Goal: Task Accomplishment & Management: Manage account settings

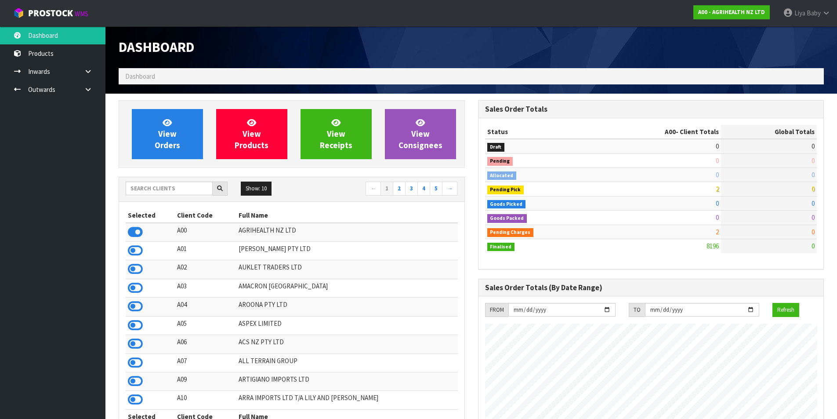
scroll to position [666, 359]
click at [160, 183] on input "text" at bounding box center [169, 188] width 87 height 14
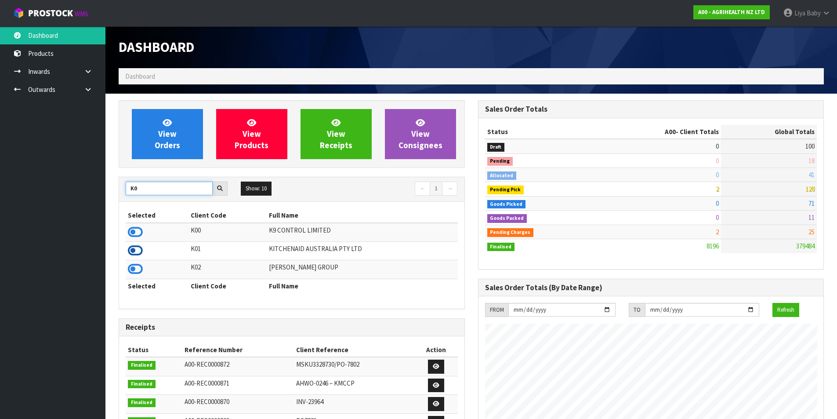
type input "K0"
click at [133, 250] on icon at bounding box center [135, 250] width 15 height 13
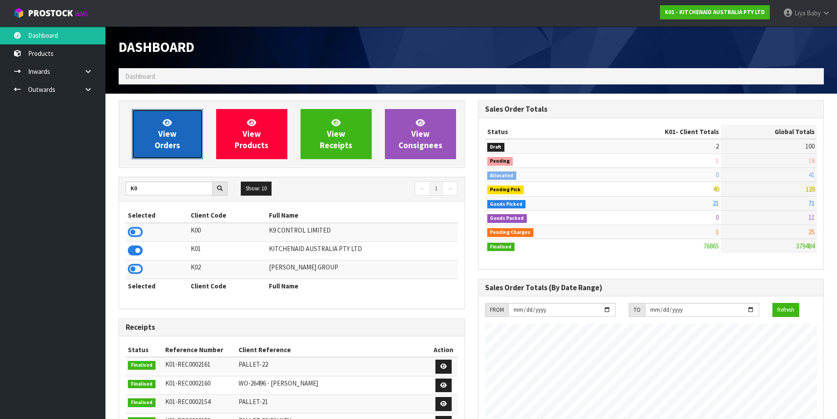
click at [173, 148] on span "View Orders" at bounding box center [167, 133] width 25 height 33
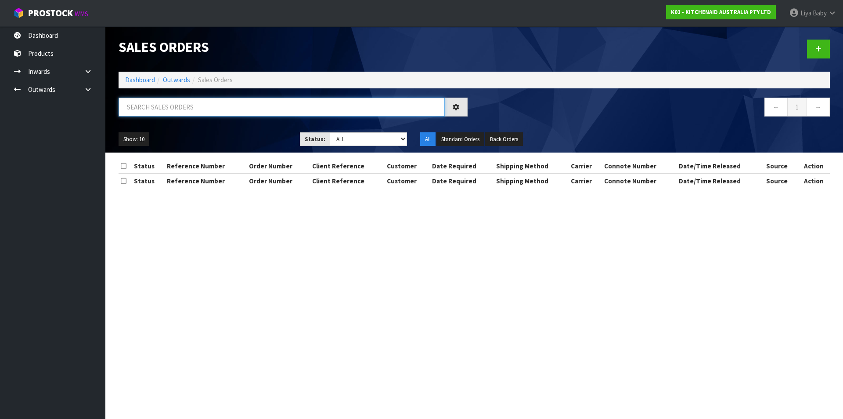
click at [174, 108] on input "text" at bounding box center [282, 107] width 326 height 19
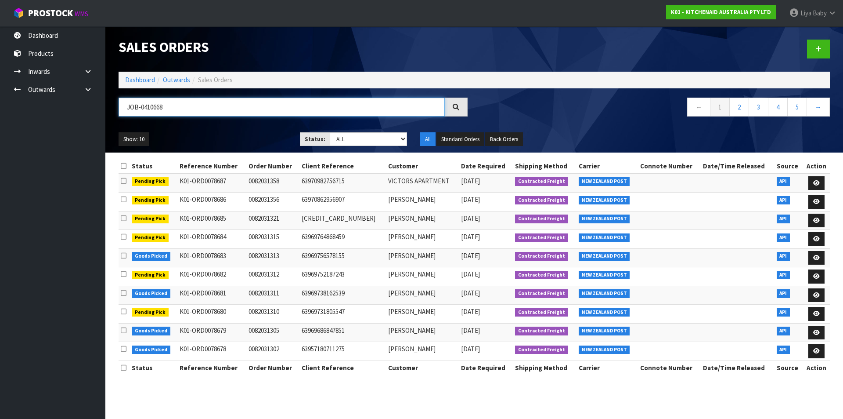
type input "JOB-0410668"
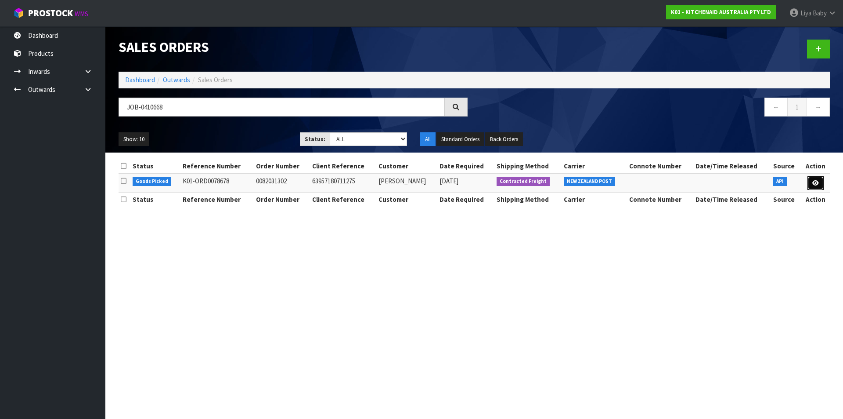
click at [813, 177] on link at bounding box center [816, 183] width 16 height 14
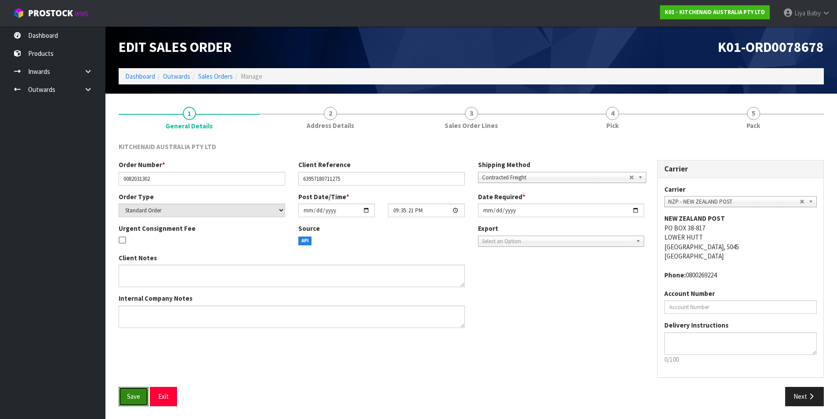
click at [127, 390] on button "Save" at bounding box center [134, 396] width 30 height 19
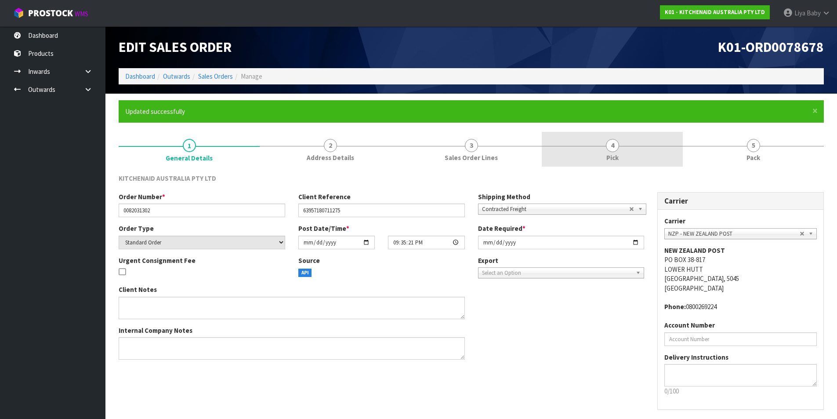
click at [609, 160] on span "Pick" at bounding box center [612, 157] width 12 height 9
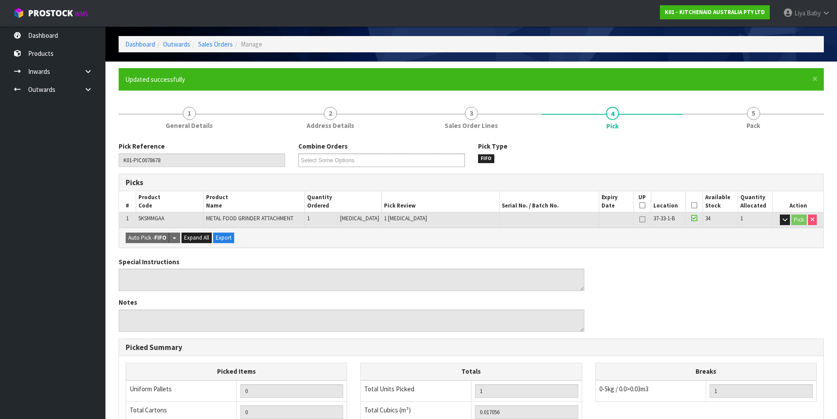
scroll to position [18, 0]
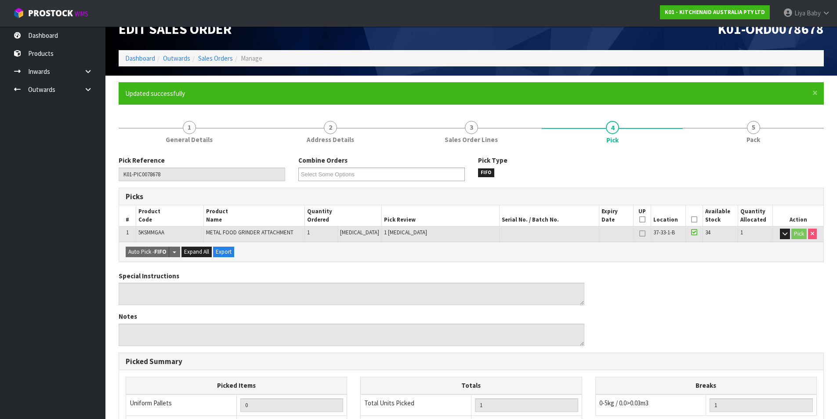
click at [693, 219] on icon at bounding box center [694, 219] width 6 height 0
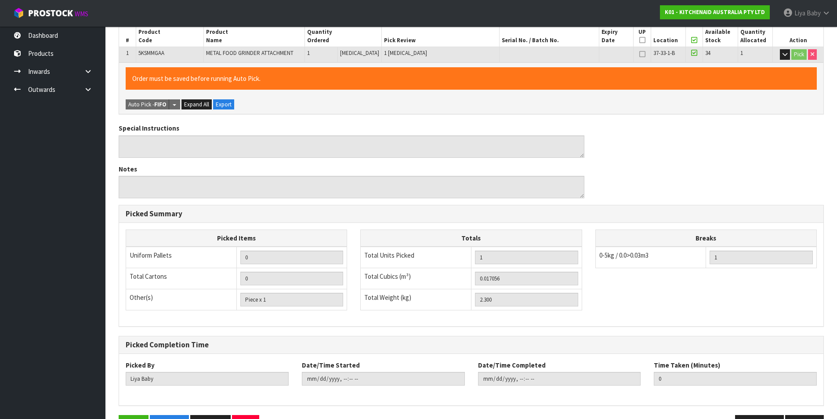
scroll to position [226, 0]
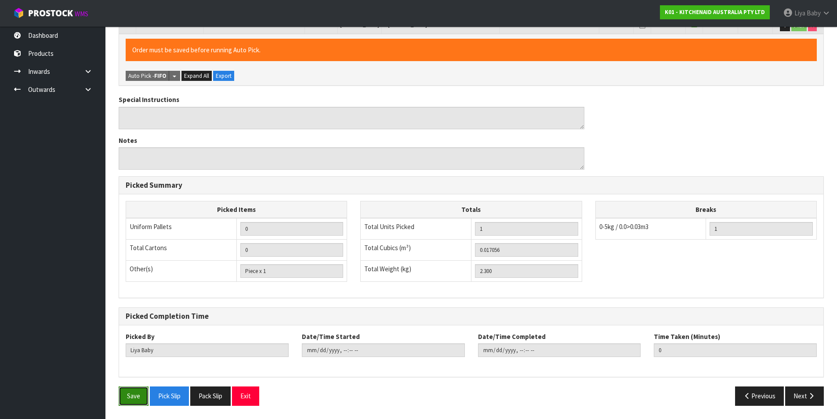
click at [138, 394] on button "Save" at bounding box center [134, 395] width 30 height 19
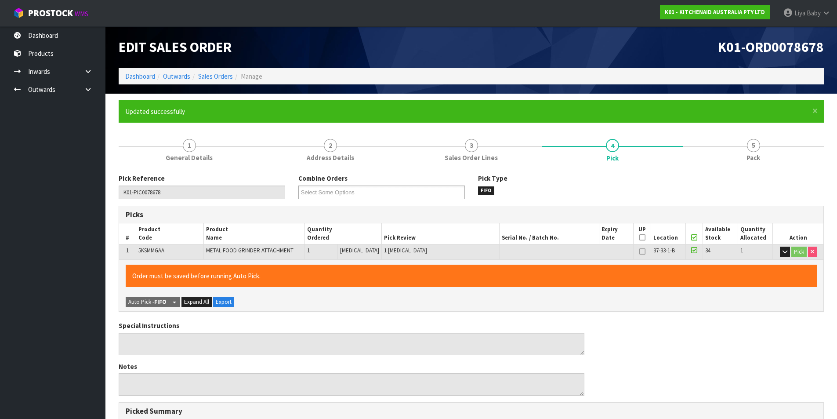
type input "[DATE]T10:37:16"
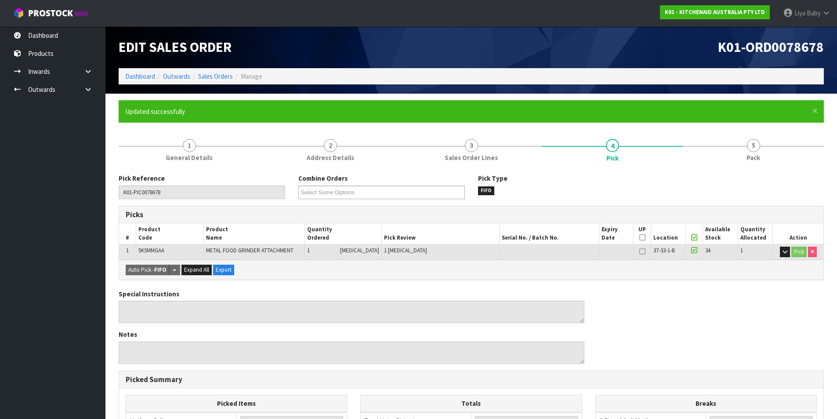
scroll to position [44, 0]
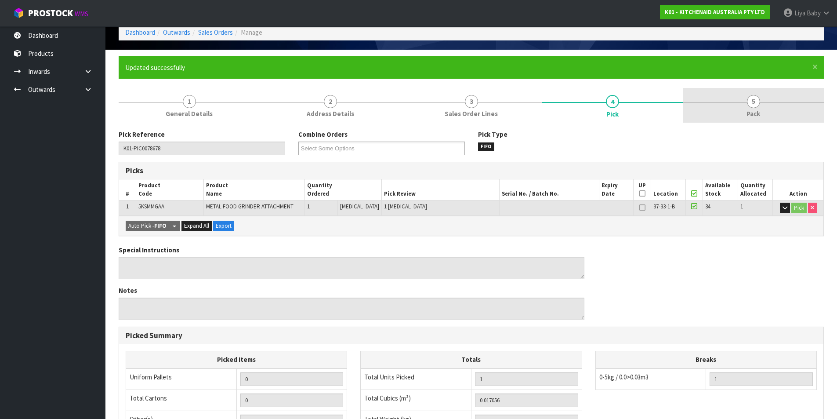
click at [753, 113] on span "Pack" at bounding box center [753, 113] width 14 height 9
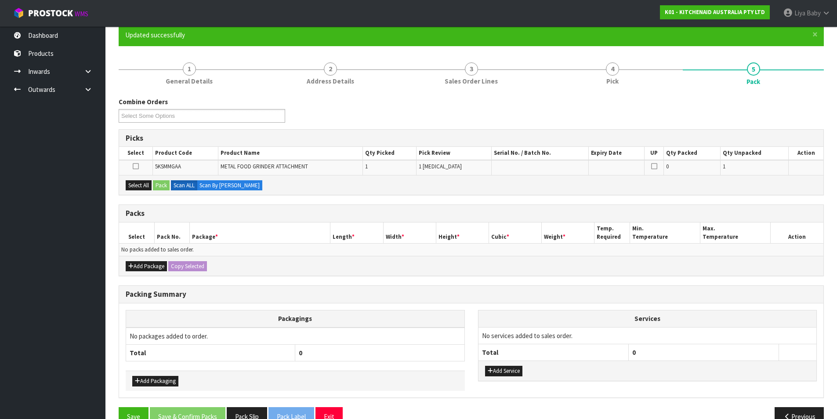
scroll to position [97, 0]
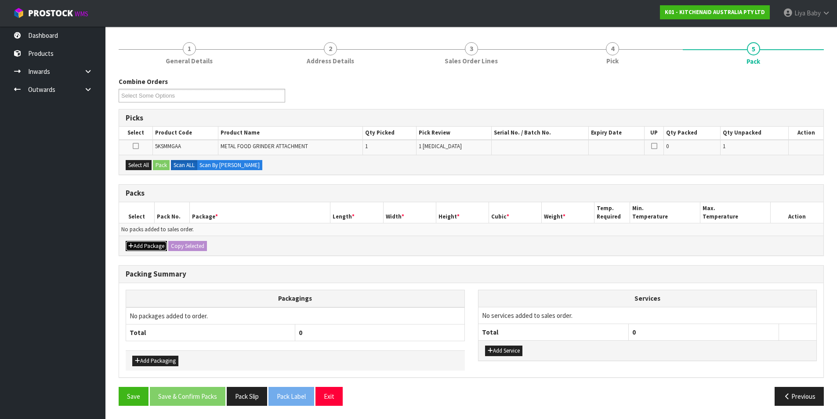
click at [140, 247] on button "Add Package" at bounding box center [146, 246] width 41 height 11
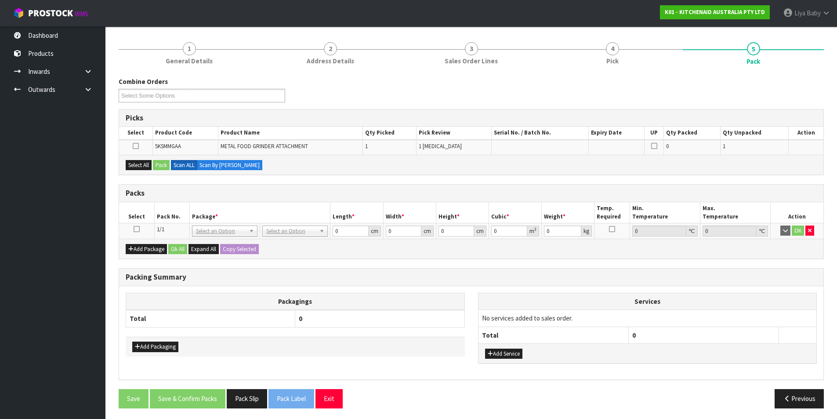
click at [137, 225] on td at bounding box center [136, 231] width 35 height 16
click at [138, 229] on icon at bounding box center [137, 229] width 6 height 0
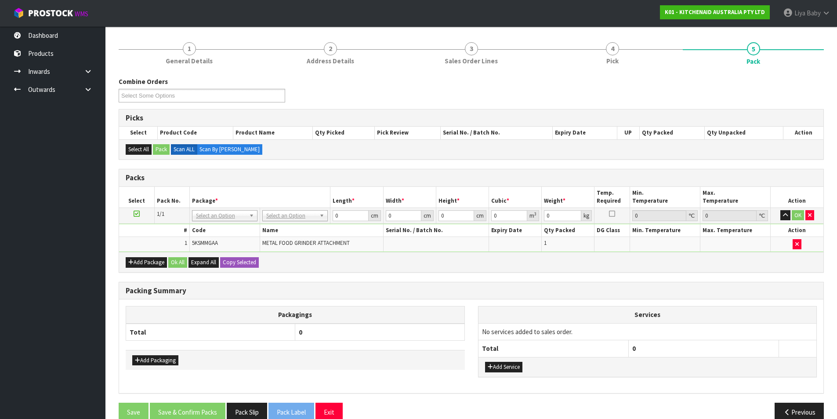
scroll to position [0, 0]
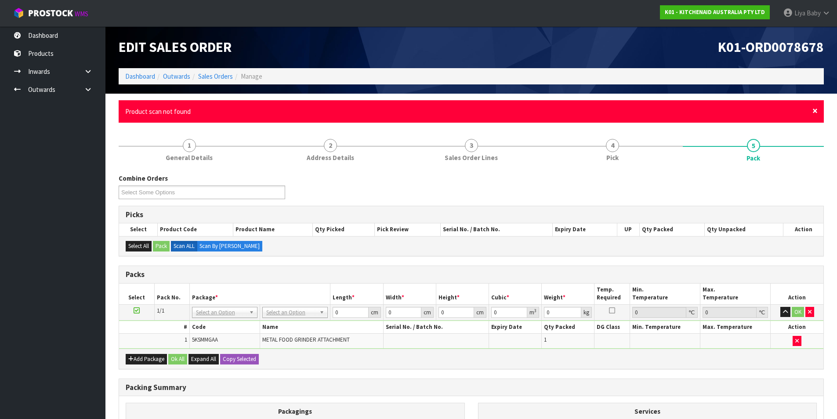
click at [812, 111] on span "×" at bounding box center [814, 111] width 5 height 12
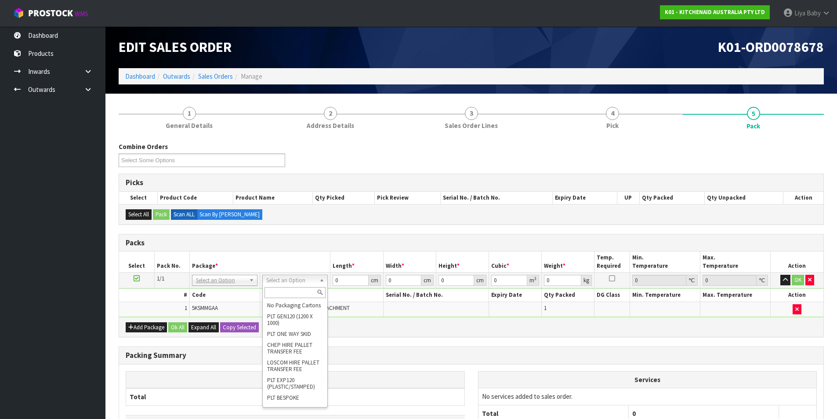
click at [288, 292] on input "text" at bounding box center [294, 292] width 61 height 11
type input "OC"
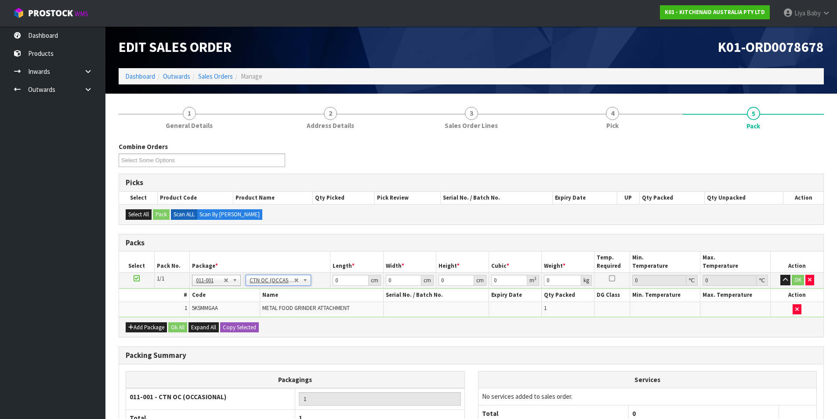
type input "2.3"
click at [342, 282] on input "0" at bounding box center [351, 280] width 36 height 11
type input "44"
click at [401, 278] on input "0" at bounding box center [404, 280] width 36 height 11
type input "24"
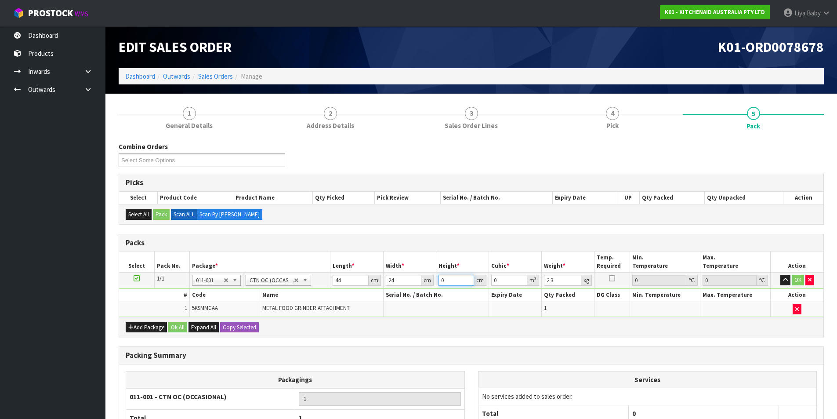
click at [450, 283] on input "0" at bounding box center [456, 280] width 36 height 11
type input "3"
type input "0.003168"
type input "35"
type input "0.03696"
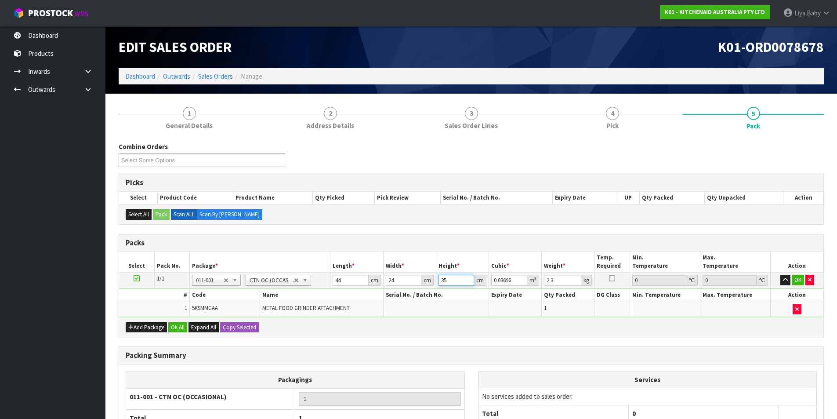
type input "35"
click at [561, 279] on input "2.3" at bounding box center [562, 280] width 37 height 11
type input "2"
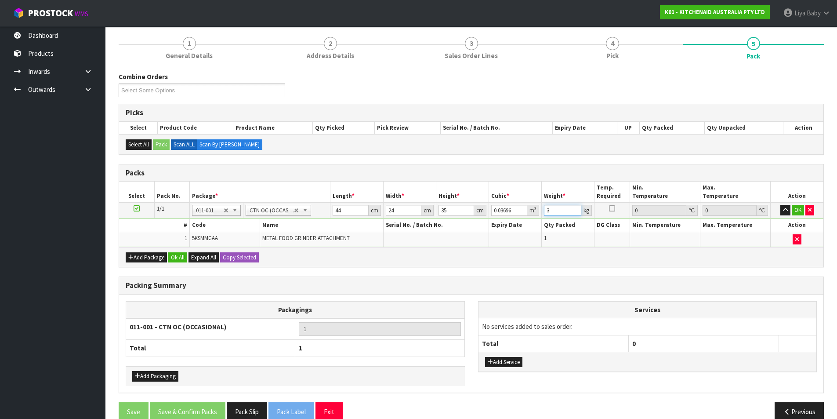
scroll to position [85, 0]
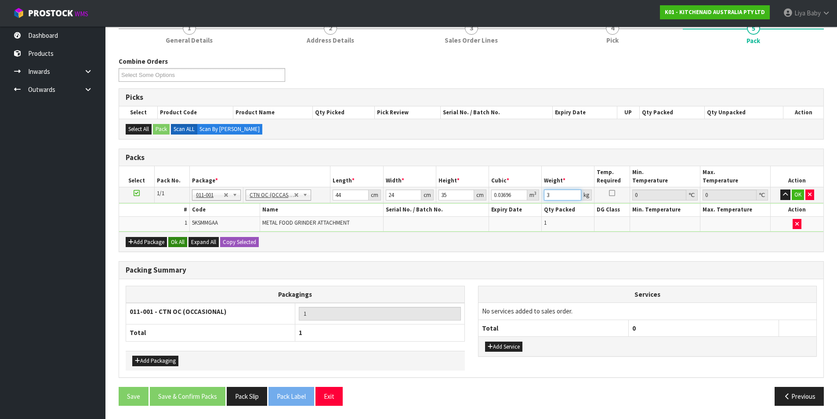
type input "3"
click at [175, 245] on button "Ok All" at bounding box center [177, 242] width 19 height 11
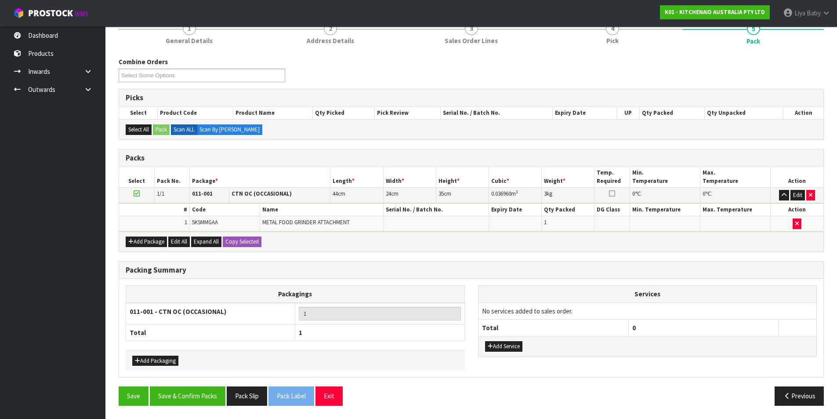
scroll to position [85, 0]
click at [197, 393] on button "Save & Confirm Packs" at bounding box center [188, 395] width 76 height 19
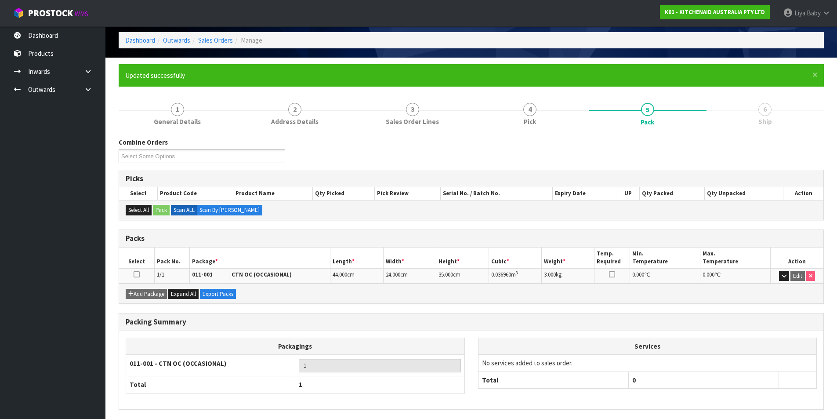
scroll to position [68, 0]
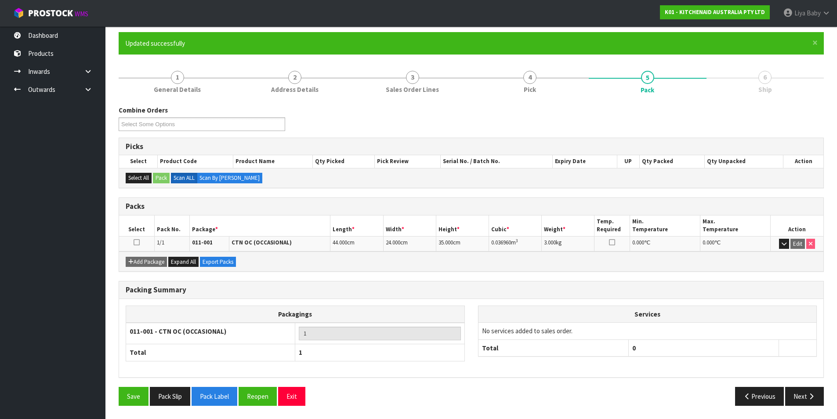
click at [137, 242] on icon at bounding box center [137, 242] width 6 height 0
click at [806, 398] on button "Next" at bounding box center [804, 396] width 39 height 19
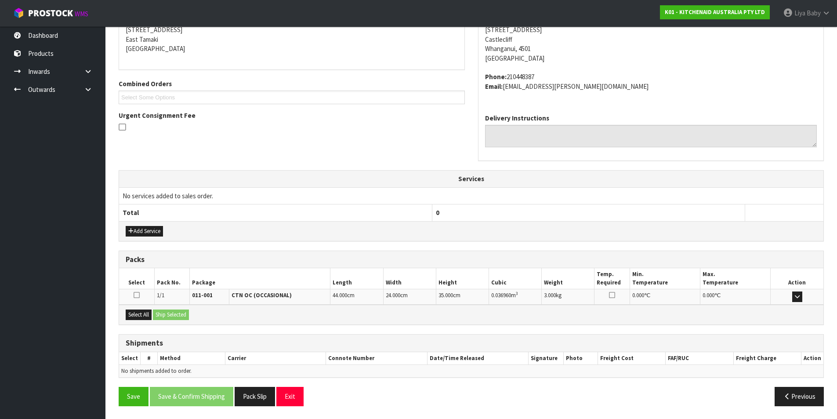
scroll to position [183, 0]
click at [143, 313] on button "Select All" at bounding box center [139, 314] width 26 height 11
click at [164, 316] on button "Ship Selected" at bounding box center [171, 314] width 36 height 11
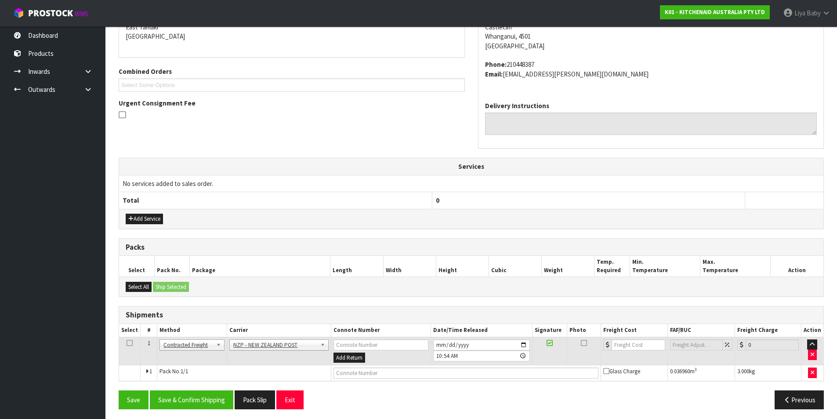
scroll to position [198, 0]
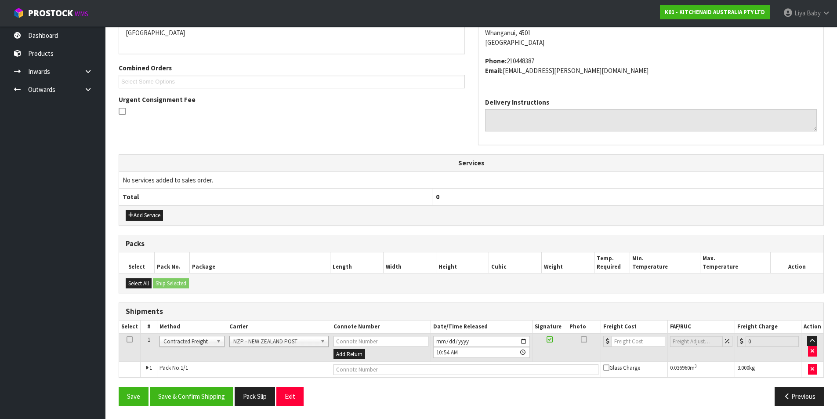
click at [130, 340] on icon at bounding box center [130, 339] width 6 height 0
click at [194, 389] on button "Save & Confirm Shipping" at bounding box center [191, 396] width 83 height 19
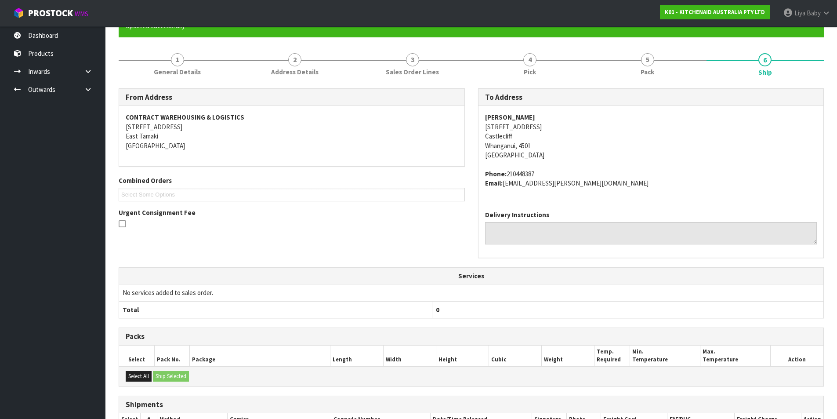
scroll to position [186, 0]
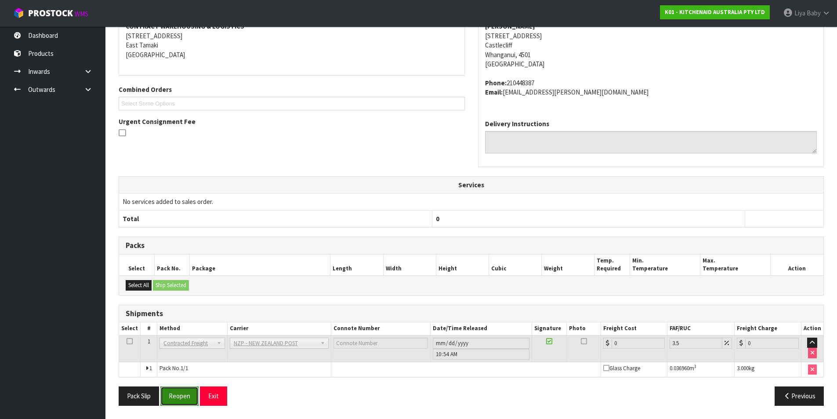
click at [178, 401] on button "Reopen" at bounding box center [179, 395] width 38 height 19
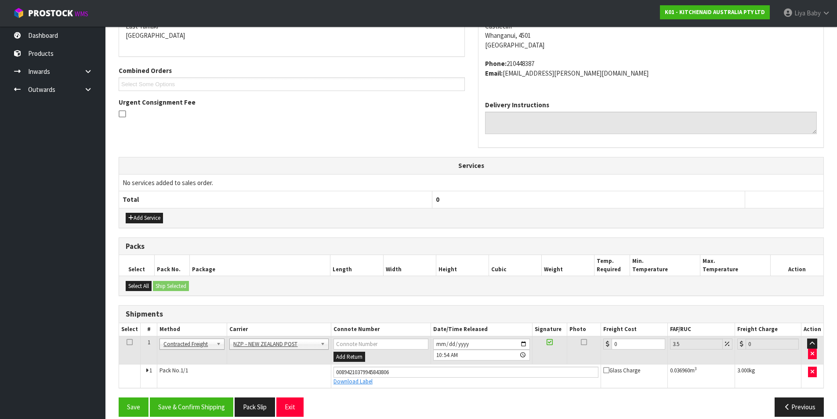
scroll to position [206, 0]
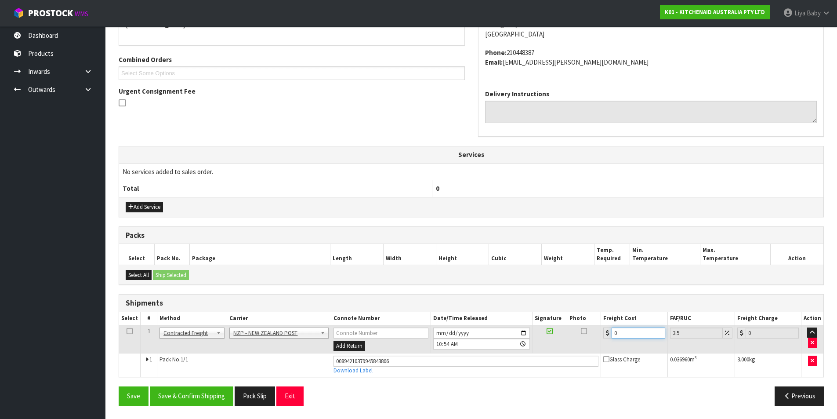
click at [633, 333] on input "0" at bounding box center [637, 332] width 53 height 11
type input "8"
type input "8.28"
type input "8.4"
type input "8.69"
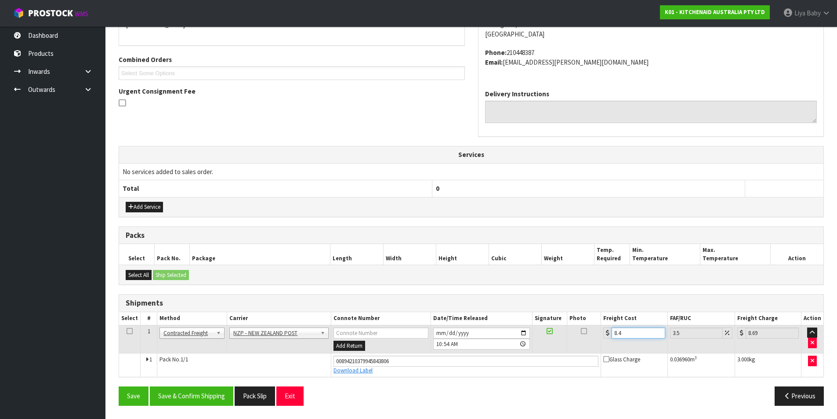
type input "8.45"
type input "8.75"
type input "8.45"
click at [130, 331] on icon at bounding box center [130, 331] width 6 height 0
click at [213, 397] on button "Save & Confirm Shipping" at bounding box center [191, 395] width 83 height 19
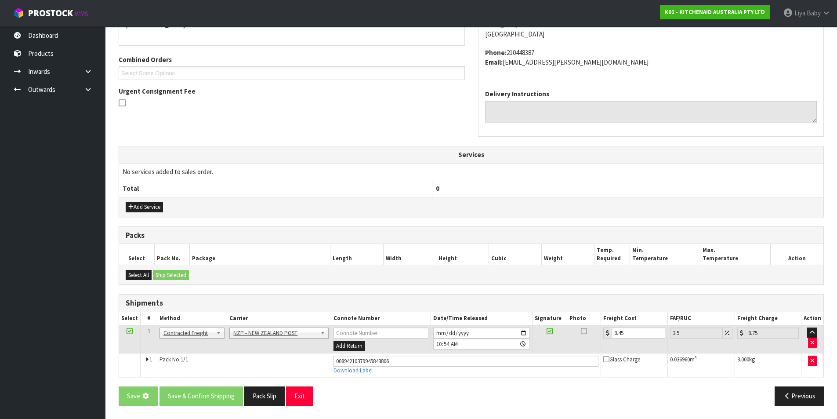
scroll to position [0, 0]
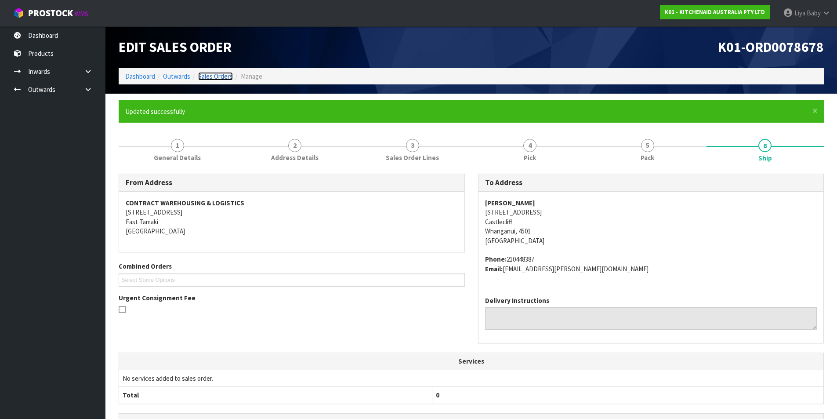
click at [216, 76] on link "Sales Orders" at bounding box center [215, 76] width 35 height 8
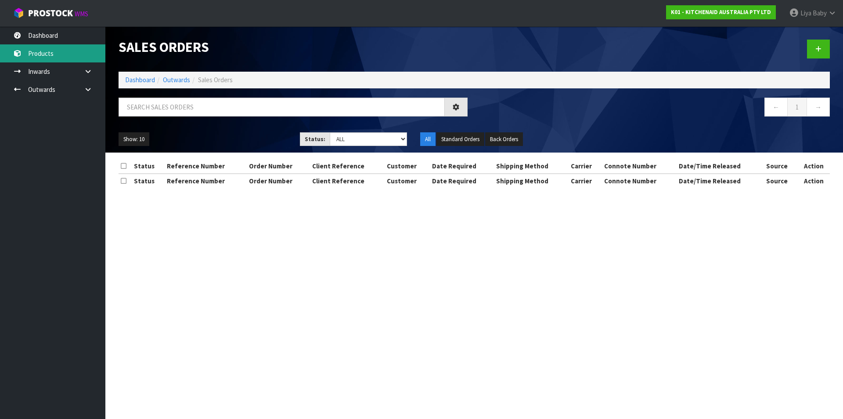
click at [69, 58] on link "Products" at bounding box center [52, 53] width 105 height 18
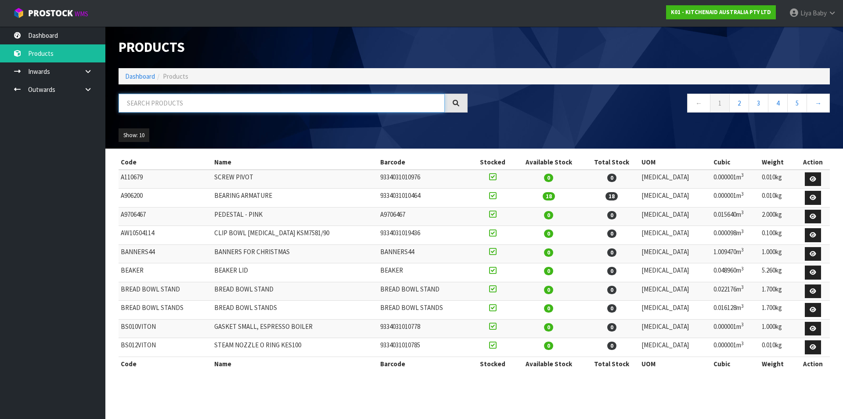
click at [167, 108] on input "text" at bounding box center [282, 103] width 326 height 19
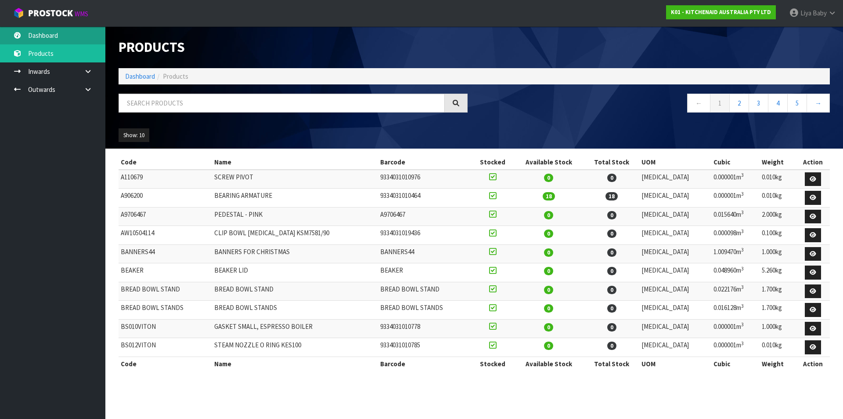
click at [76, 33] on link "Dashboard" at bounding box center [52, 35] width 105 height 18
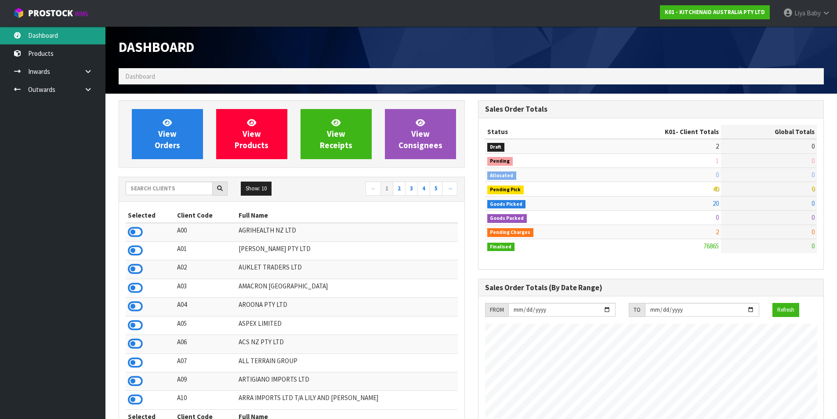
scroll to position [666, 359]
click at [165, 187] on input "text" at bounding box center [169, 188] width 87 height 14
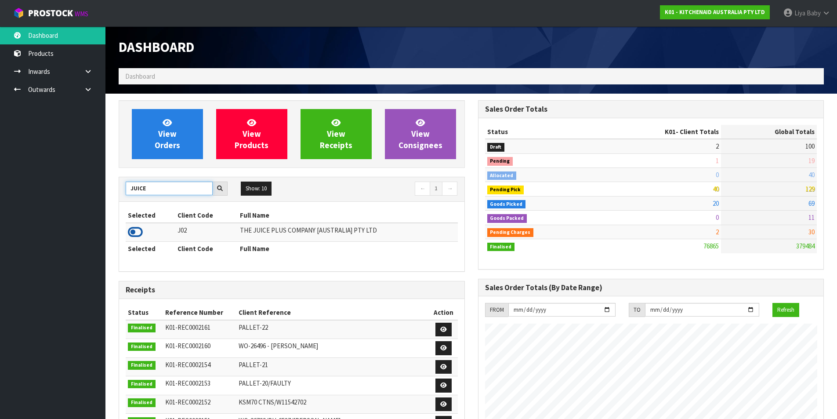
type input "JUICE"
click at [130, 233] on icon at bounding box center [135, 231] width 15 height 13
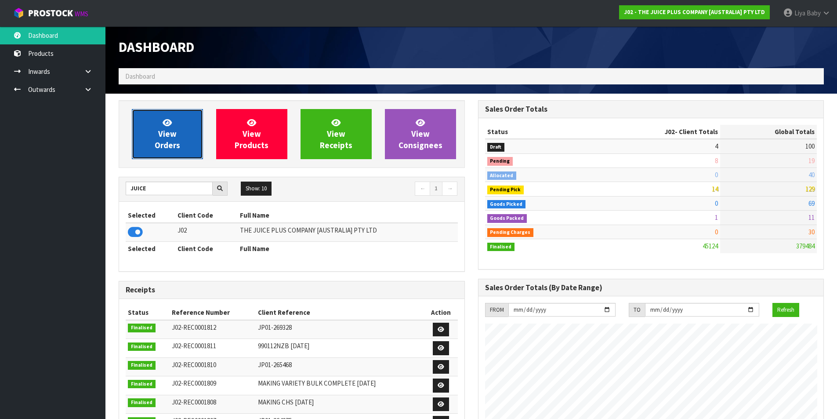
click at [164, 133] on span "View Orders" at bounding box center [167, 133] width 25 height 33
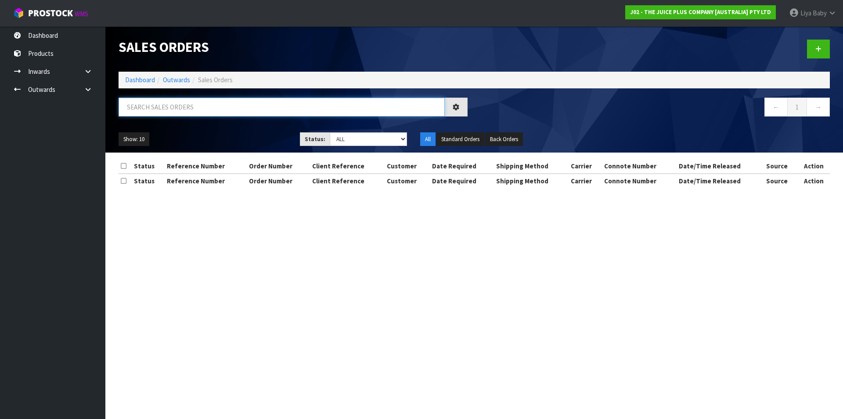
click at [176, 112] on input "text" at bounding box center [282, 107] width 326 height 19
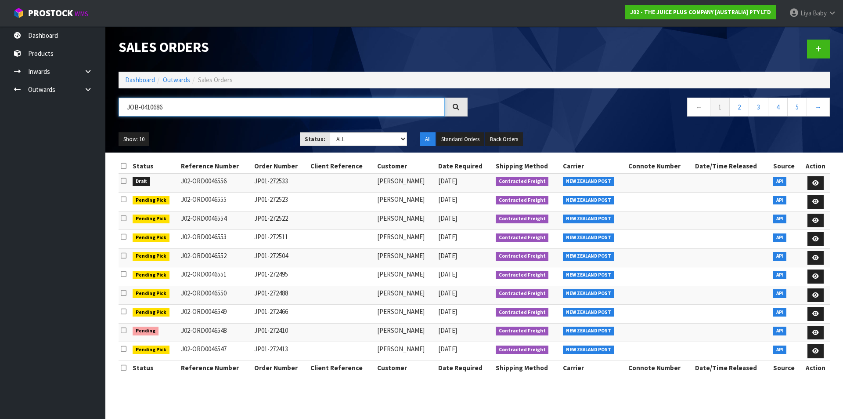
type input "JOB-0410686"
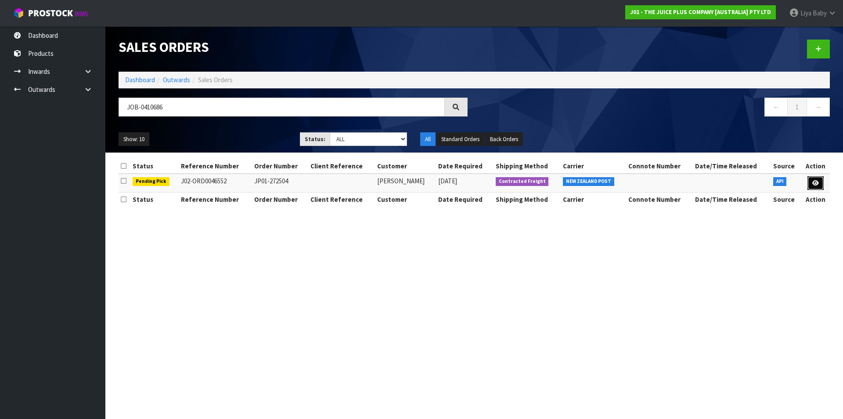
drag, startPoint x: 814, startPoint y: 187, endPoint x: 810, endPoint y: 189, distance: 5.5
click at [814, 187] on link at bounding box center [816, 183] width 16 height 14
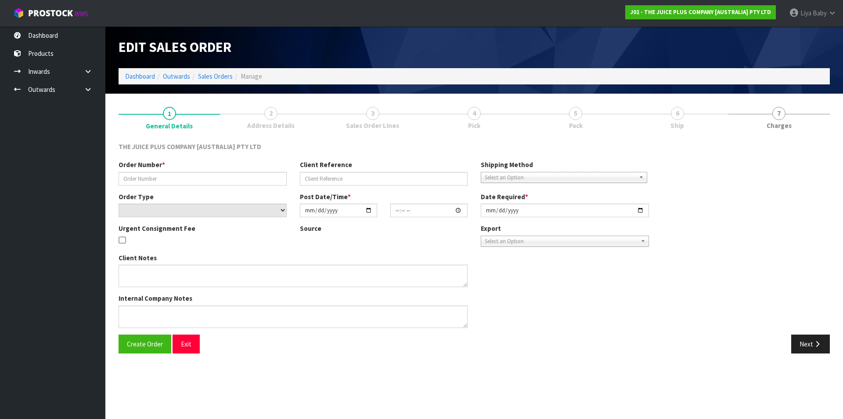
type input "JP01-272504"
select select "number:0"
type input "[DATE]"
type input "03:21:06.000"
type input "[DATE]"
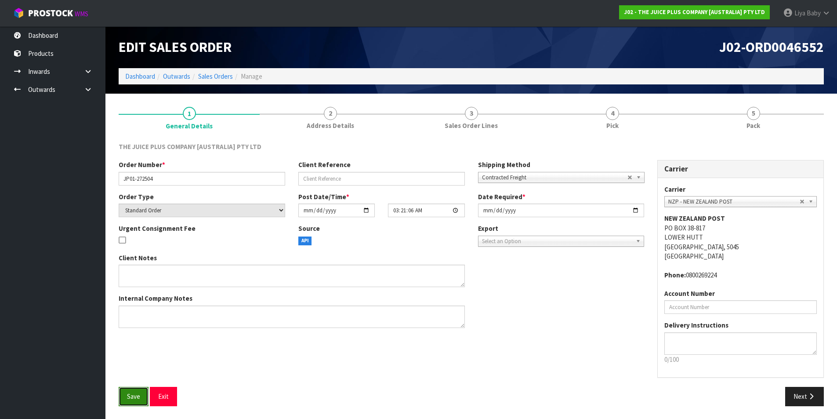
click at [145, 392] on button "Save" at bounding box center [134, 396] width 30 height 19
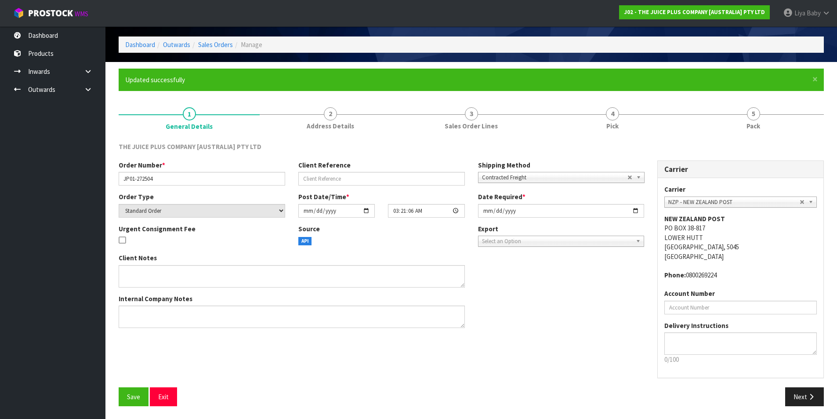
scroll to position [32, 0]
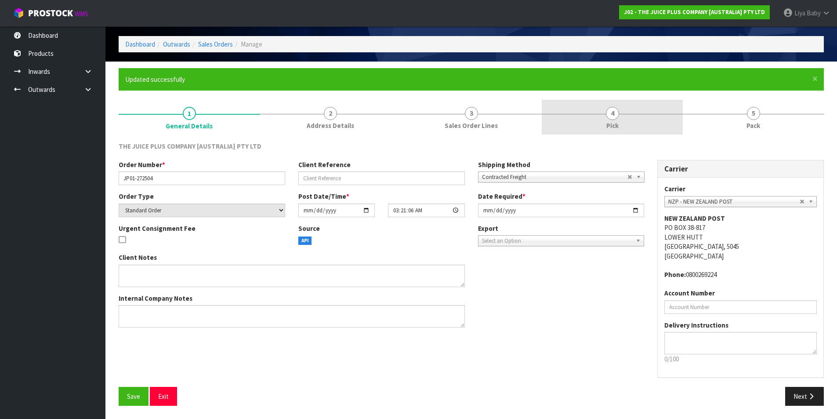
click at [616, 120] on link "4 Pick" at bounding box center [612, 117] width 141 height 35
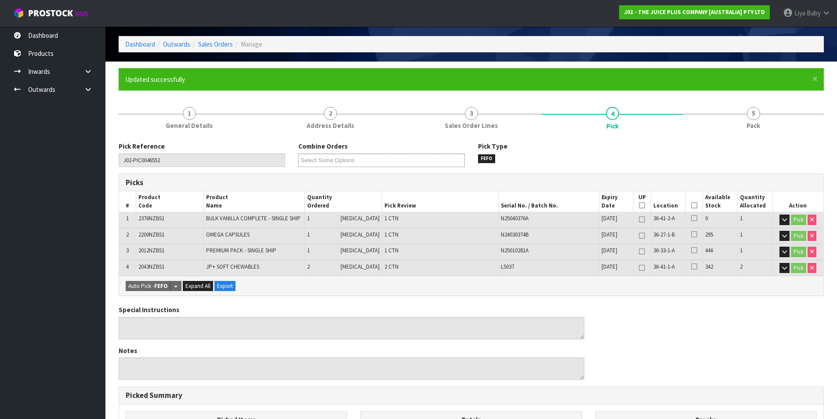
click at [692, 206] on icon at bounding box center [694, 205] width 6 height 0
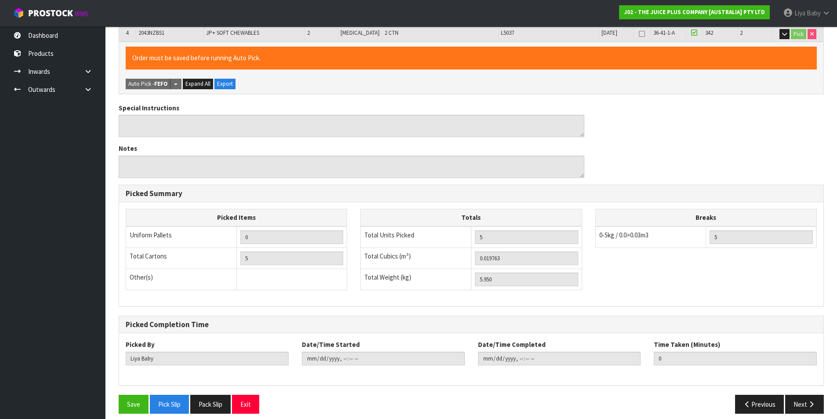
scroll to position [274, 0]
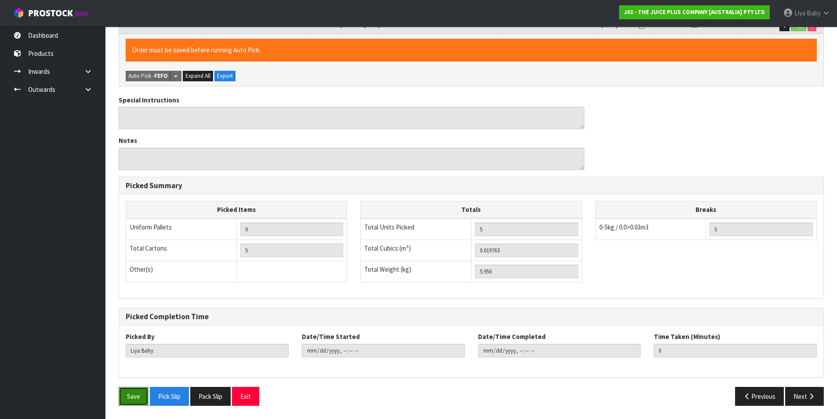
click at [124, 397] on button "Save" at bounding box center [134, 396] width 30 height 19
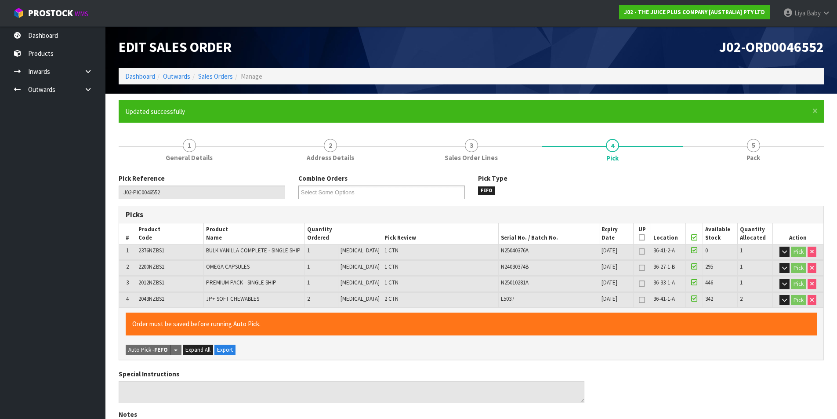
type input "[DATE]T11:03:44"
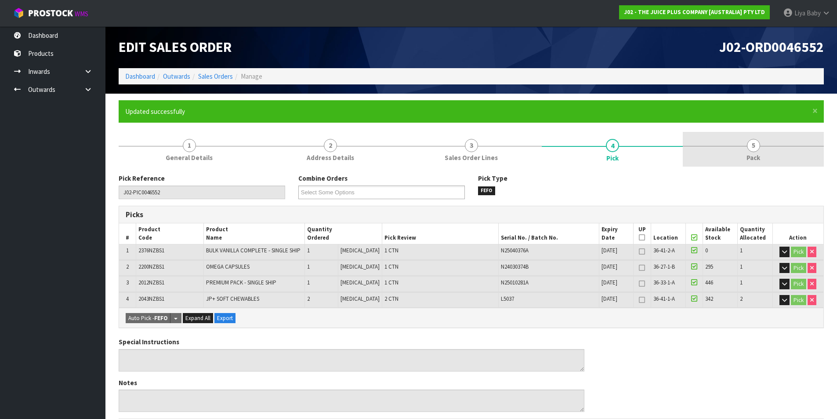
click at [751, 147] on span "5" at bounding box center [753, 145] width 13 height 13
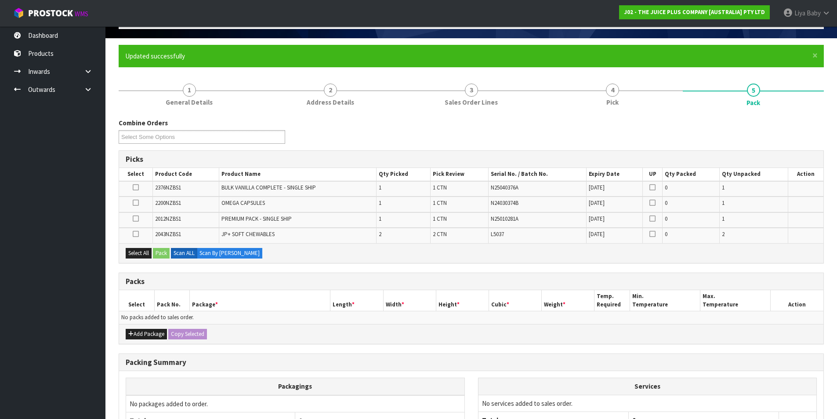
scroll to position [143, 0]
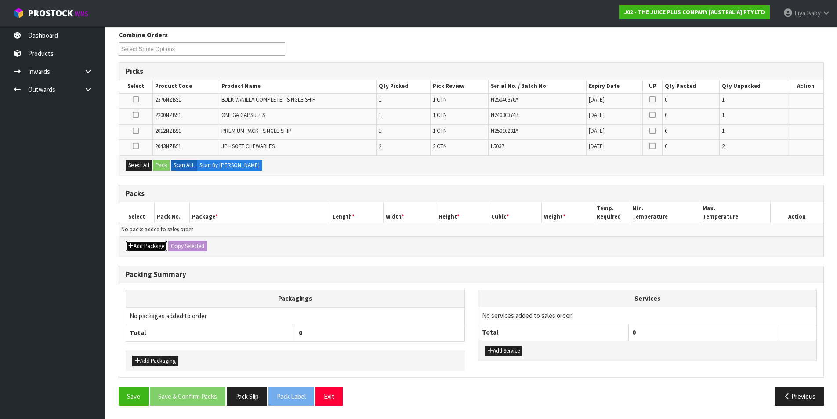
click at [131, 246] on icon "button" at bounding box center [130, 246] width 5 height 6
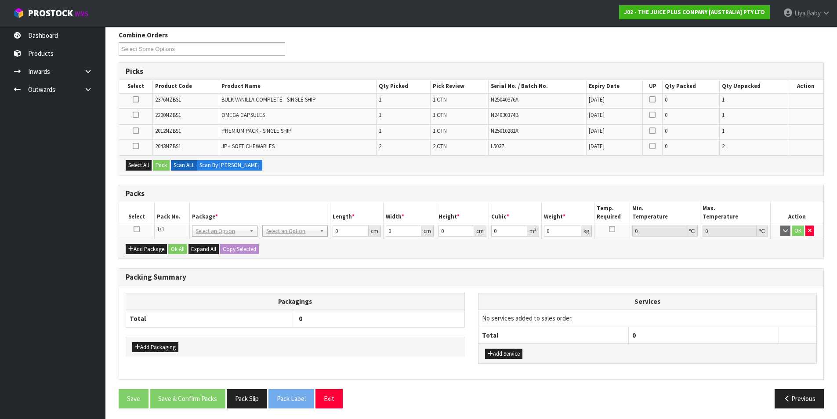
click at [139, 229] on icon at bounding box center [137, 229] width 6 height 0
click at [145, 167] on button "Select All" at bounding box center [139, 165] width 26 height 11
click at [158, 166] on button "Pack" at bounding box center [161, 165] width 17 height 11
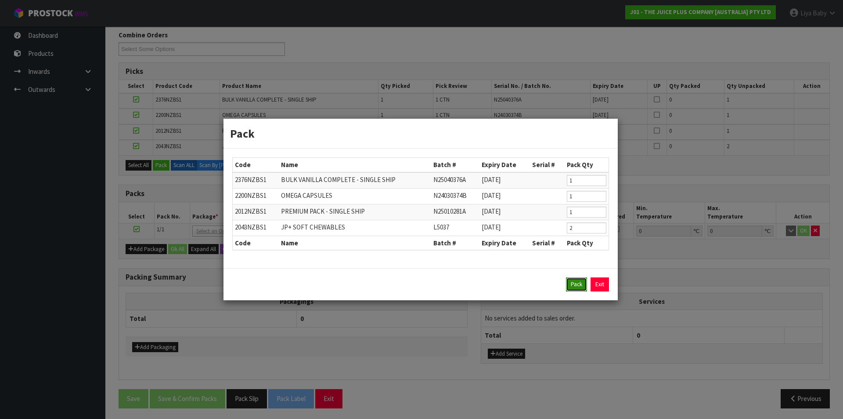
click at [579, 289] on button "Pack" at bounding box center [576, 284] width 21 height 14
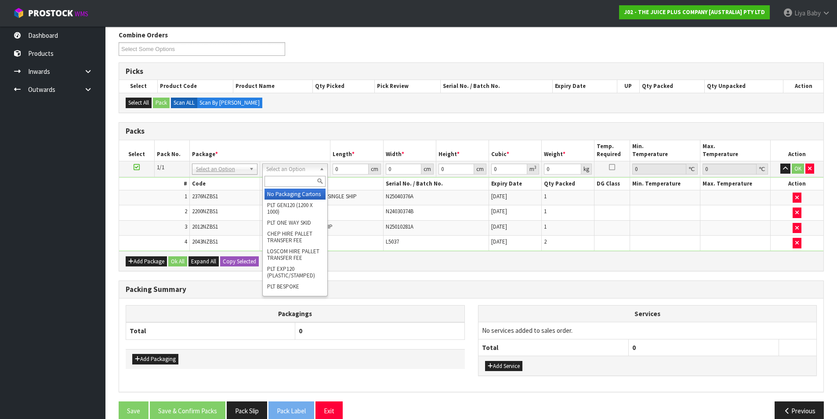
click at [300, 184] on input "text" at bounding box center [294, 181] width 61 height 11
type input "CTN5"
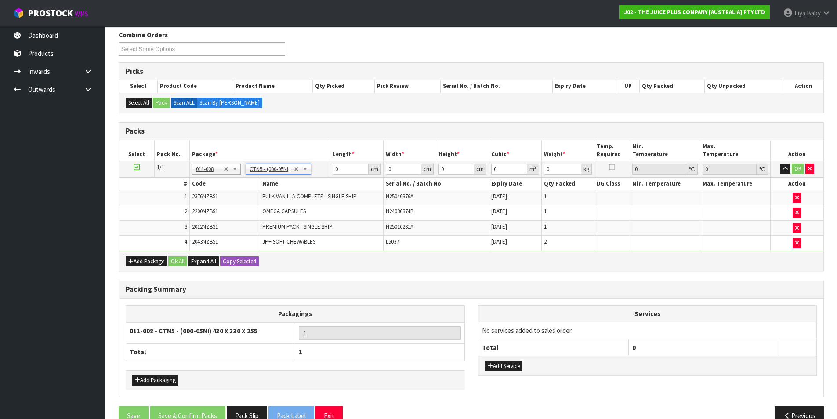
type input "43"
type input "33"
type input "25.5"
type input "0.036185"
type input "6.15"
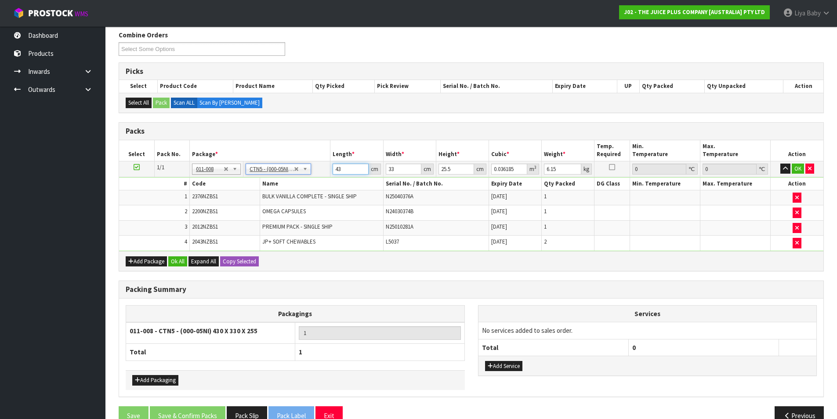
click at [349, 170] on input "43" at bounding box center [351, 168] width 36 height 11
type input "4"
type input "0.003366"
type input "44"
type input "0.037026"
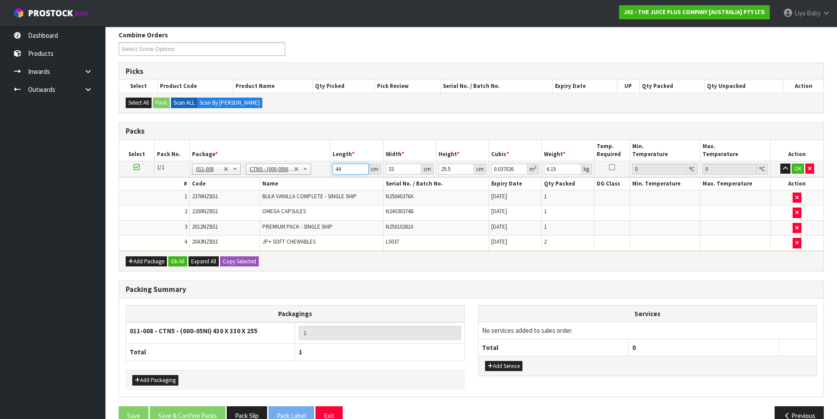
type input "44"
click at [405, 169] on input "33" at bounding box center [404, 168] width 36 height 11
type input "3"
type input "0.003366"
type input "34"
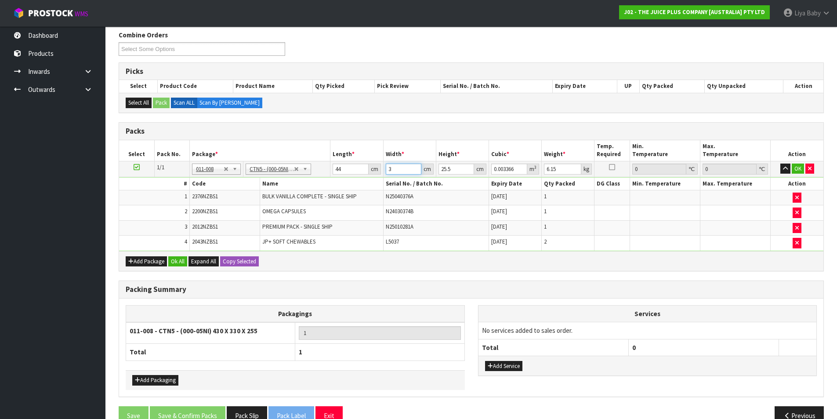
type input "0.038148"
type input "34"
click at [462, 169] on input "25.5" at bounding box center [456, 168] width 36 height 11
type input "25"
type input "0.0374"
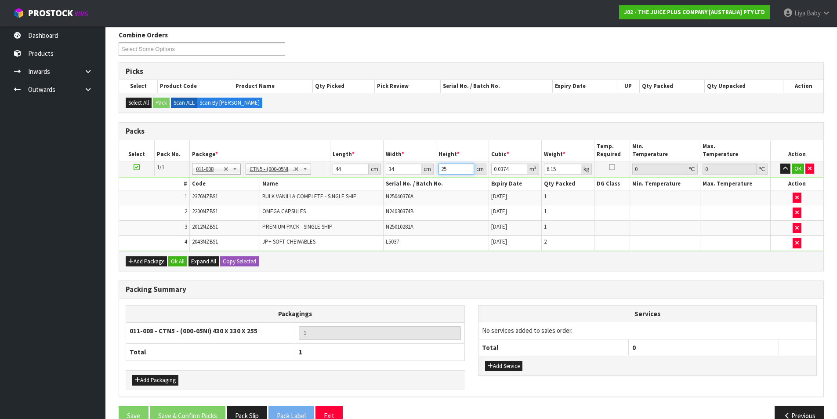
type input "2"
type input "0.002992"
type input "0"
type input "2"
type input "0.002992"
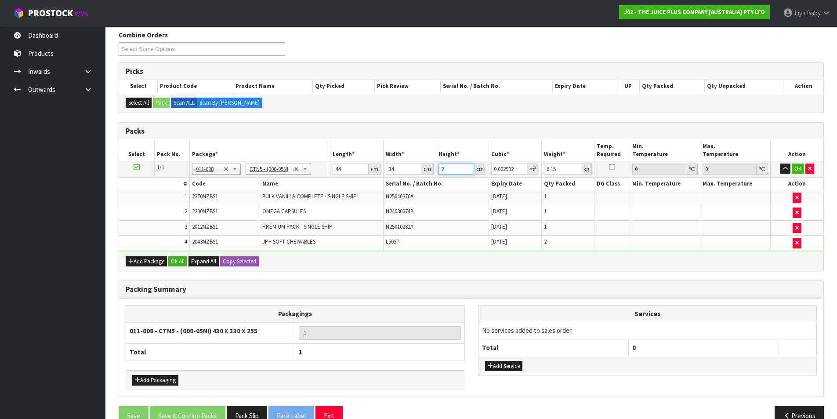
type input "27"
type input "0.040392"
type input "27"
click at [559, 169] on input "6.15" at bounding box center [562, 168] width 37 height 11
type input "6"
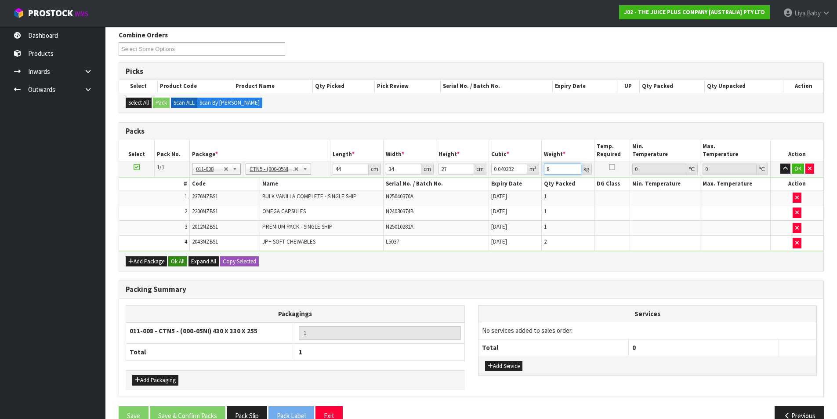
type input "8"
click at [181, 257] on button "Ok All" at bounding box center [177, 261] width 19 height 11
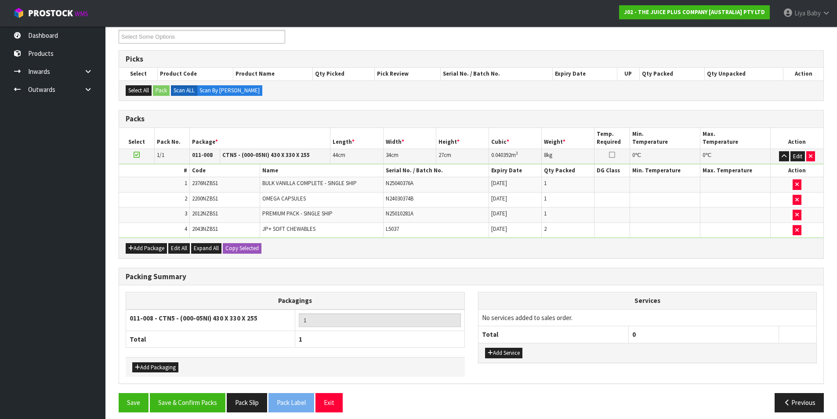
scroll to position [162, 0]
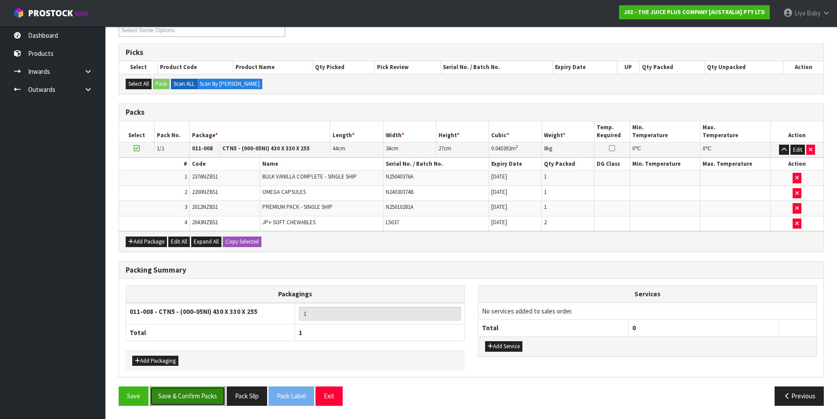
click at [186, 392] on button "Save & Confirm Packs" at bounding box center [188, 395] width 76 height 19
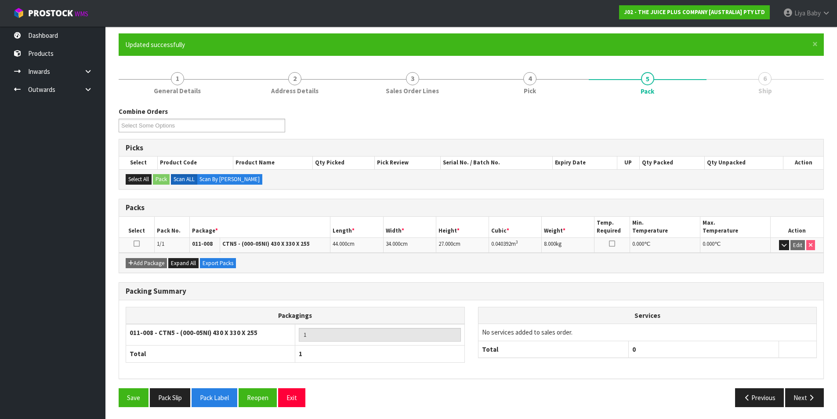
scroll to position [68, 0]
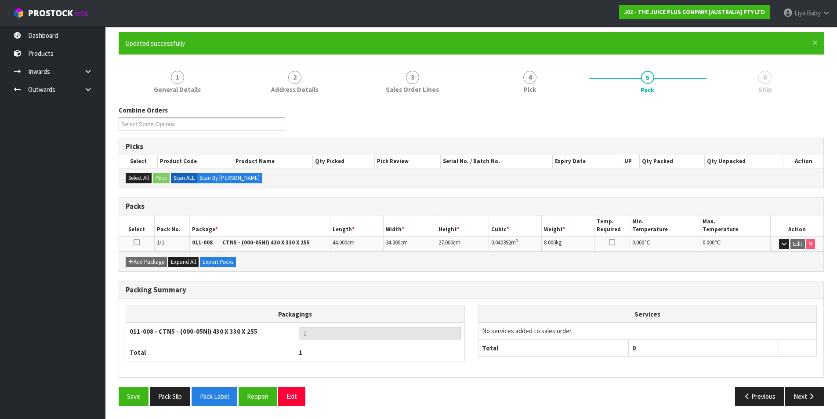
click at [139, 242] on icon at bounding box center [137, 242] width 6 height 0
click at [792, 392] on button "Next" at bounding box center [804, 396] width 39 height 19
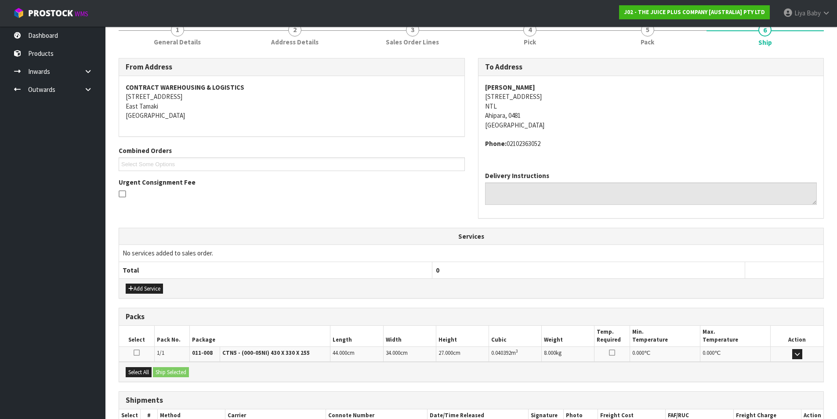
scroll to position [173, 0]
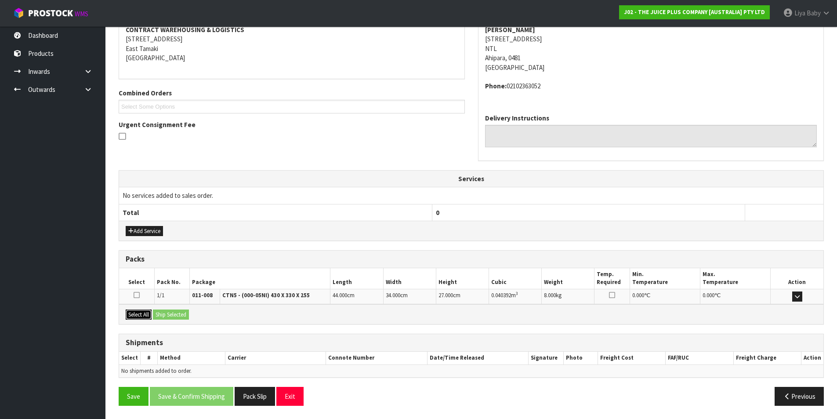
click at [138, 310] on button "Select All" at bounding box center [139, 314] width 26 height 11
click at [159, 311] on button "Ship Selected" at bounding box center [171, 314] width 36 height 11
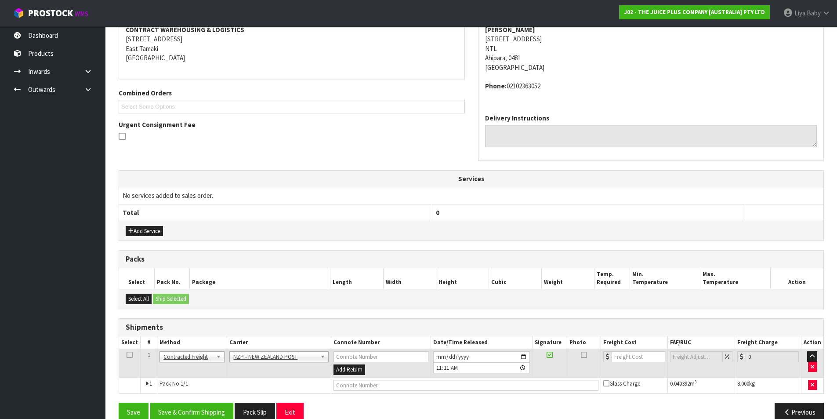
click at [129, 354] on icon at bounding box center [130, 354] width 6 height 0
click at [210, 411] on button "Save & Confirm Shipping" at bounding box center [191, 411] width 83 height 19
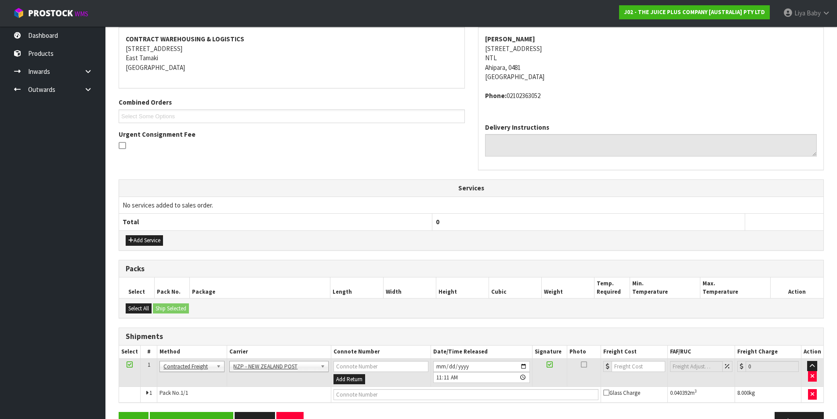
scroll to position [0, 0]
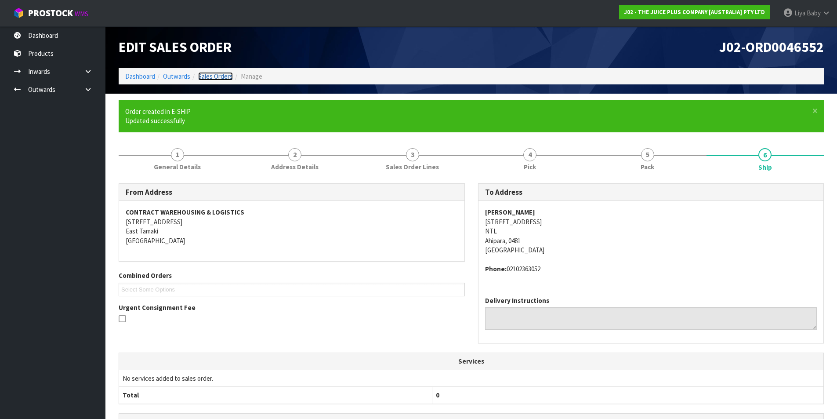
click at [224, 78] on link "Sales Orders" at bounding box center [215, 76] width 35 height 8
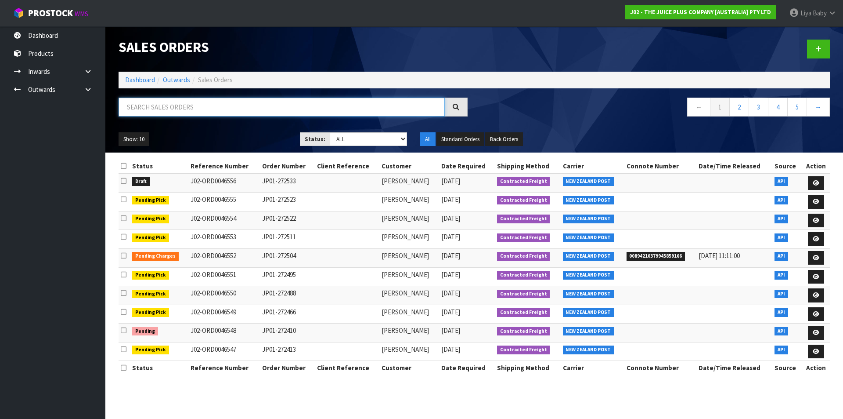
click at [187, 111] on input "text" at bounding box center [282, 107] width 326 height 19
type input "JOB-0410686"
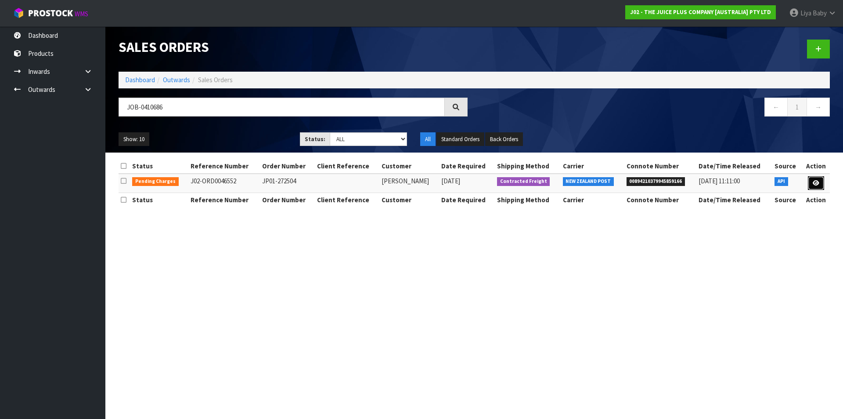
click at [820, 182] on link at bounding box center [816, 183] width 16 height 14
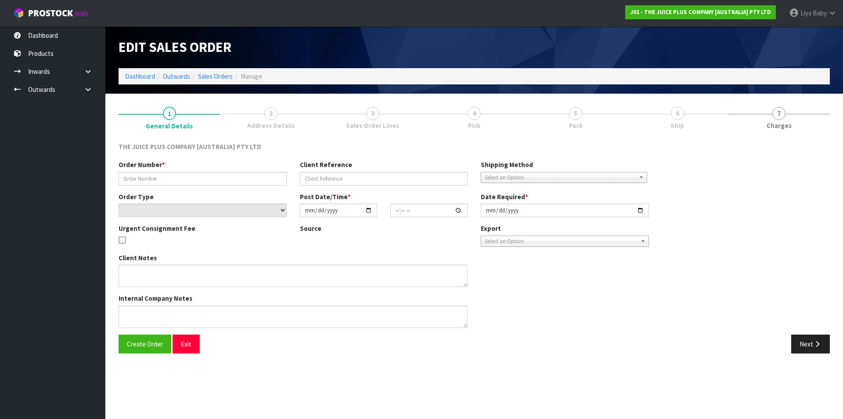
type input "JP01-272504"
select select "number:0"
type input "[DATE]"
type input "03:21:06.000"
type input "[DATE]"
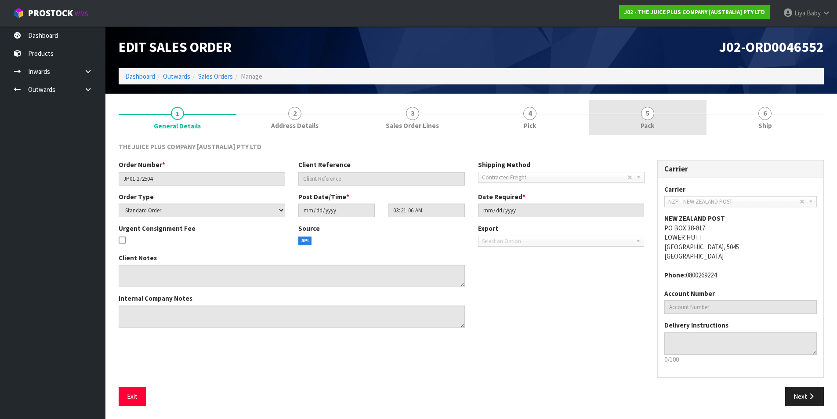
click at [656, 119] on link "5 Pack" at bounding box center [648, 117] width 118 height 35
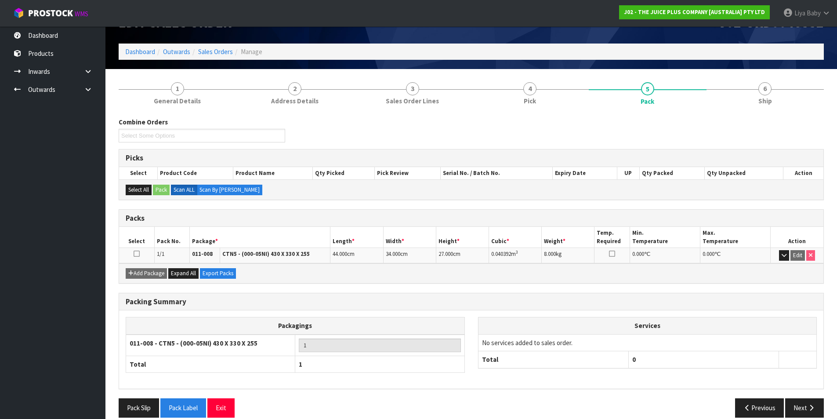
scroll to position [36, 0]
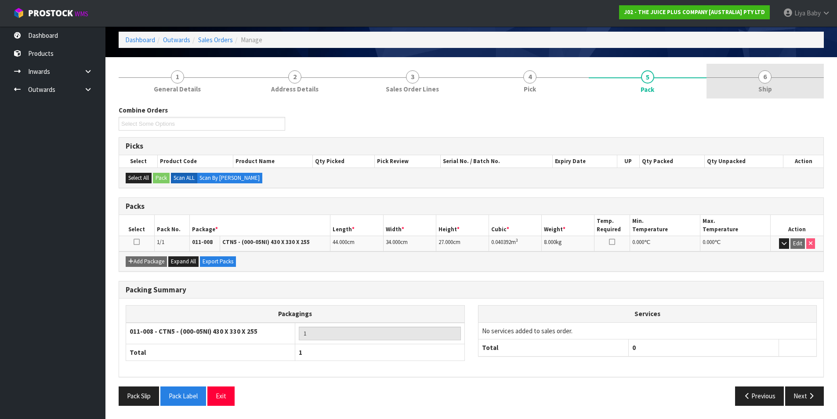
click at [777, 88] on link "6 Ship" at bounding box center [765, 81] width 118 height 35
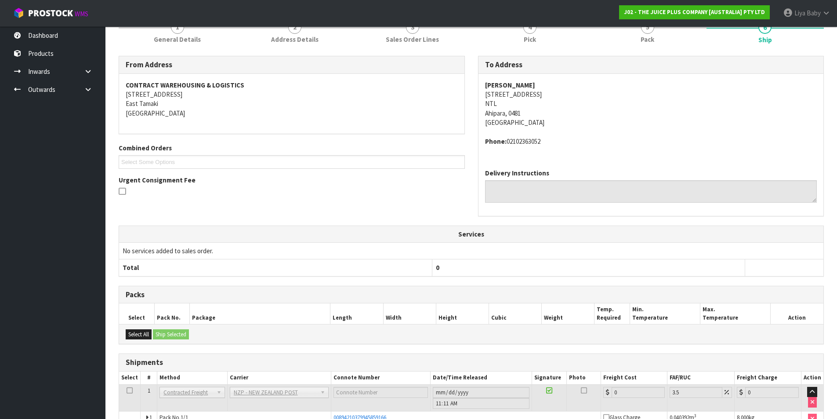
scroll to position [141, 0]
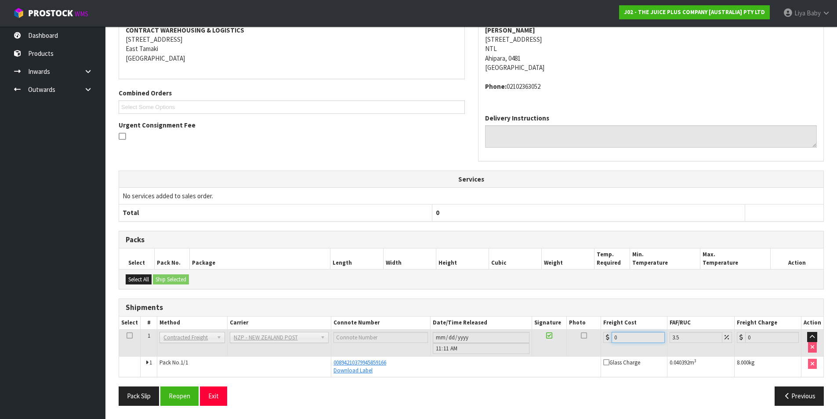
click at [624, 340] on input "0" at bounding box center [638, 337] width 54 height 11
click at [177, 389] on button "Reopen" at bounding box center [179, 395] width 38 height 19
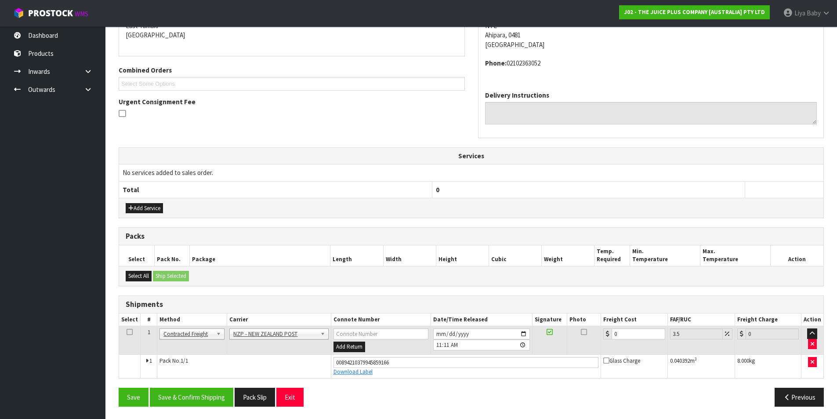
scroll to position [197, 0]
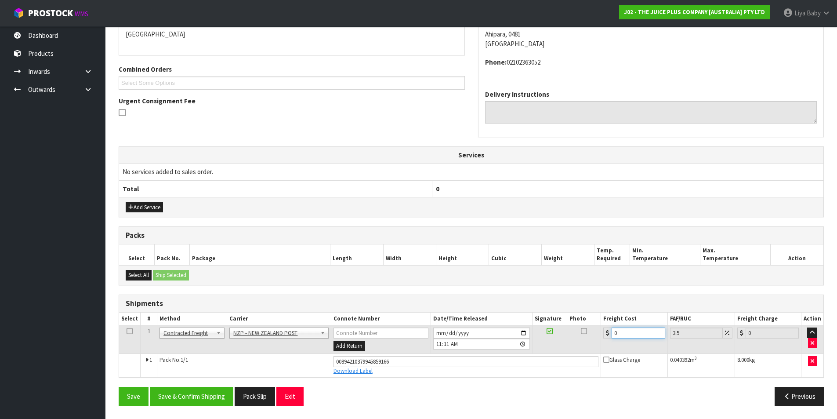
click at [627, 335] on input "0" at bounding box center [637, 332] width 53 height 11
type input "1"
type input "1.03"
type input "13"
type input "13.45"
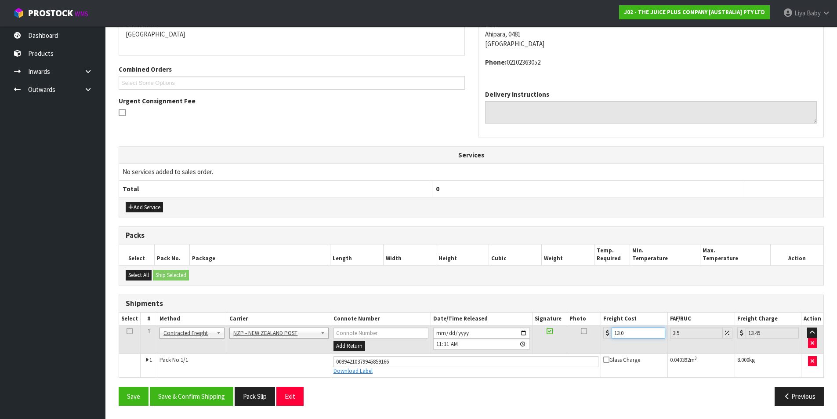
type input "13.04"
type input "13.5"
type input "13.04"
click at [132, 331] on icon at bounding box center [130, 331] width 6 height 0
drag, startPoint x: 170, startPoint y: 401, endPoint x: 170, endPoint y: 396, distance: 4.9
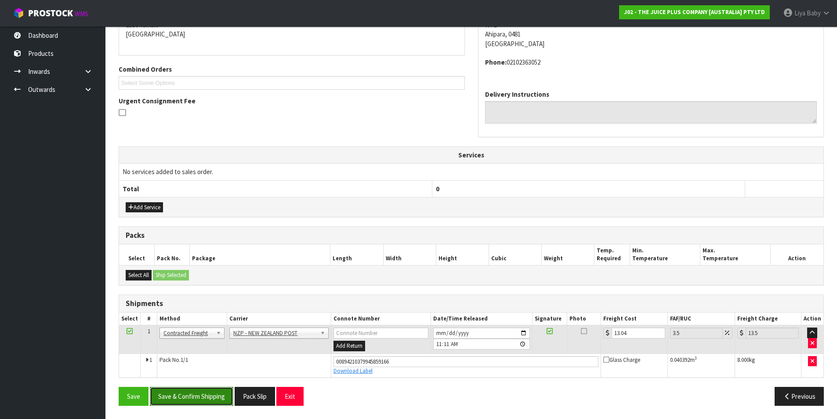
click at [170, 400] on button "Save & Confirm Shipping" at bounding box center [191, 396] width 83 height 19
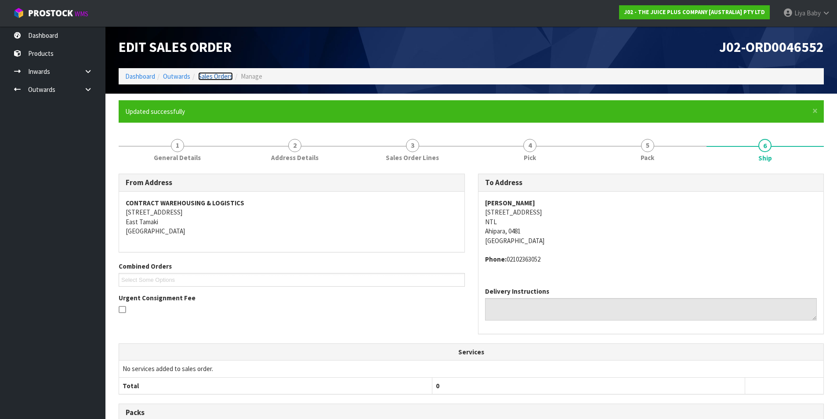
click at [223, 74] on link "Sales Orders" at bounding box center [215, 76] width 35 height 8
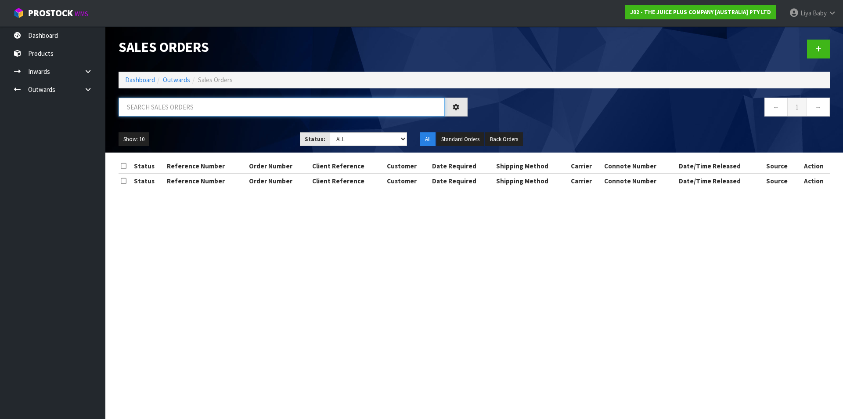
click at [200, 109] on input "text" at bounding box center [282, 107] width 326 height 19
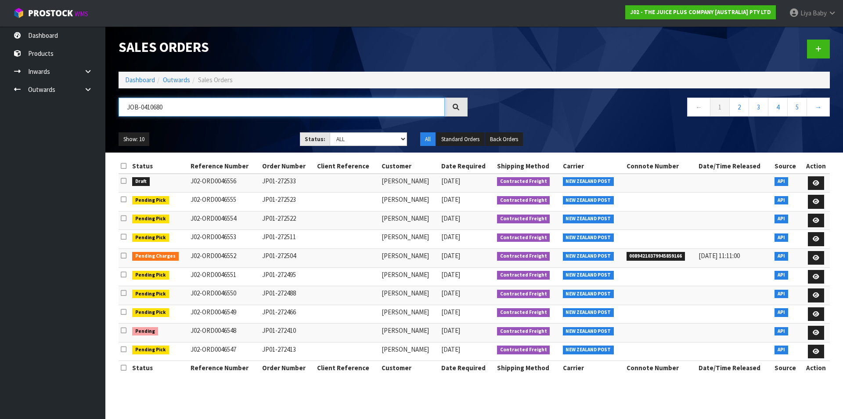
type input "JOB-0410680"
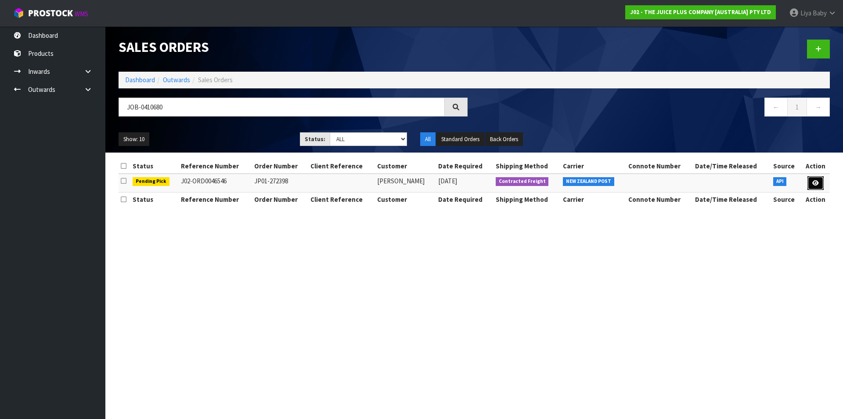
click at [818, 183] on icon at bounding box center [816, 183] width 7 height 6
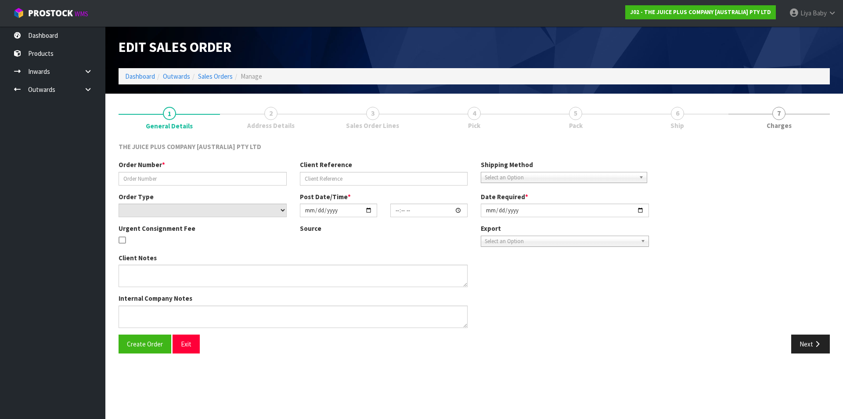
type input "JP01-272398"
select select "number:0"
type input "[DATE]"
type input "03:03:09.000"
type input "[DATE]"
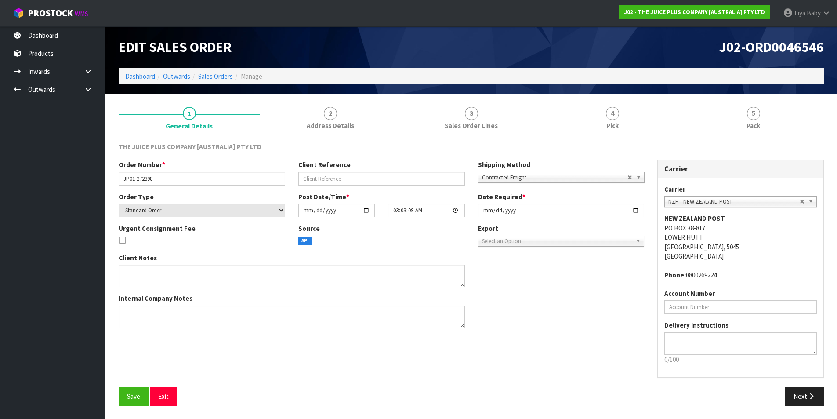
scroll to position [0, 0]
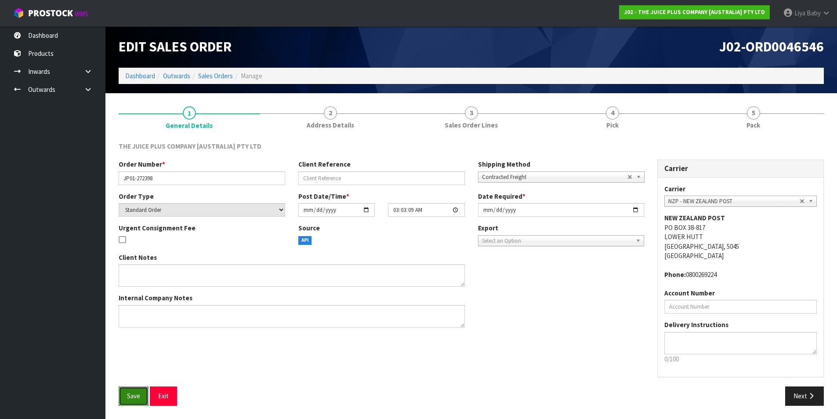
drag, startPoint x: 130, startPoint y: 397, endPoint x: 132, endPoint y: 391, distance: 5.4
click at [132, 395] on span "Save" at bounding box center [133, 395] width 13 height 8
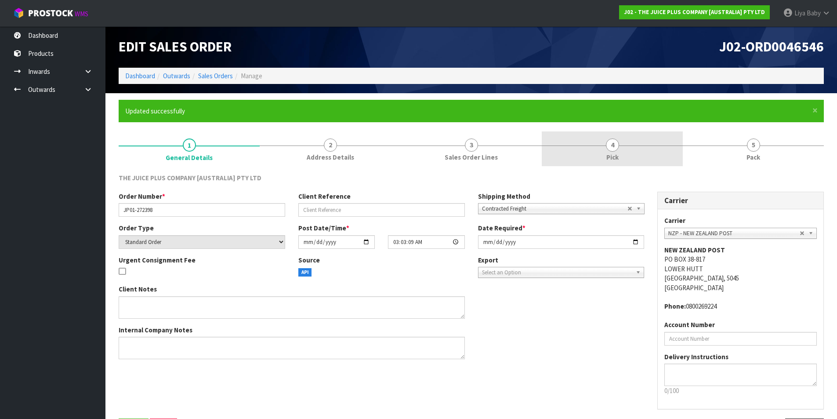
scroll to position [0, 0]
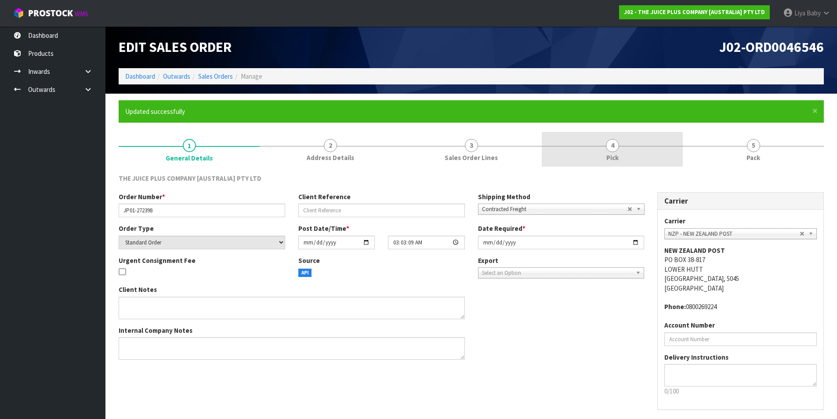
click at [614, 144] on span "4" at bounding box center [612, 145] width 13 height 13
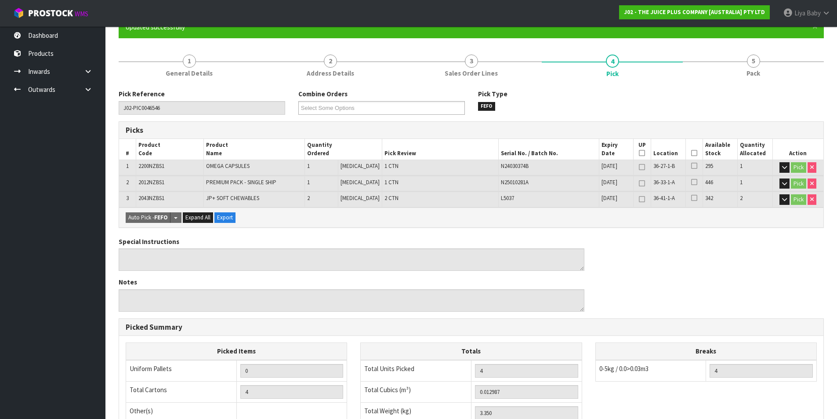
scroll to position [88, 0]
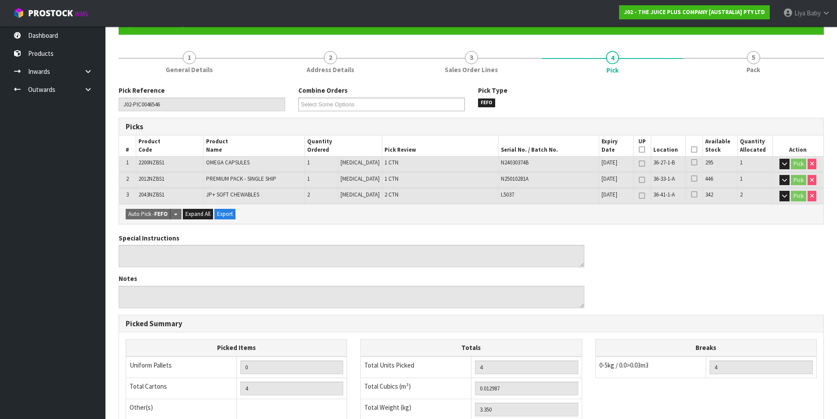
click at [691, 149] on icon at bounding box center [694, 149] width 6 height 0
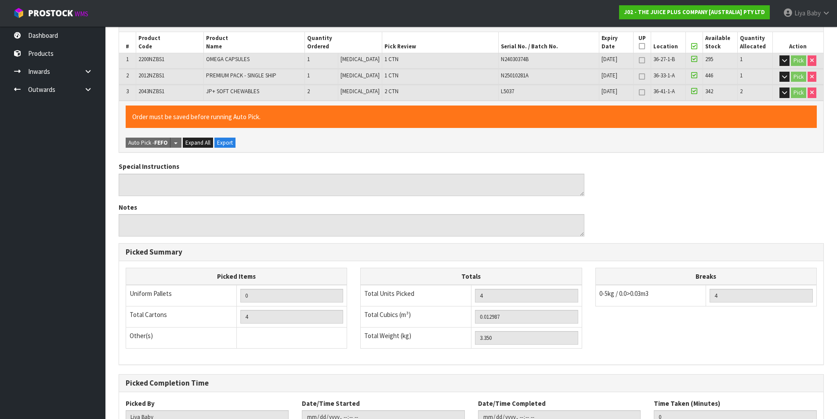
scroll to position [258, 0]
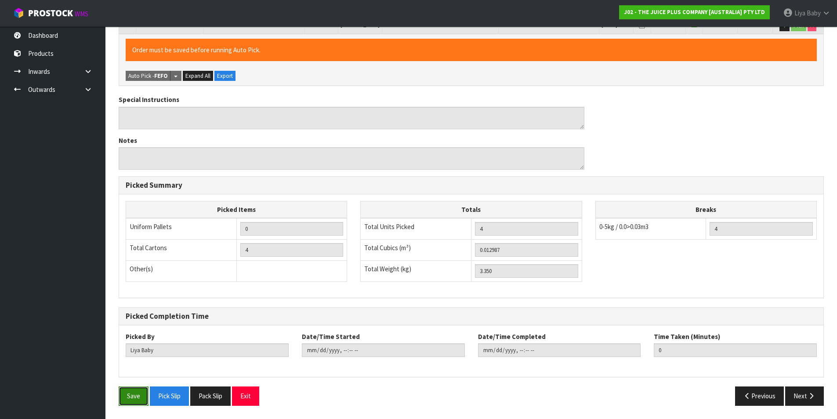
click at [131, 401] on button "Save" at bounding box center [134, 395] width 30 height 19
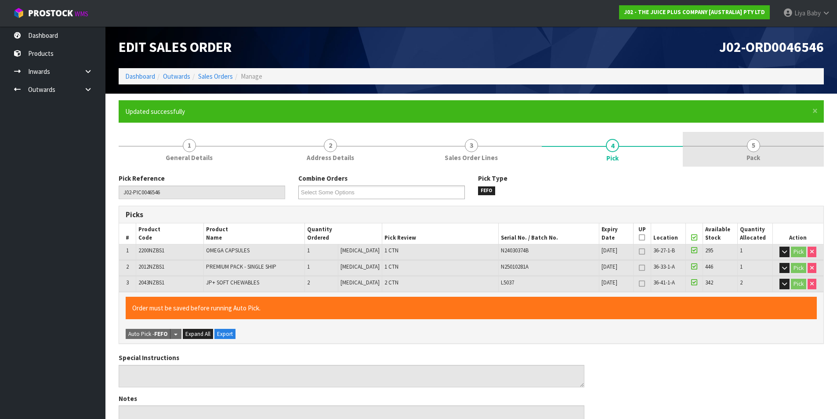
type input "[DATE]T11:25:42"
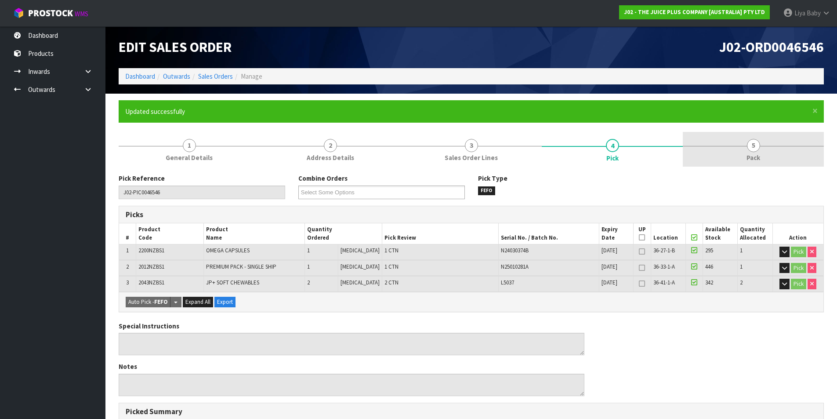
click at [726, 151] on link "5 Pack" at bounding box center [753, 149] width 141 height 35
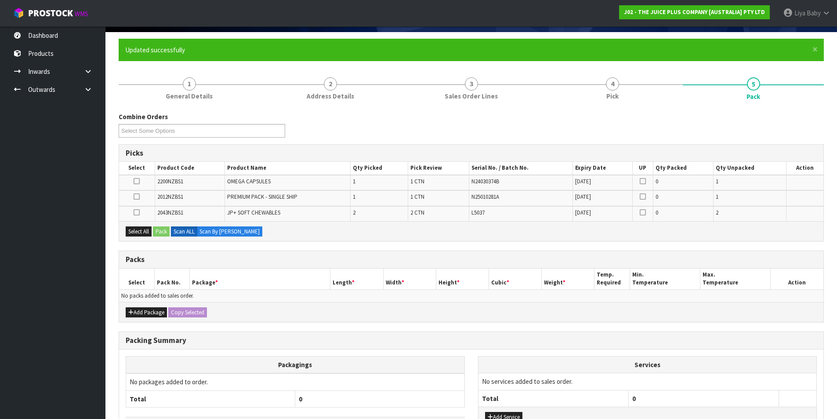
scroll to position [128, 0]
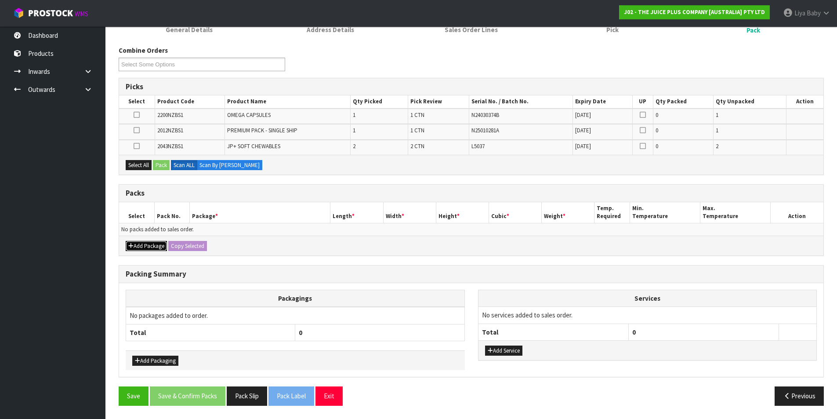
click at [134, 249] on button "Add Package" at bounding box center [146, 246] width 41 height 11
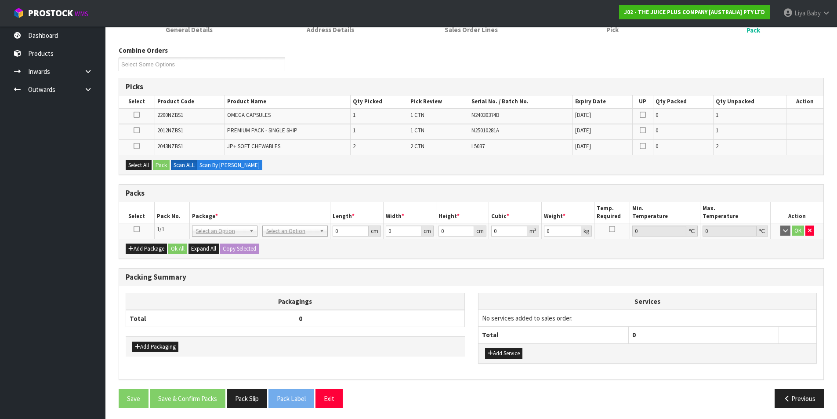
click at [136, 229] on icon at bounding box center [137, 229] width 6 height 0
drag, startPoint x: 138, startPoint y: 167, endPoint x: 150, endPoint y: 166, distance: 11.9
click at [139, 167] on button "Select All" at bounding box center [139, 165] width 26 height 11
click at [159, 163] on button "Pack" at bounding box center [161, 165] width 17 height 11
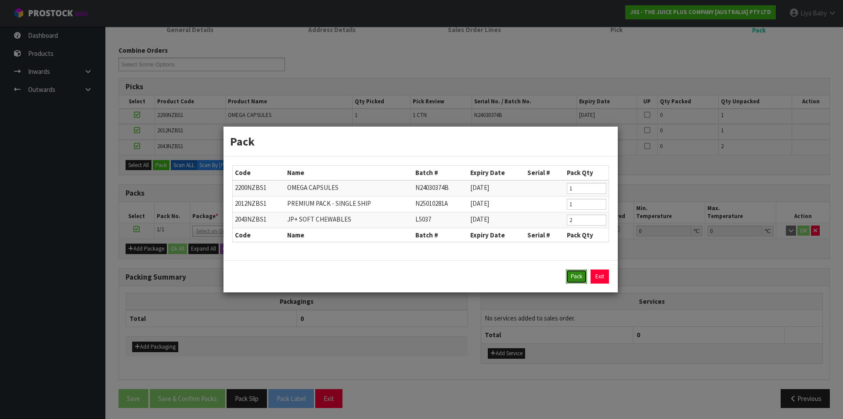
click at [573, 277] on button "Pack" at bounding box center [576, 276] width 21 height 14
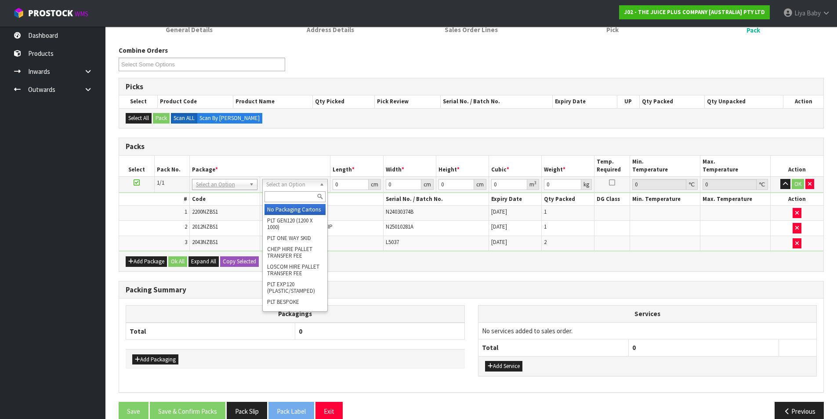
click at [284, 197] on input "text" at bounding box center [294, 196] width 61 height 11
type input "CTN5"
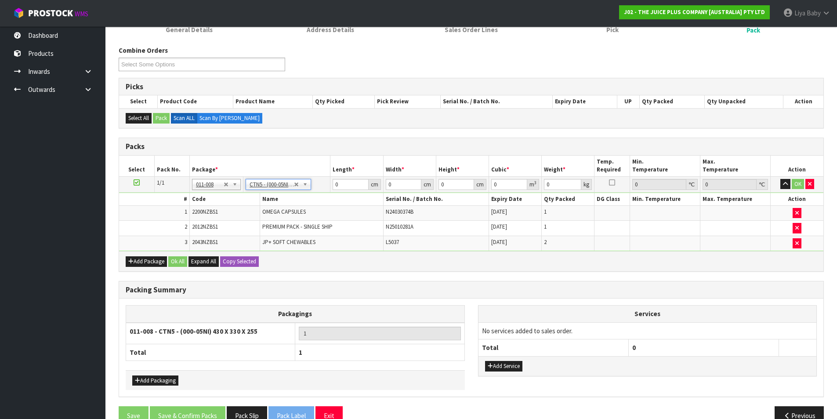
type input "43"
type input "33"
type input "25.5"
type input "0.036185"
type input "3.55"
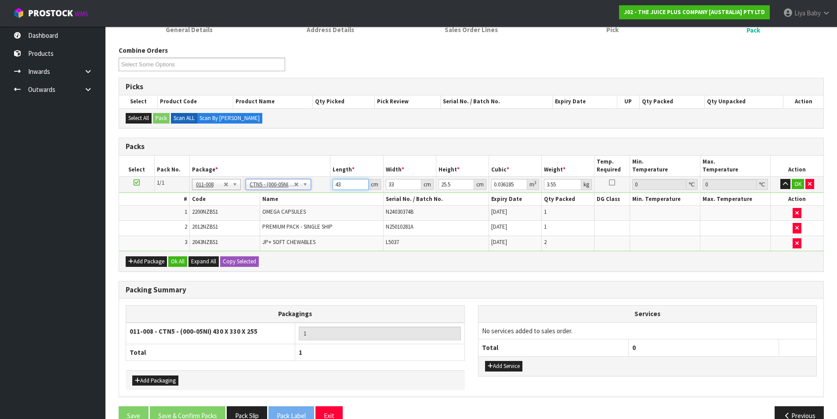
click at [345, 186] on input "43" at bounding box center [351, 184] width 36 height 11
type input "4"
type input "0.003366"
type input "0"
type input "4"
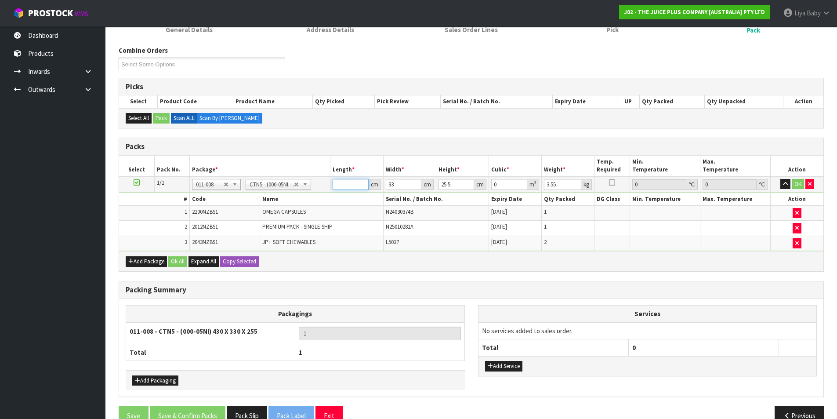
type input "0.003366"
type input "44"
type input "0.037026"
type input "44"
click at [400, 181] on input "33" at bounding box center [404, 184] width 36 height 11
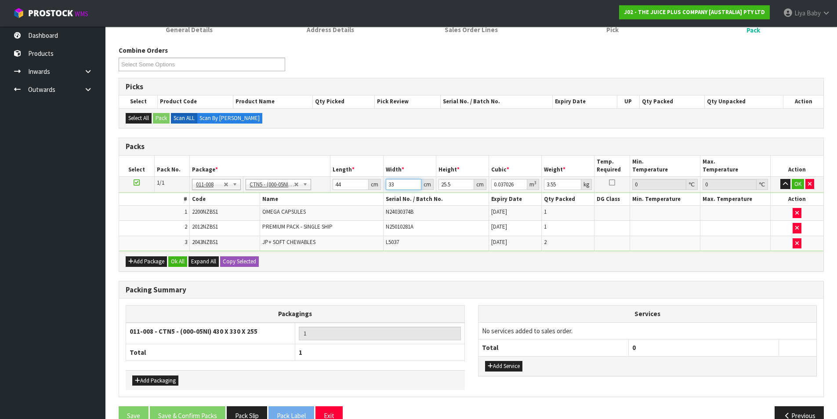
type input "3"
type input "0.003366"
type input "0"
type input "3"
type input "0.003366"
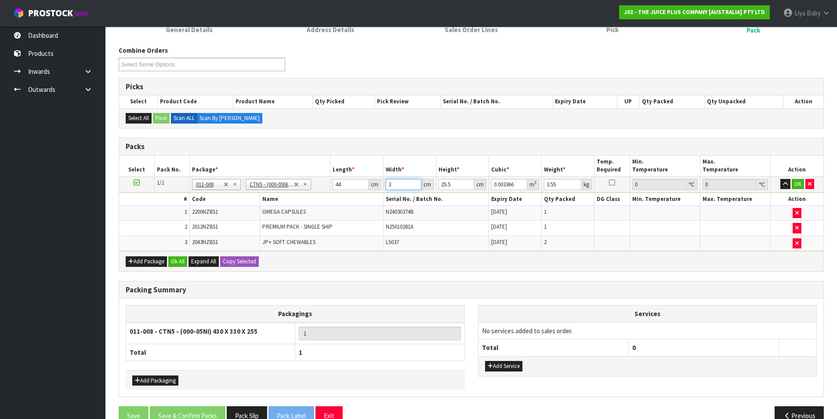
type input "35"
type input "0.03927"
type input "35"
click at [456, 186] on input "25.5" at bounding box center [456, 184] width 36 height 11
type input "25"
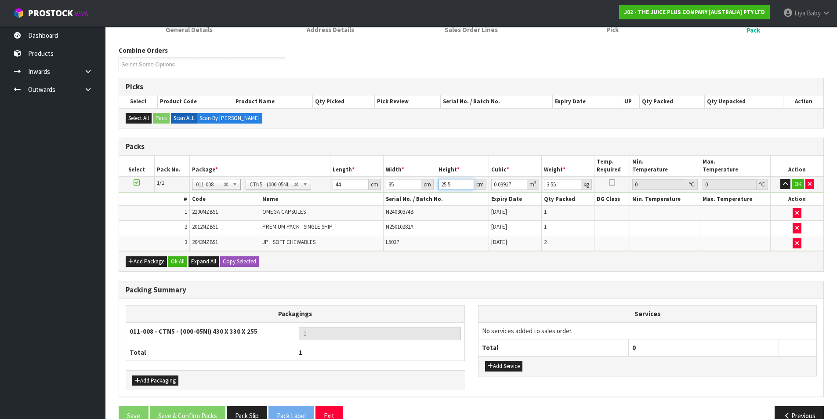
type input "0.0385"
type input "2"
type input "0.00308"
type input "0"
type input "1"
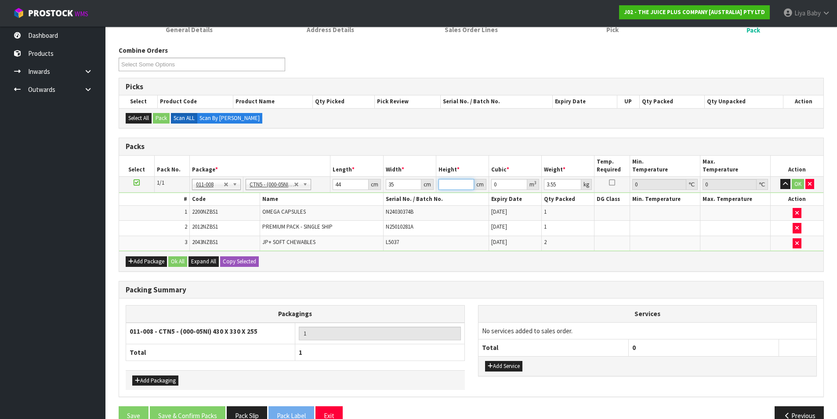
type input "0.00154"
type input "16"
type input "0.02464"
type input "16"
click at [566, 183] on input "3.55" at bounding box center [562, 184] width 37 height 11
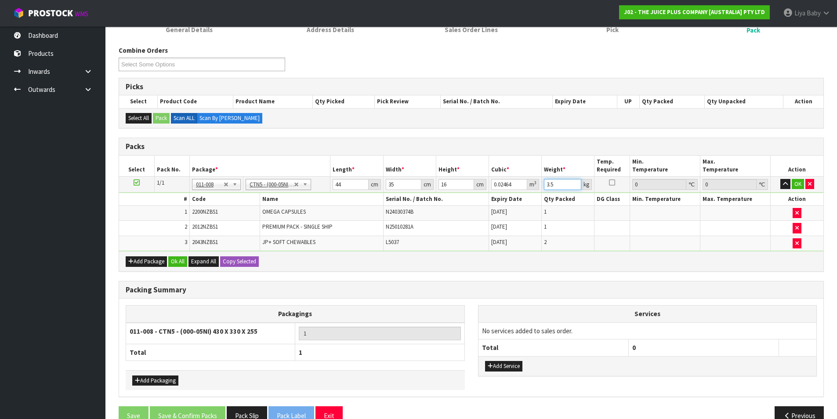
type input "3"
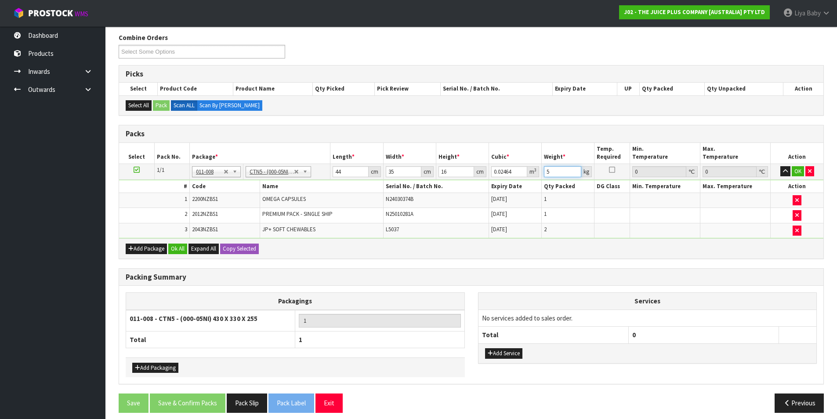
scroll to position [148, 0]
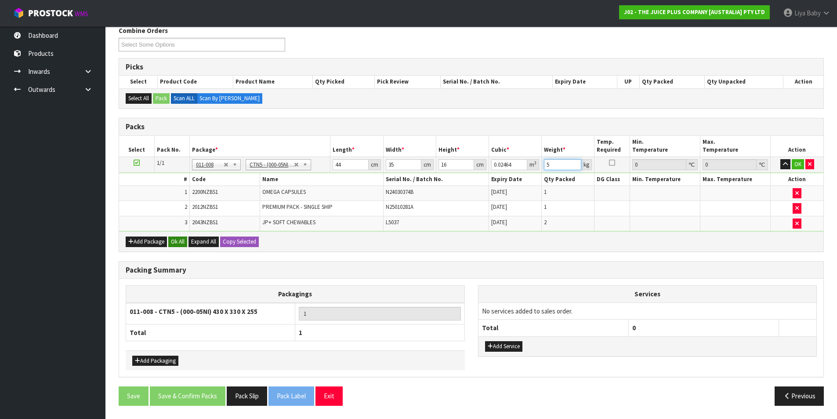
type input "5"
click at [181, 239] on button "Ok All" at bounding box center [177, 241] width 19 height 11
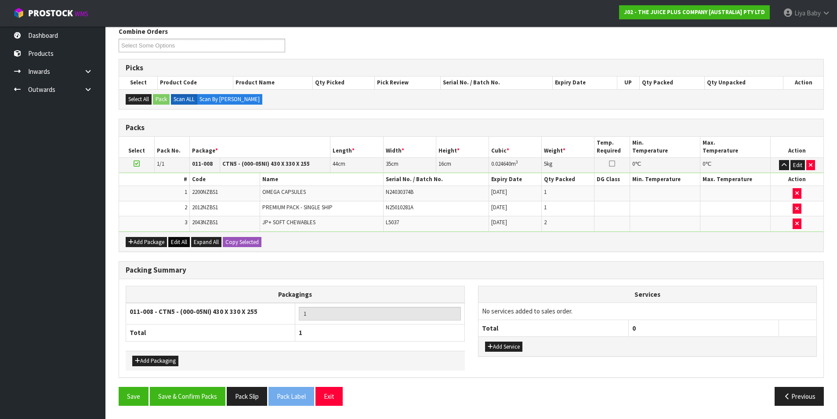
scroll to position [147, 0]
click at [188, 398] on button "Save & Confirm Packs" at bounding box center [188, 396] width 76 height 19
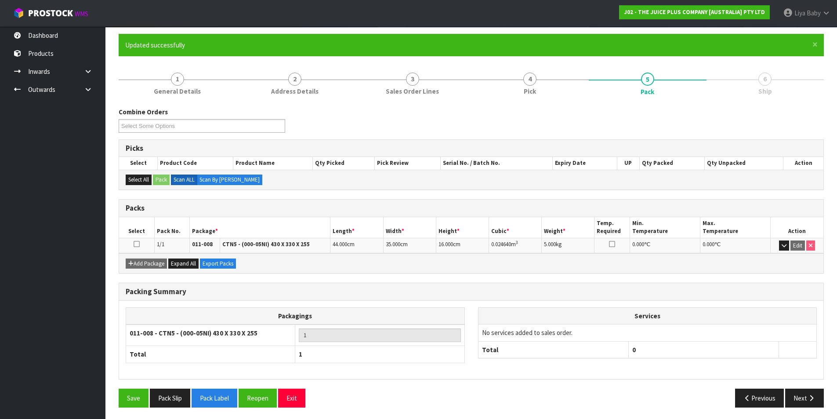
scroll to position [68, 0]
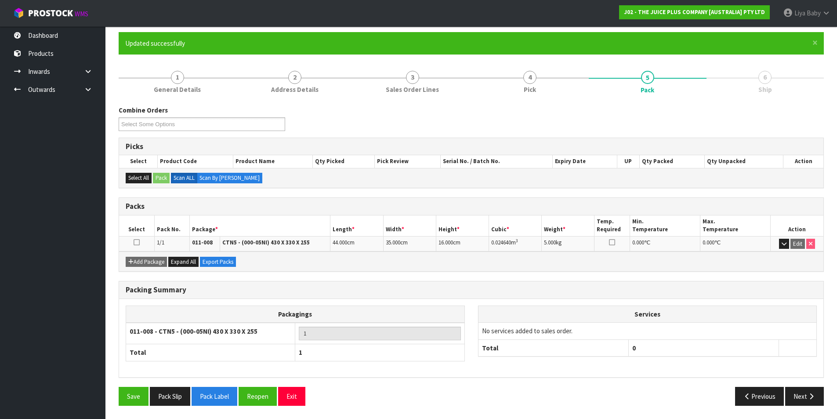
click at [139, 242] on icon at bounding box center [137, 242] width 6 height 0
click at [814, 399] on button "Next" at bounding box center [804, 396] width 39 height 19
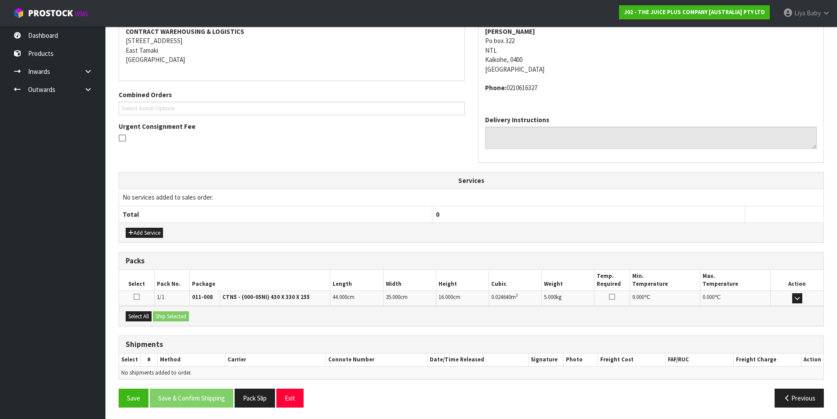
scroll to position [173, 0]
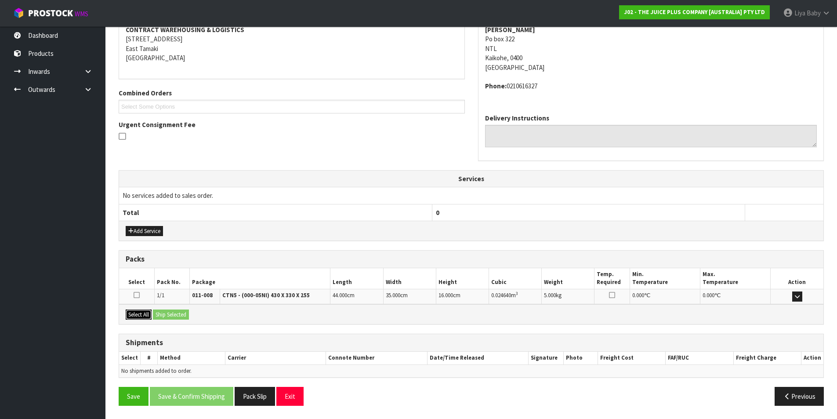
drag, startPoint x: 136, startPoint y: 312, endPoint x: 166, endPoint y: 318, distance: 30.0
click at [137, 312] on button "Select All" at bounding box center [139, 314] width 26 height 11
click at [172, 318] on button "Ship Selected" at bounding box center [171, 314] width 36 height 11
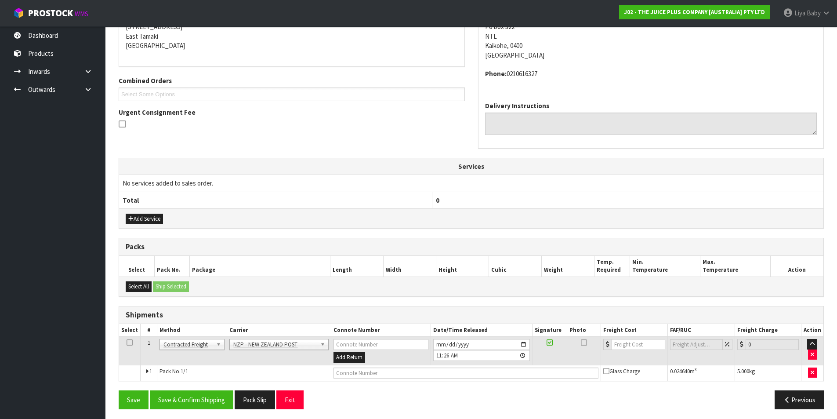
scroll to position [189, 0]
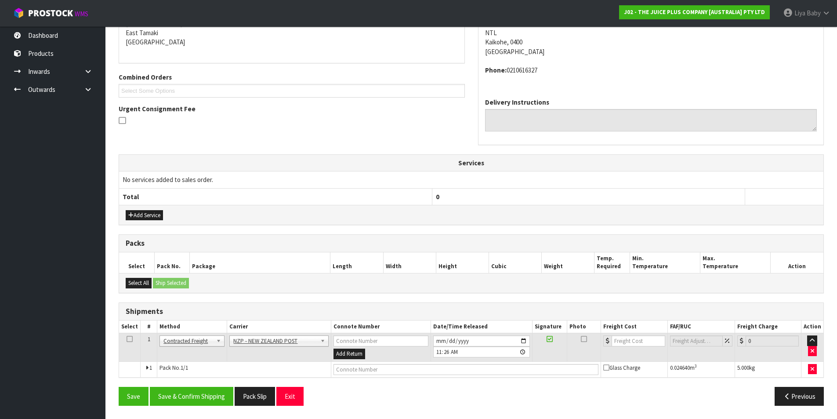
click at [135, 340] on td at bounding box center [130, 347] width 22 height 29
click at [129, 339] on icon at bounding box center [130, 339] width 6 height 0
click at [191, 400] on button "Save & Confirm Shipping" at bounding box center [191, 396] width 83 height 19
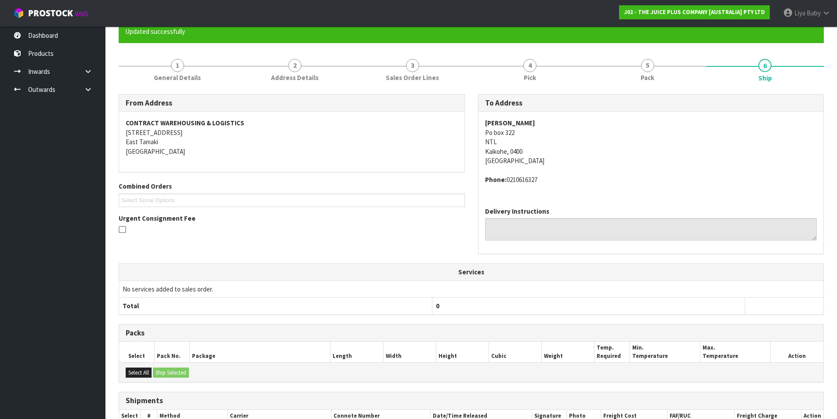
scroll to position [176, 0]
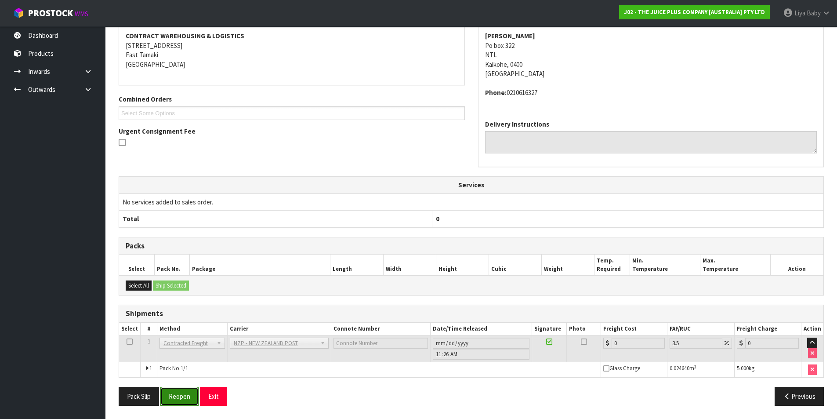
click at [182, 394] on button "Reopen" at bounding box center [179, 396] width 38 height 19
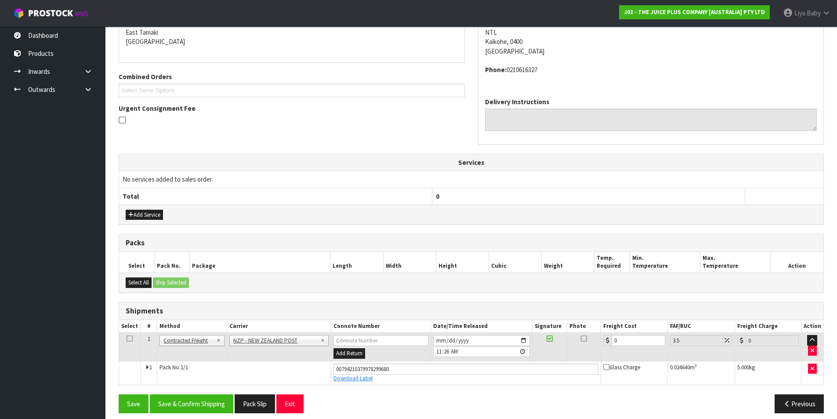
scroll to position [197, 0]
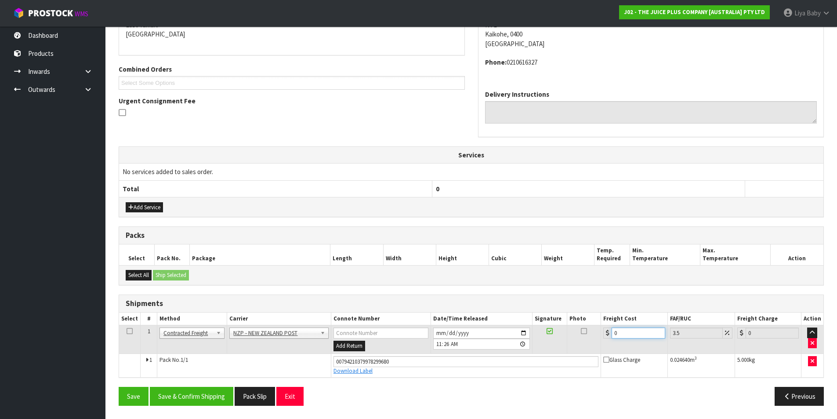
click at [629, 328] on input "0" at bounding box center [637, 332] width 53 height 11
type input "7"
type input "7.24"
type input "7.3"
type input "7.56"
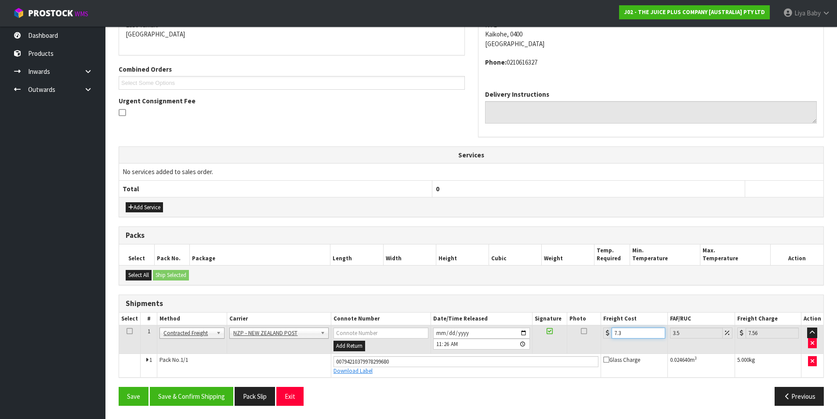
type input "7.31"
type input "7.57"
type input "7.31"
click at [129, 331] on icon at bounding box center [130, 331] width 6 height 0
click at [172, 393] on button "Save & Confirm Shipping" at bounding box center [191, 396] width 83 height 19
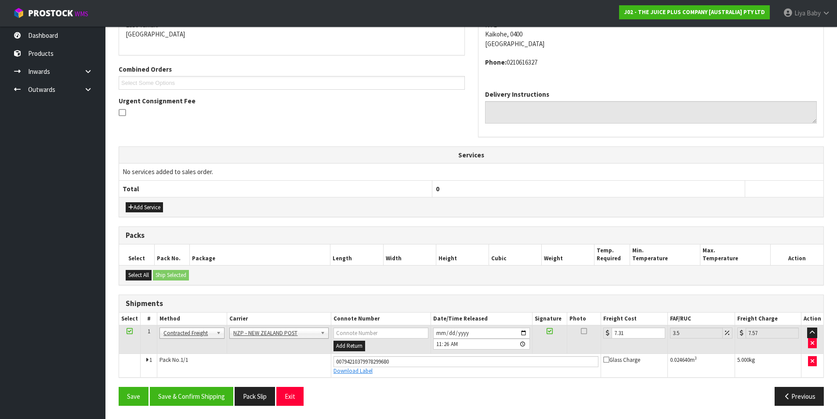
scroll to position [0, 0]
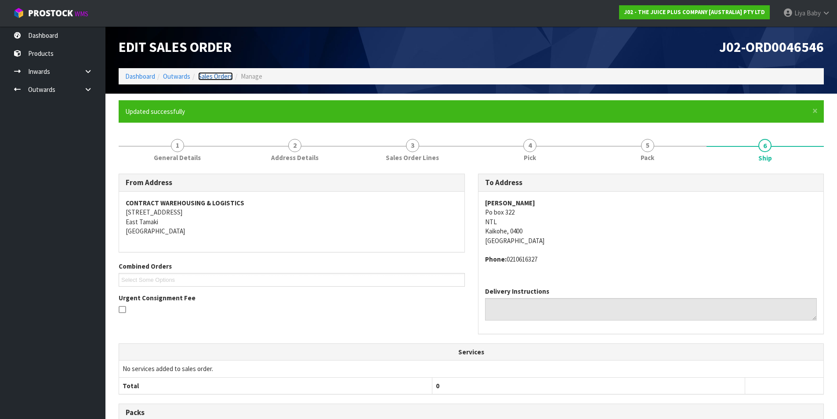
click at [224, 76] on link "Sales Orders" at bounding box center [215, 76] width 35 height 8
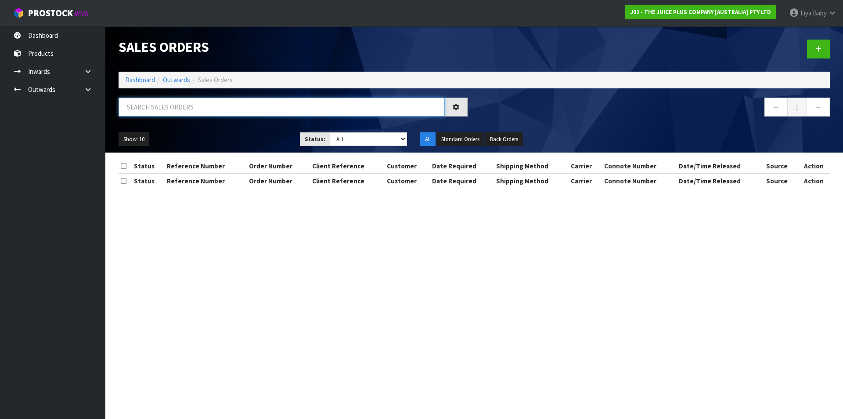
click at [195, 98] on input "text" at bounding box center [282, 107] width 326 height 19
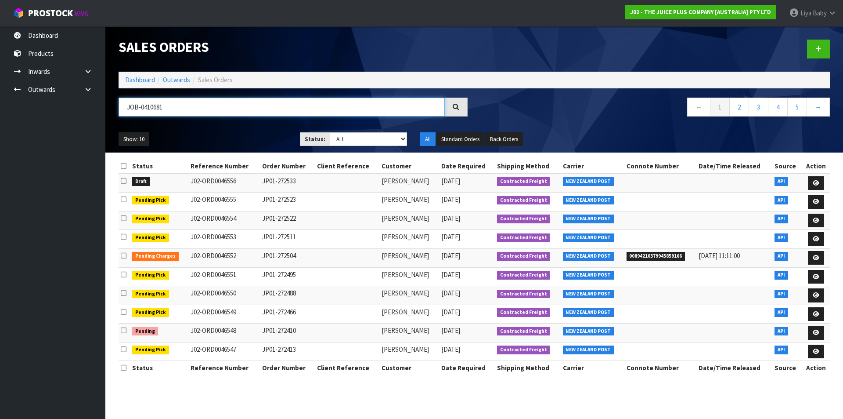
type input "JOB-0410681"
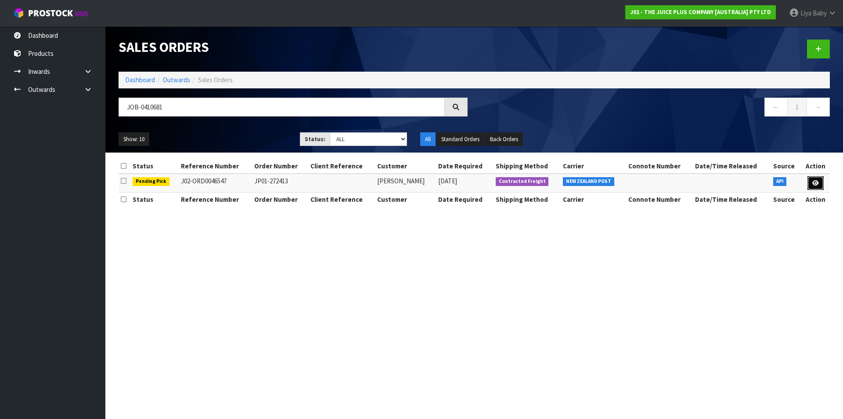
click at [815, 183] on icon at bounding box center [816, 183] width 7 height 6
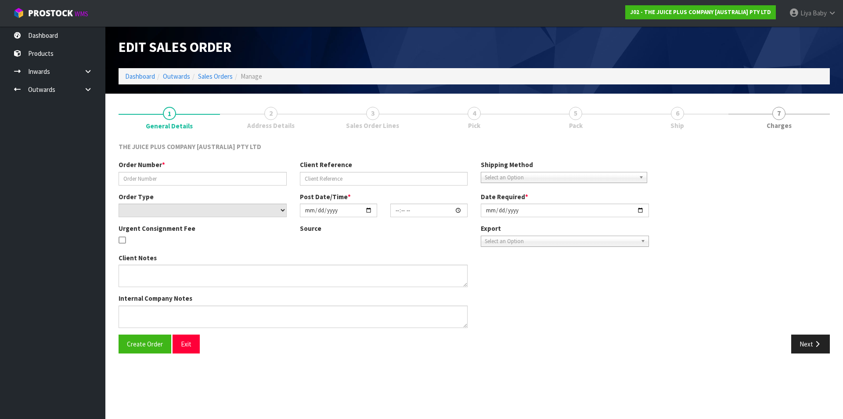
type input "JP01-272413"
select select "number:0"
type input "[DATE]"
type input "03:03:20.000"
type input "[DATE]"
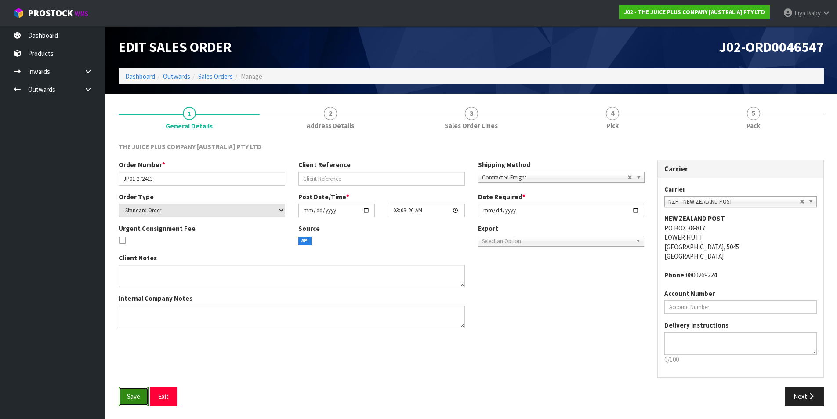
click at [136, 387] on button "Save" at bounding box center [134, 396] width 30 height 19
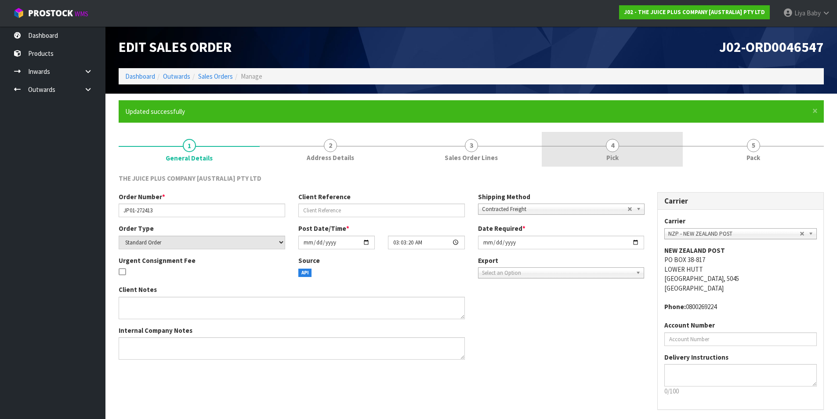
drag, startPoint x: 639, startPoint y: 150, endPoint x: 606, endPoint y: 177, distance: 42.7
click at [638, 150] on link "4 Pick" at bounding box center [612, 149] width 141 height 35
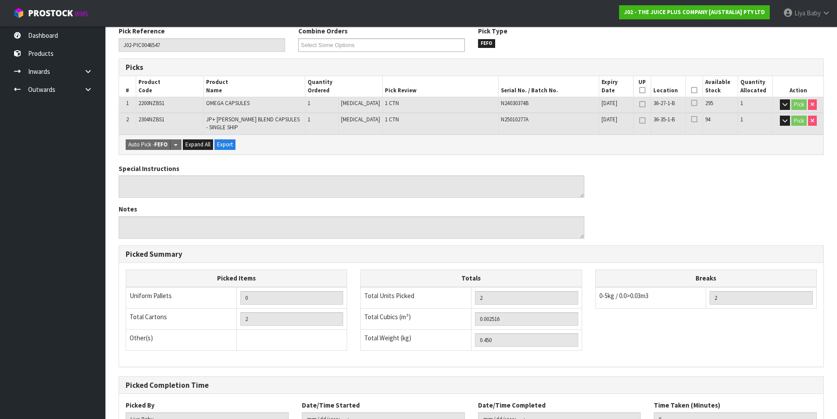
scroll to position [176, 0]
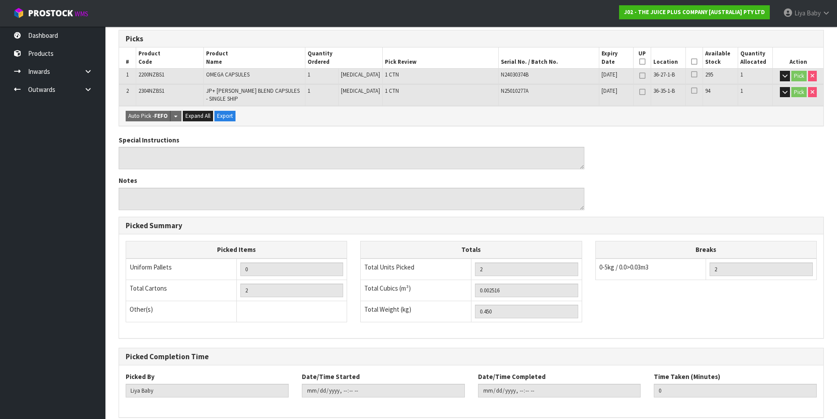
click at [696, 59] on th "Picked" at bounding box center [694, 57] width 17 height 21
click at [694, 61] on th "Picked" at bounding box center [694, 57] width 17 height 21
click at [693, 61] on icon at bounding box center [694, 61] width 6 height 0
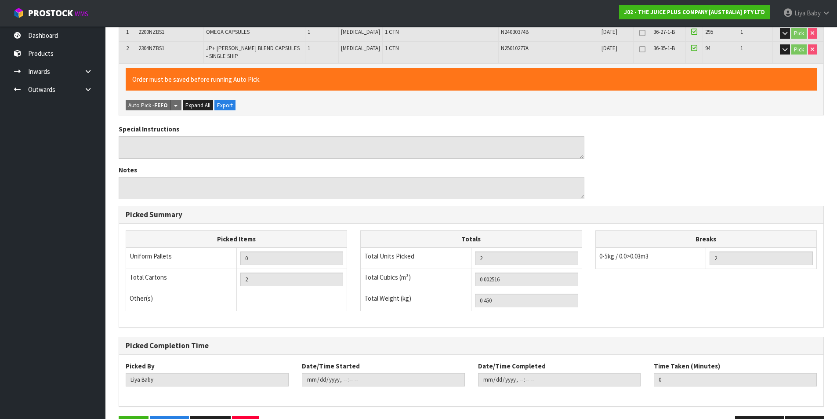
scroll to position [248, 0]
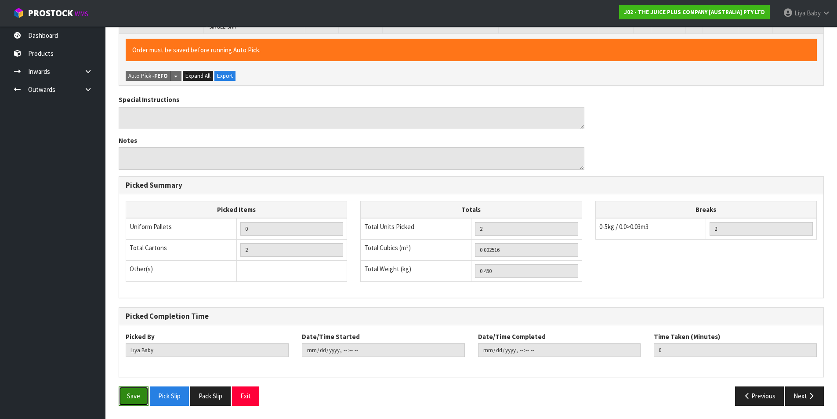
drag, startPoint x: 135, startPoint y: 400, endPoint x: 138, endPoint y: 392, distance: 8.3
click at [136, 399] on button "Save" at bounding box center [134, 395] width 30 height 19
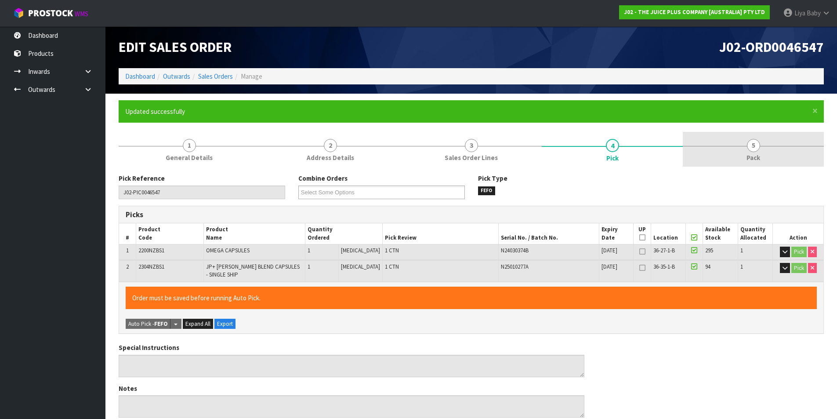
type input "[DATE]T11:31:28"
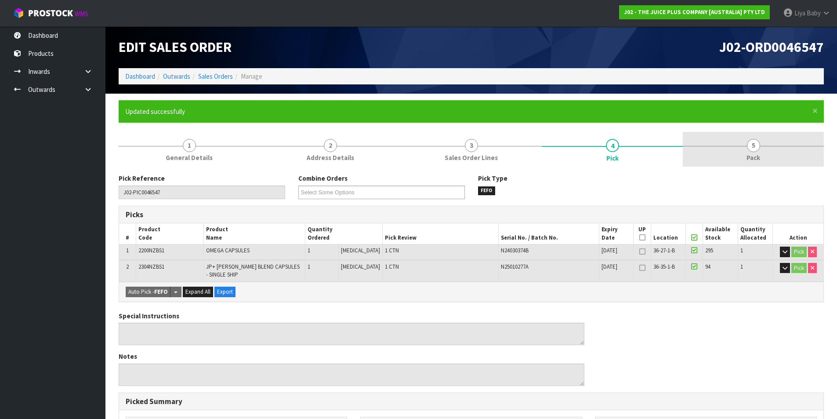
click at [749, 155] on span "Pack" at bounding box center [753, 157] width 14 height 9
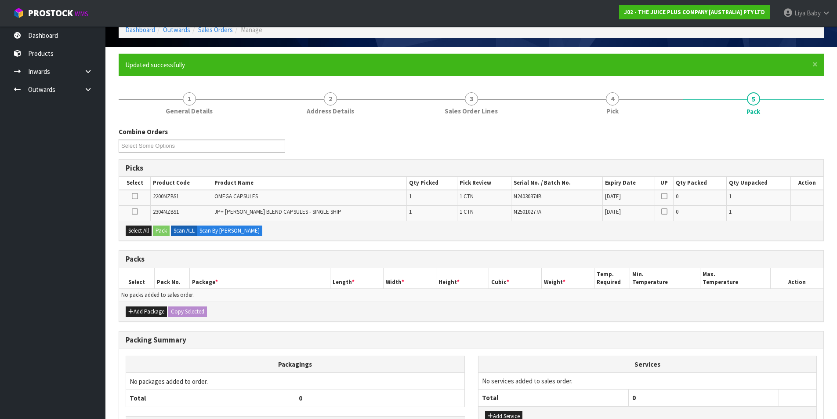
scroll to position [112, 0]
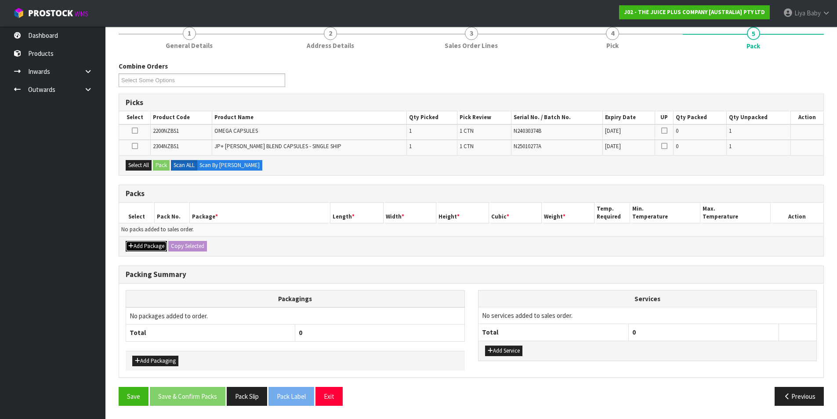
click at [153, 243] on button "Add Package" at bounding box center [146, 246] width 41 height 11
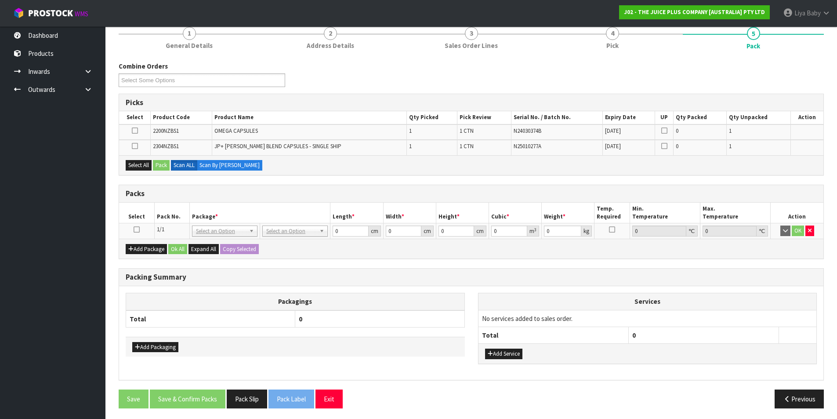
click at [139, 229] on icon at bounding box center [137, 229] width 6 height 0
click at [141, 164] on button "Select All" at bounding box center [139, 165] width 26 height 11
click at [158, 163] on button "Pack" at bounding box center [161, 165] width 17 height 11
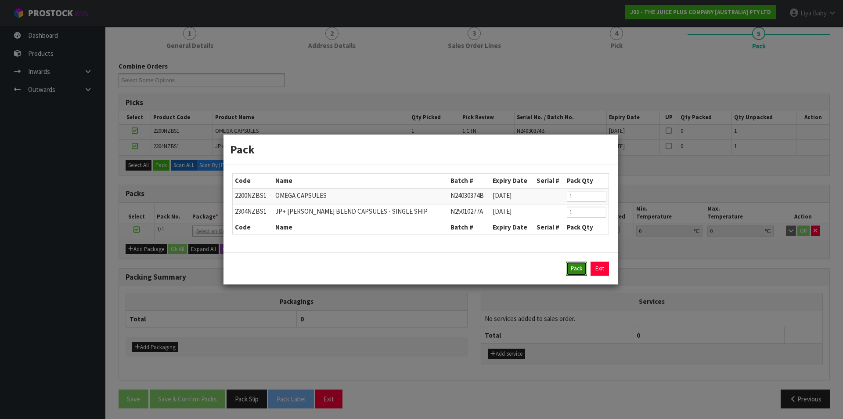
click at [576, 265] on button "Pack" at bounding box center [576, 268] width 21 height 14
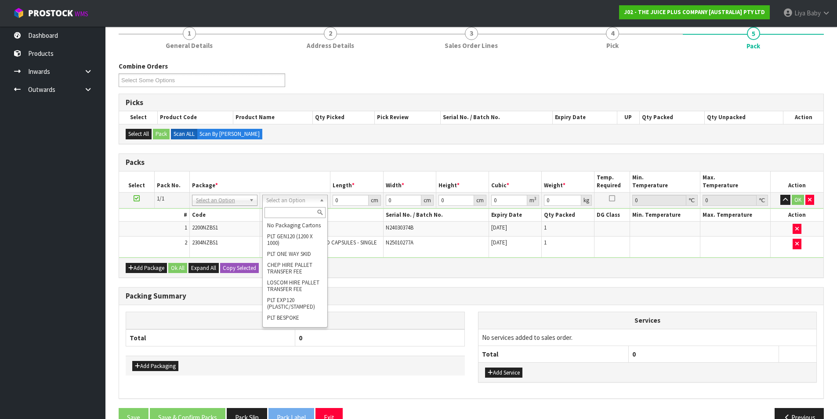
click at [277, 208] on input "text" at bounding box center [294, 212] width 61 height 11
type input "200"
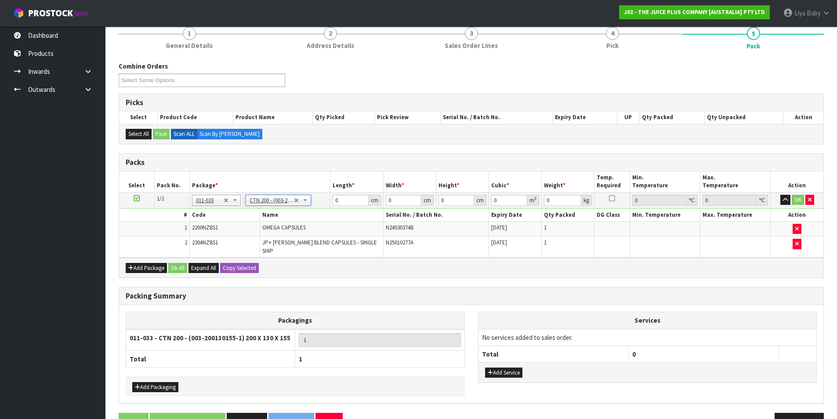
type input "20"
type input "13"
type input "15.5"
type input "0.00403"
type input "0.65"
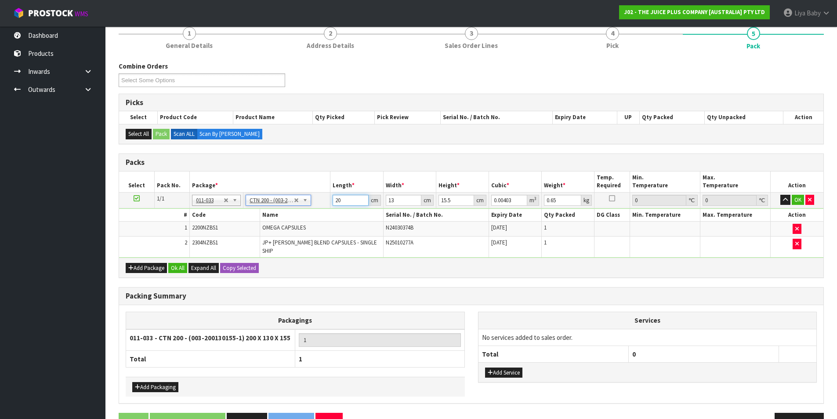
click at [344, 201] on input "20" at bounding box center [351, 200] width 36 height 11
type input "2"
type input "0.000403"
type input "21"
type input "0.004232"
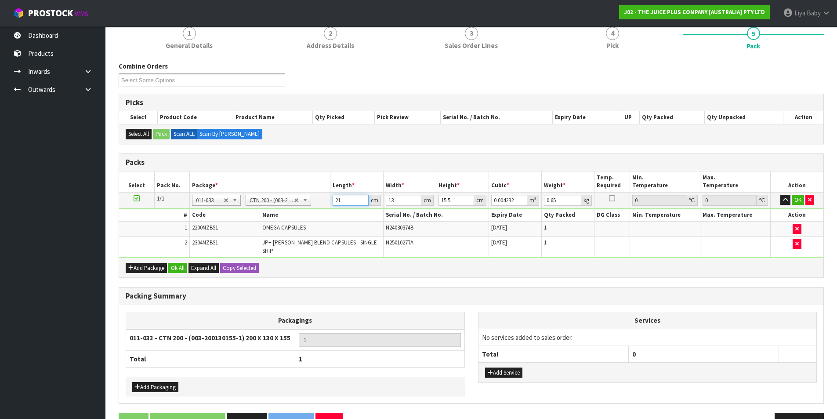
type input "21"
click at [401, 202] on input "13" at bounding box center [404, 200] width 36 height 11
type input "1"
type input "0.000325"
type input "14"
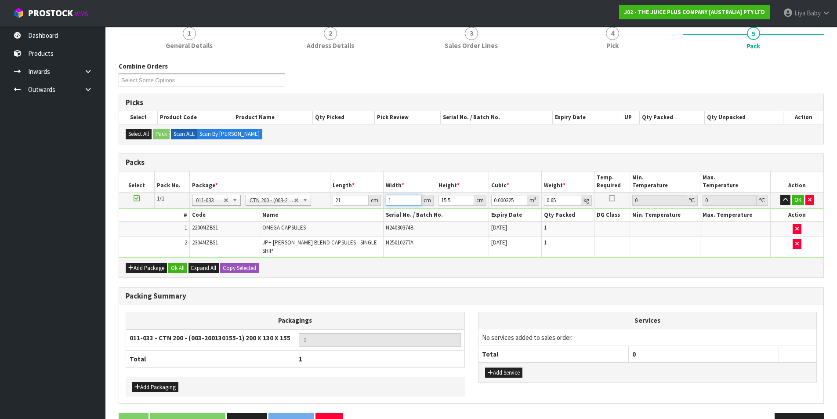
type input "0.004557"
type input "14"
click at [451, 202] on input "15.5" at bounding box center [456, 200] width 36 height 11
type input "15"
type input "0.00441"
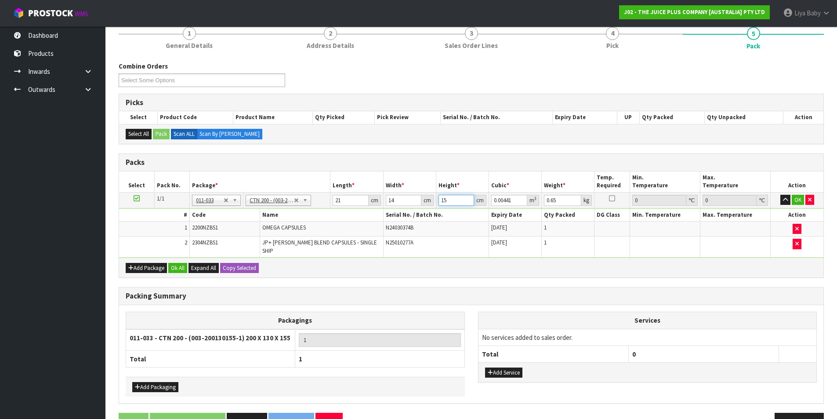
type input "1"
type input "0.000294"
type input "0"
type input "1"
type input "0.000294"
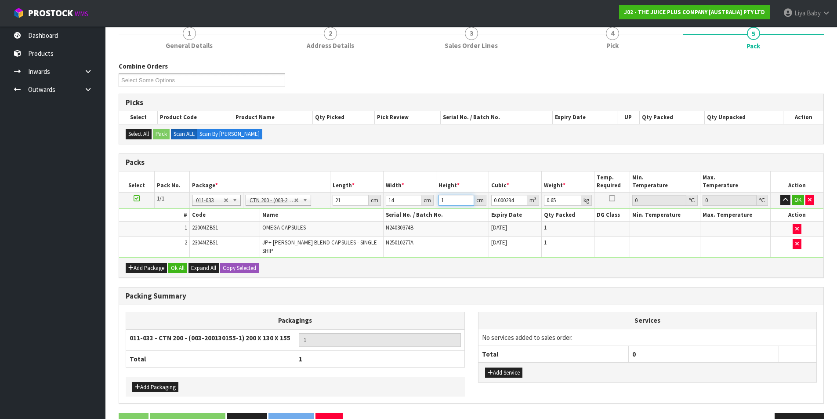
type input "17"
type input "0.004998"
type input "17"
click at [568, 198] on input "0.65" at bounding box center [562, 200] width 37 height 11
type input "0"
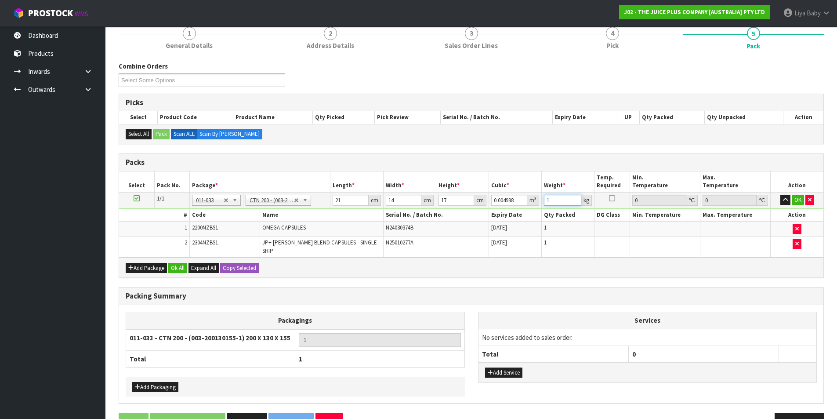
scroll to position [132, 0]
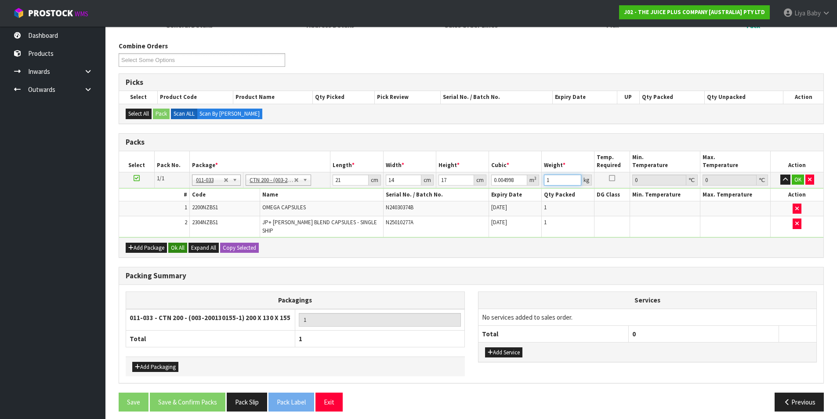
type input "1"
click at [183, 242] on button "Ok All" at bounding box center [177, 247] width 19 height 11
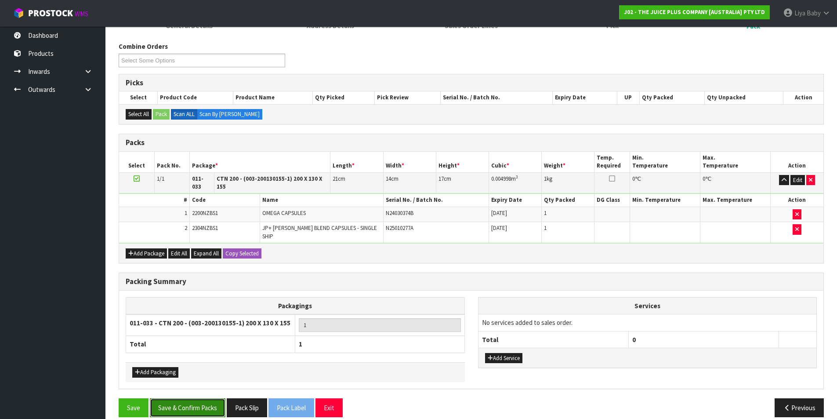
click at [193, 398] on button "Save & Confirm Packs" at bounding box center [188, 407] width 76 height 19
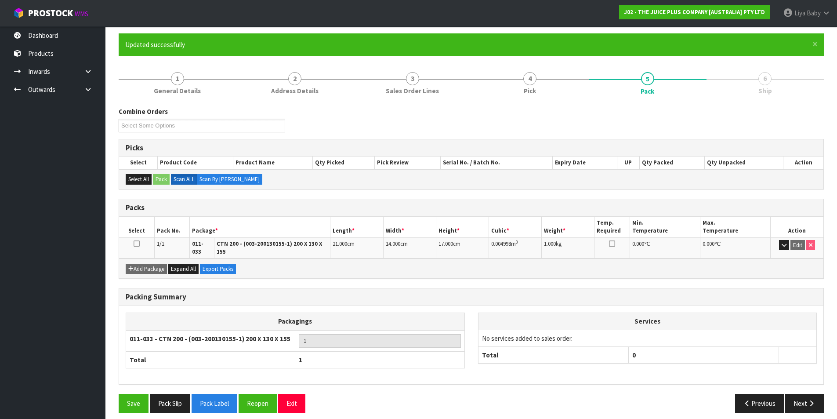
scroll to position [68, 0]
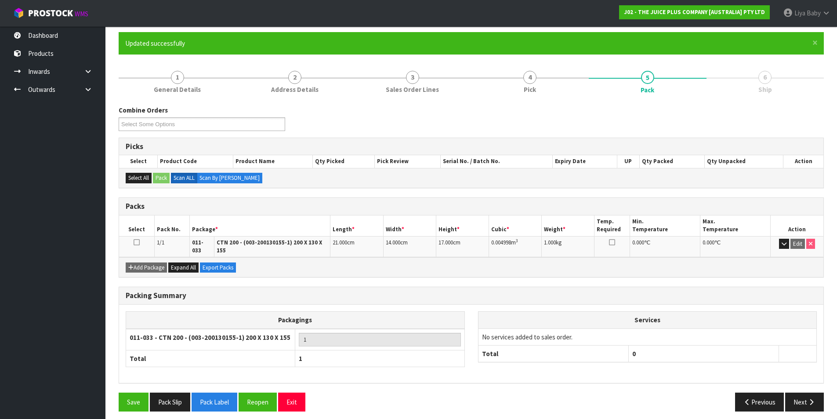
drag, startPoint x: 135, startPoint y: 242, endPoint x: 198, endPoint y: 272, distance: 69.7
click at [137, 242] on icon at bounding box center [137, 242] width 6 height 0
click at [795, 392] on button "Next" at bounding box center [804, 401] width 39 height 19
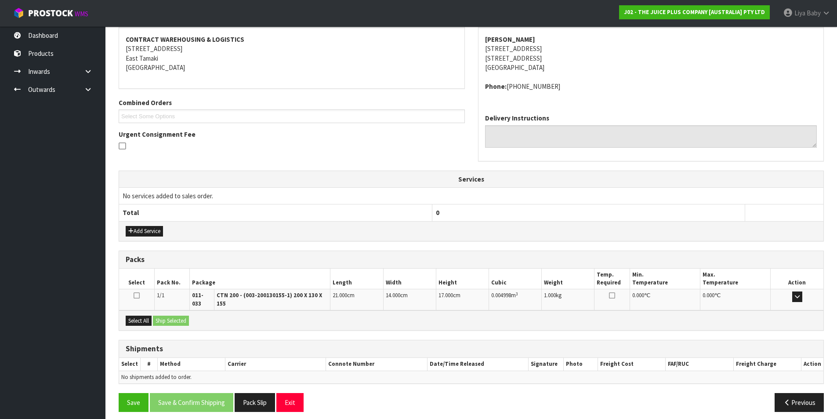
scroll to position [164, 0]
click at [149, 317] on button "Select All" at bounding box center [139, 320] width 26 height 11
click at [162, 315] on button "Ship Selected" at bounding box center [171, 320] width 36 height 11
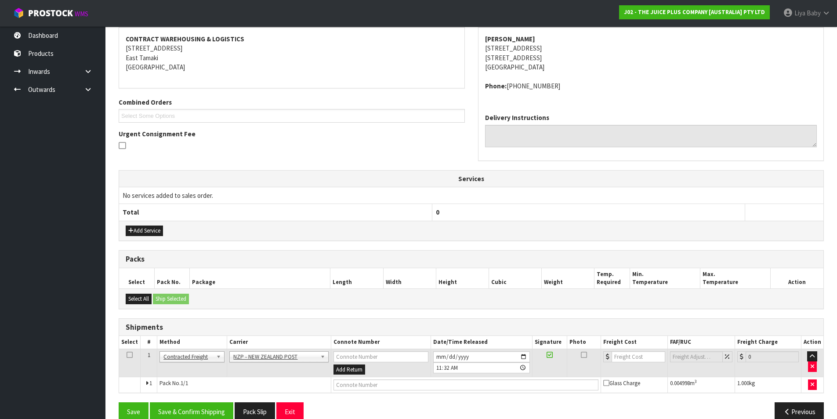
click at [127, 351] on td at bounding box center [130, 362] width 22 height 29
drag, startPoint x: 127, startPoint y: 352, endPoint x: 138, endPoint y: 361, distance: 14.1
click at [130, 354] on icon at bounding box center [130, 354] width 6 height 0
click at [186, 412] on button "Save & Confirm Shipping" at bounding box center [191, 411] width 83 height 19
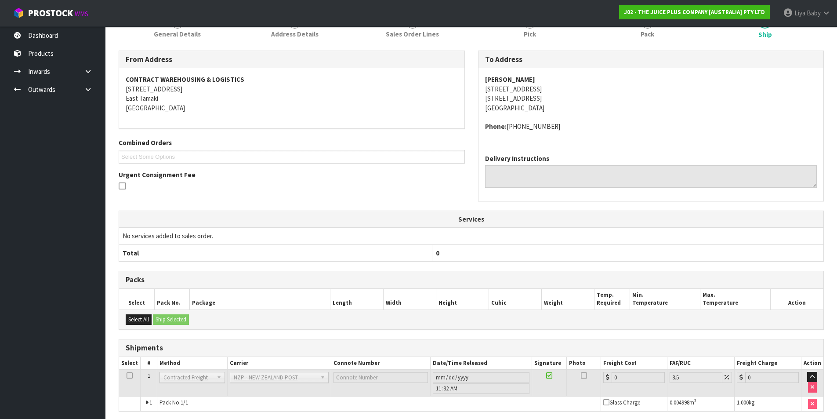
scroll to position [167, 0]
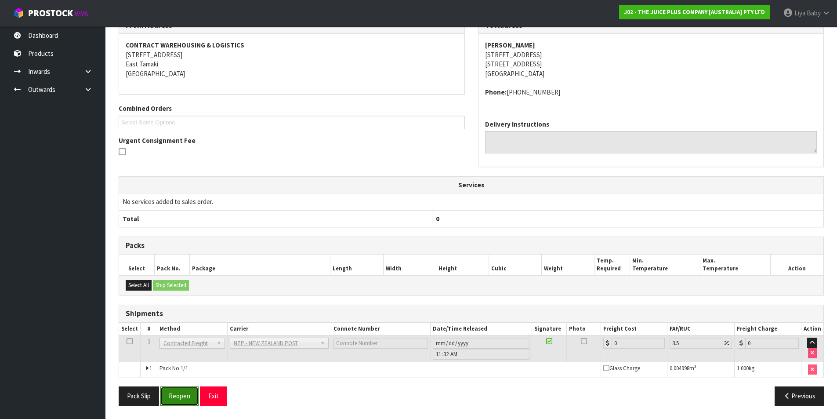
click at [189, 390] on button "Reopen" at bounding box center [179, 395] width 38 height 19
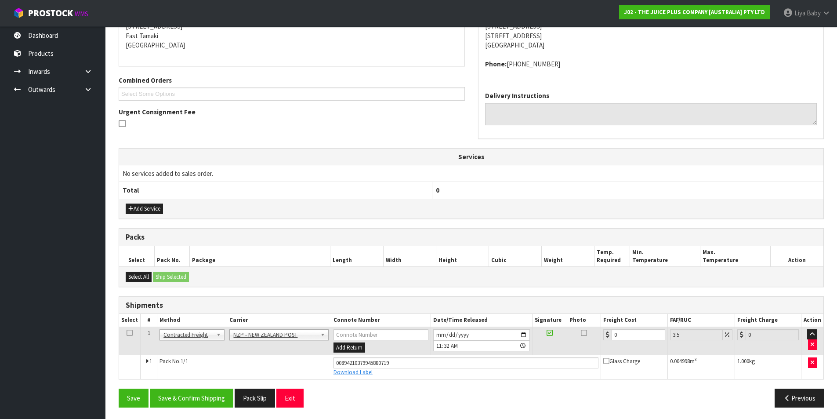
scroll to position [188, 0]
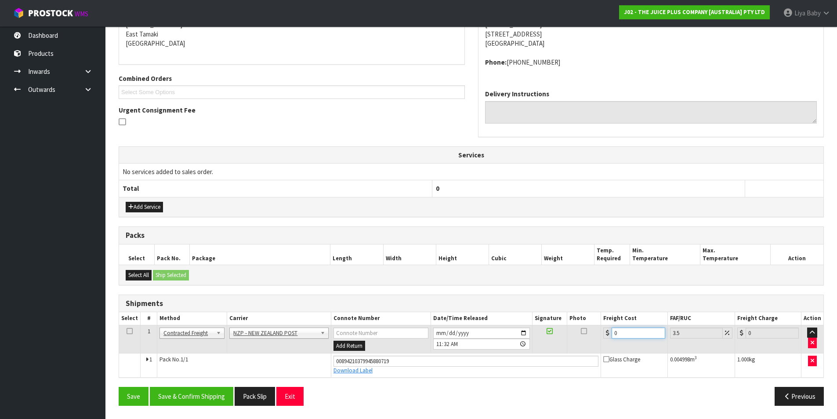
click at [644, 335] on input "0" at bounding box center [637, 332] width 53 height 11
type input "8"
type input "8.28"
type input "8.4"
type input "8.69"
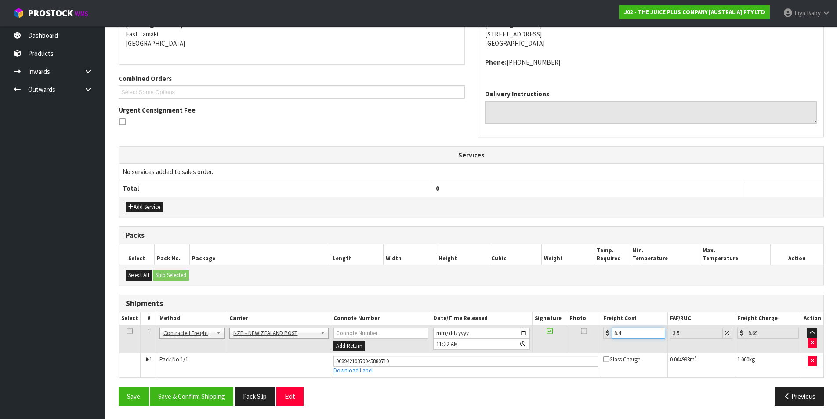
type input "8.45"
type input "8.75"
type input "8.45"
click at [132, 330] on td at bounding box center [130, 339] width 22 height 29
click at [130, 331] on icon at bounding box center [130, 331] width 6 height 0
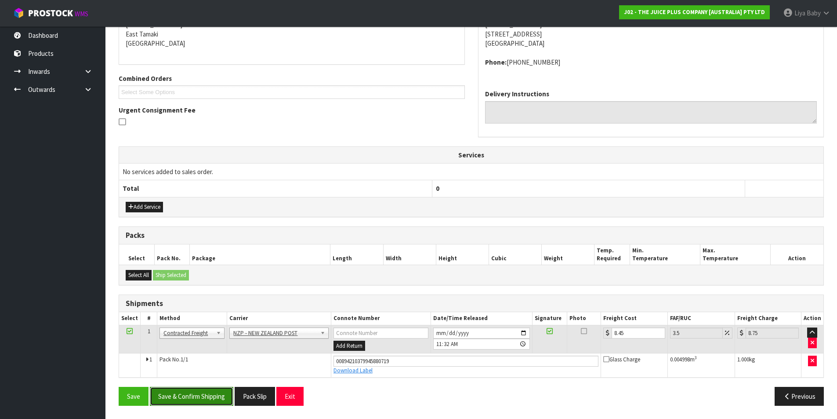
click at [178, 389] on button "Save & Confirm Shipping" at bounding box center [191, 396] width 83 height 19
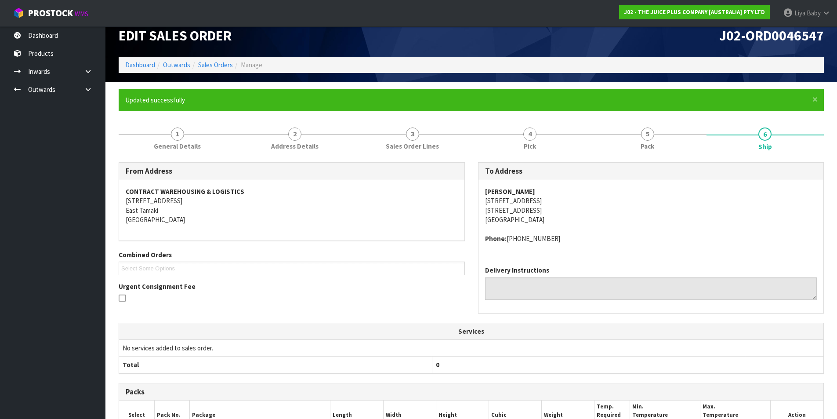
scroll to position [0, 0]
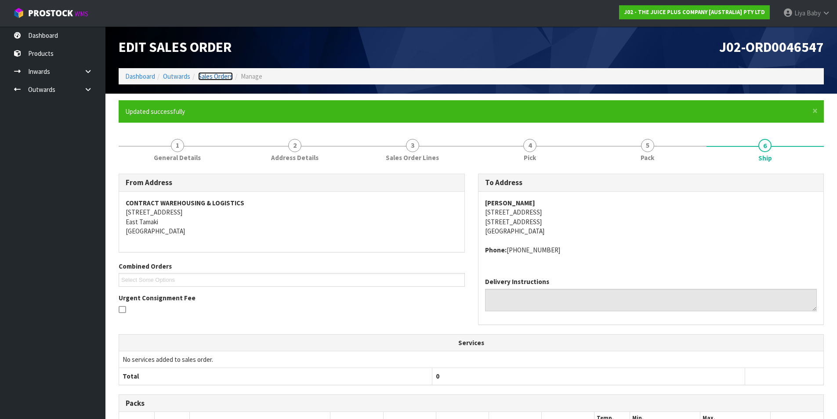
click at [218, 76] on link "Sales Orders" at bounding box center [215, 76] width 35 height 8
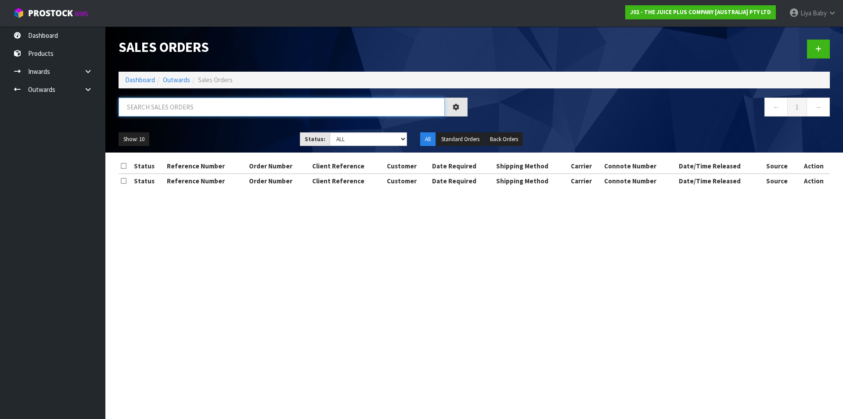
click at [186, 114] on input "text" at bounding box center [282, 107] width 326 height 19
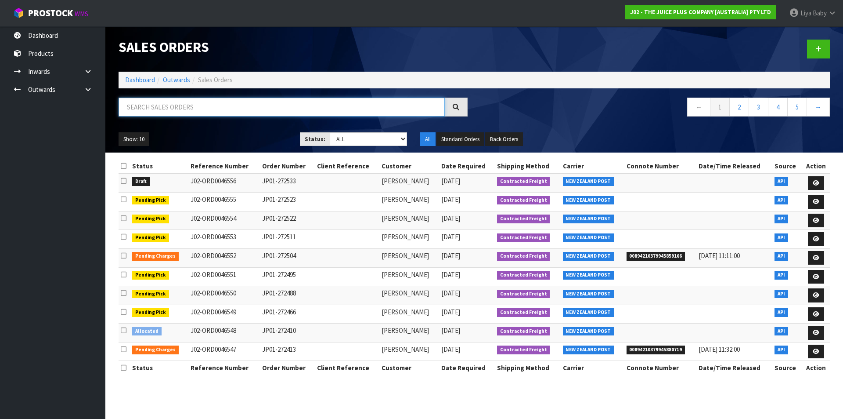
click at [150, 109] on input "text" at bounding box center [282, 107] width 326 height 19
click at [151, 109] on input "text" at bounding box center [282, 107] width 326 height 19
type input "JOB-0410684"
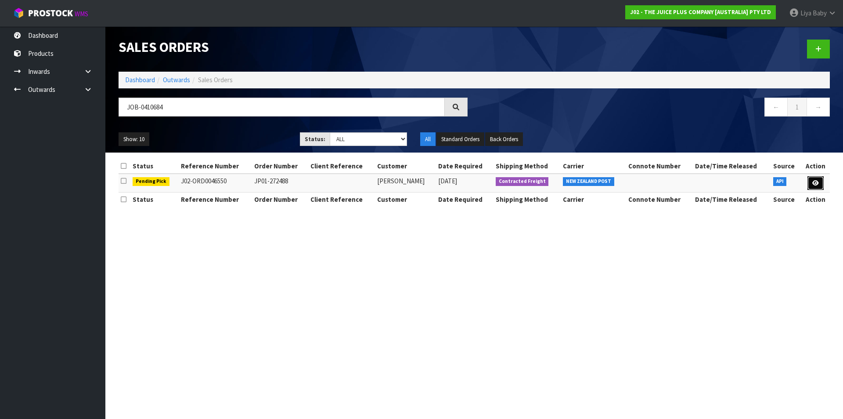
click at [813, 185] on icon at bounding box center [816, 183] width 7 height 6
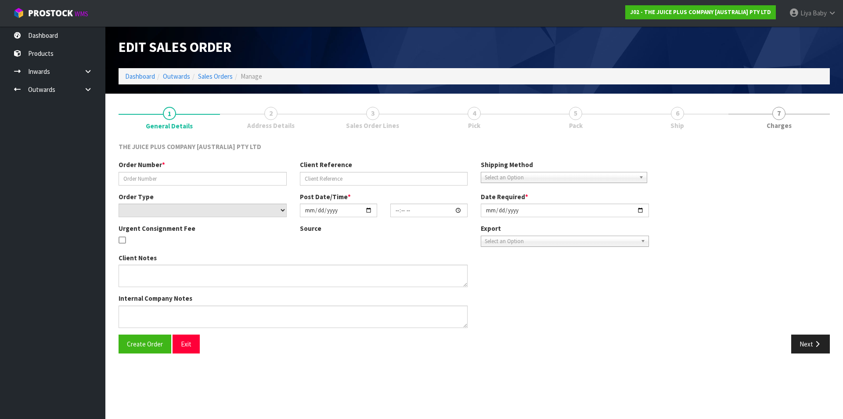
type input "JP01-272488"
select select "number:0"
type input "[DATE]"
type input "03:04:52.000"
type input "[DATE]"
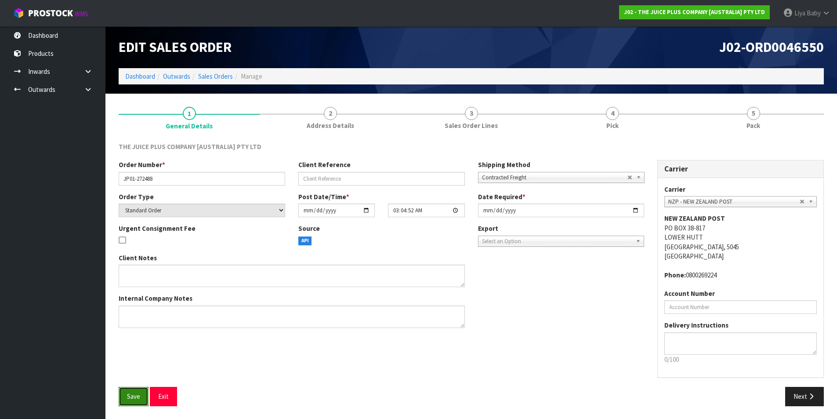
click at [128, 391] on button "Save" at bounding box center [134, 396] width 30 height 19
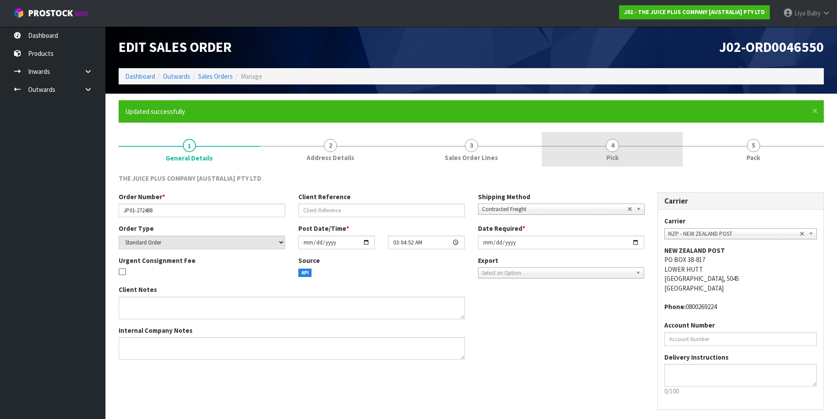
click at [608, 150] on span "4" at bounding box center [612, 145] width 13 height 13
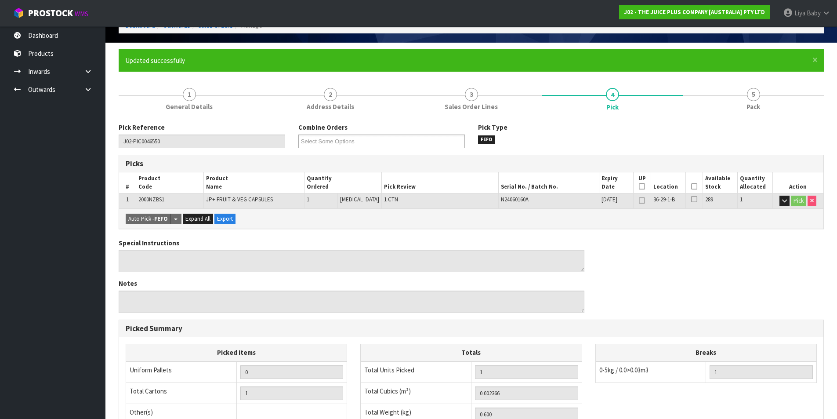
scroll to position [132, 0]
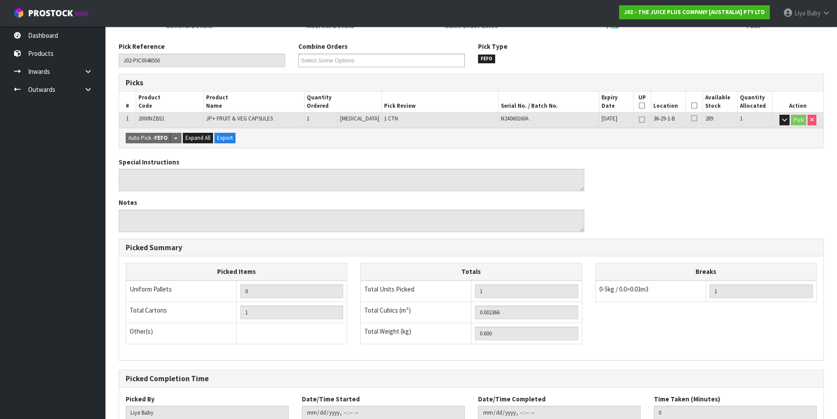
click at [695, 105] on th "Picked" at bounding box center [693, 101] width 17 height 21
click at [694, 106] on th "Picked" at bounding box center [693, 101] width 17 height 21
click at [691, 105] on icon at bounding box center [694, 105] width 6 height 0
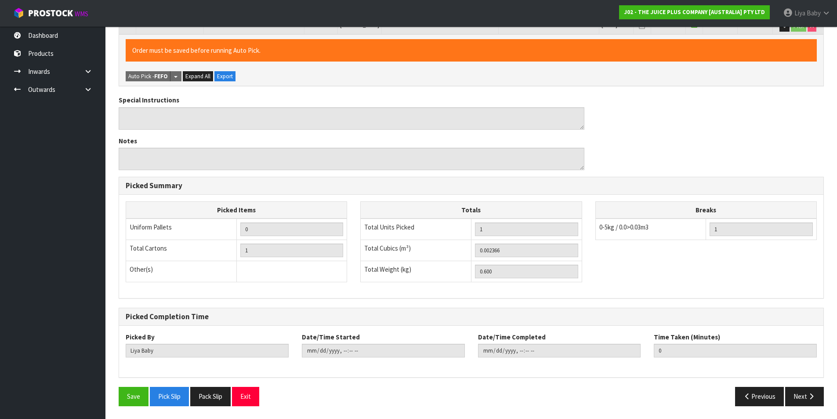
scroll to position [226, 0]
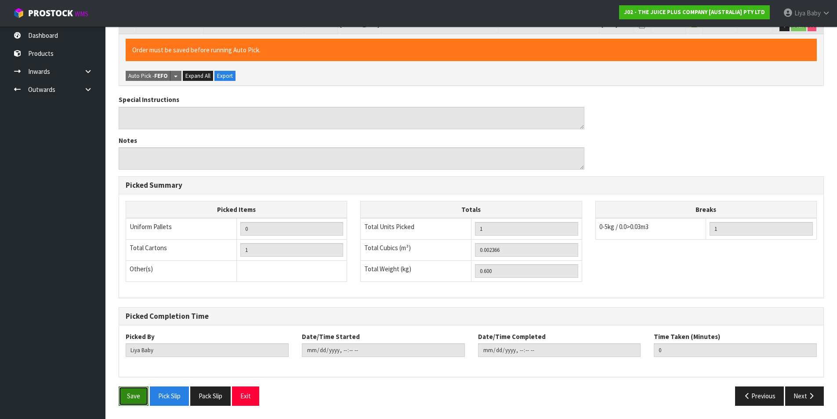
click at [124, 395] on button "Save" at bounding box center [134, 395] width 30 height 19
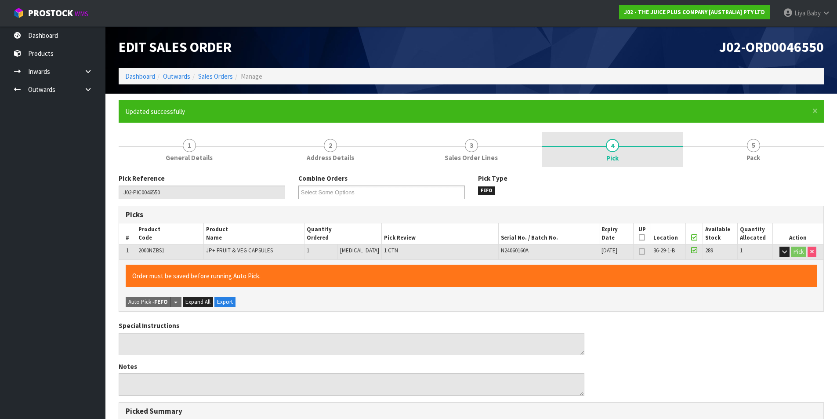
type input "[DATE]T11:36:40"
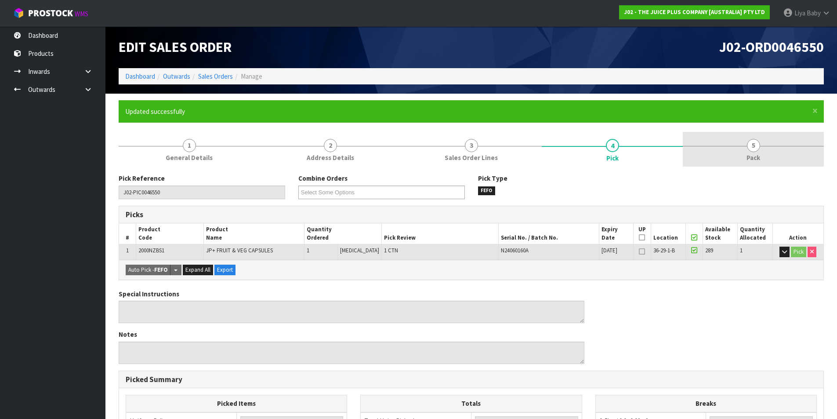
click at [750, 154] on span "Pack" at bounding box center [753, 157] width 14 height 9
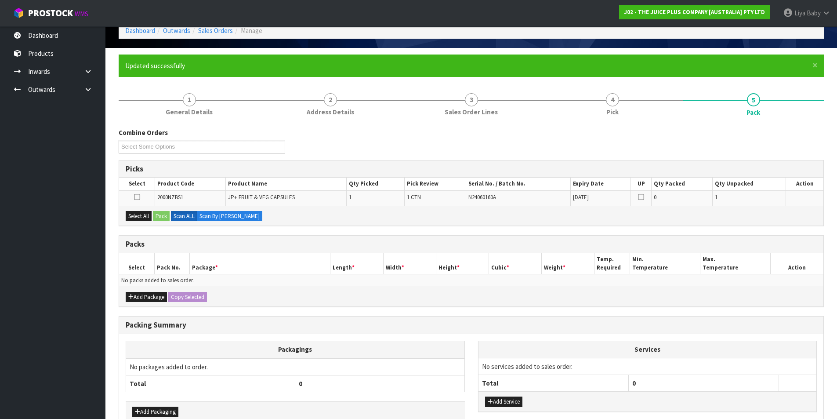
scroll to position [97, 0]
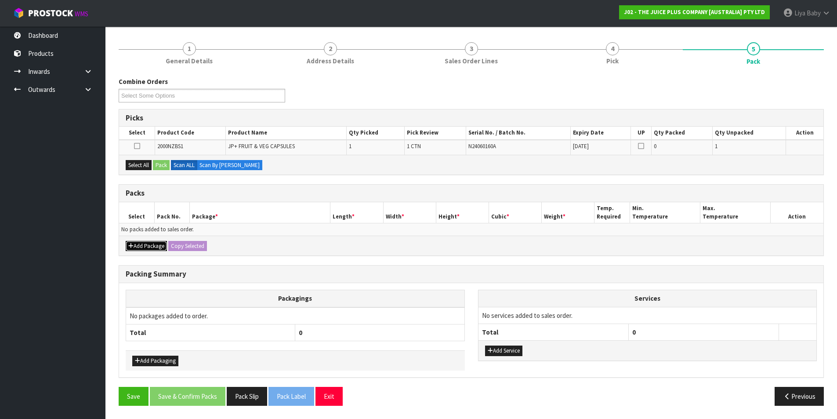
drag, startPoint x: 140, startPoint y: 242, endPoint x: 163, endPoint y: 201, distance: 47.2
click at [137, 240] on div "Add Package Copy Selected" at bounding box center [471, 245] width 704 height 20
click at [145, 246] on button "Add Package" at bounding box center [146, 246] width 41 height 11
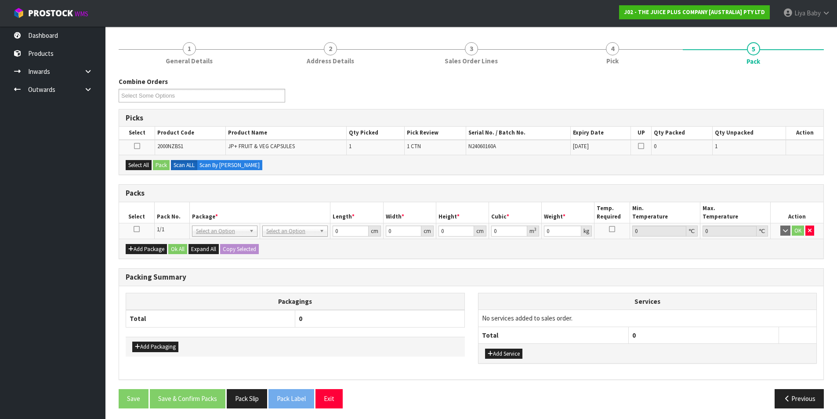
drag, startPoint x: 137, startPoint y: 226, endPoint x: 139, endPoint y: 206, distance: 19.9
click at [137, 229] on icon at bounding box center [137, 229] width 6 height 0
drag, startPoint x: 136, startPoint y: 166, endPoint x: 149, endPoint y: 167, distance: 13.2
click at [140, 166] on button "Select All" at bounding box center [139, 165] width 26 height 11
click at [165, 167] on button "Pack" at bounding box center [161, 165] width 17 height 11
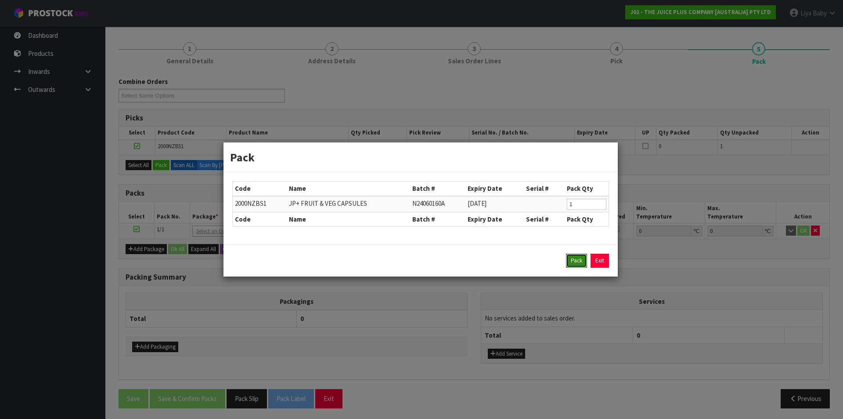
click at [581, 263] on button "Pack" at bounding box center [576, 260] width 21 height 14
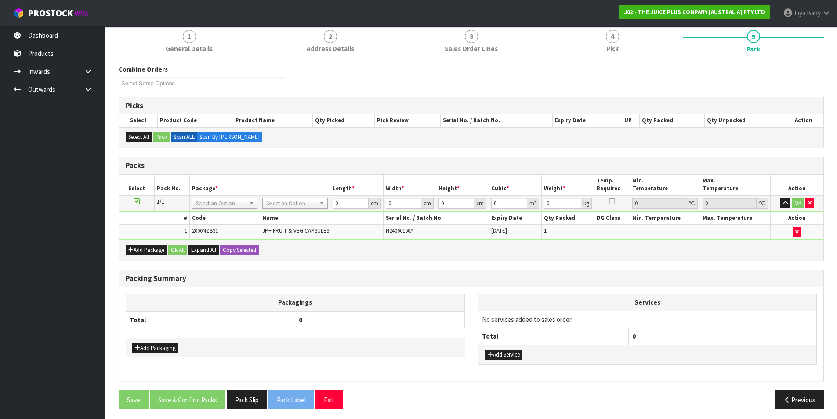
scroll to position [112, 0]
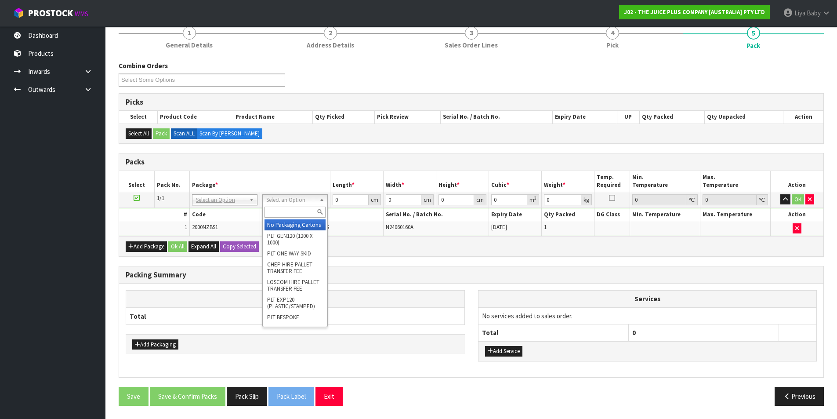
click at [297, 209] on input "text" at bounding box center [294, 211] width 61 height 11
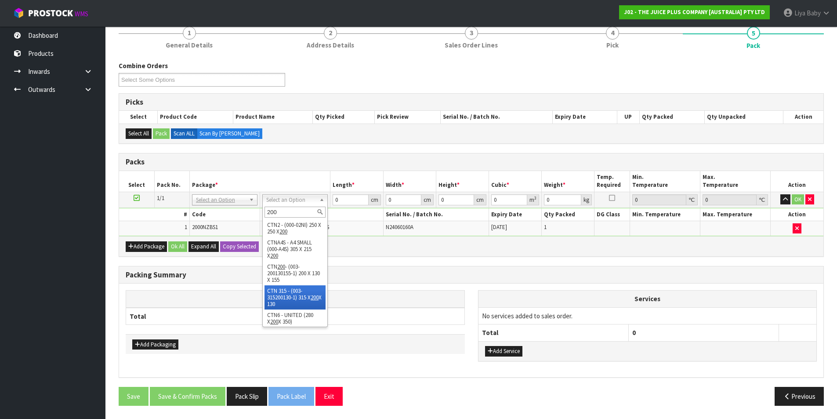
type input "200"
drag, startPoint x: 299, startPoint y: 276, endPoint x: 300, endPoint y: 269, distance: 6.7
type input "20"
type input "13"
type input "15.5"
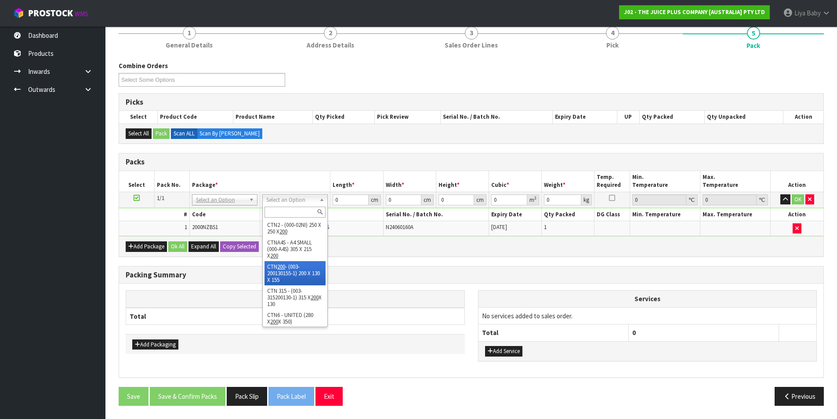
type input "0.00403"
type input "0.8"
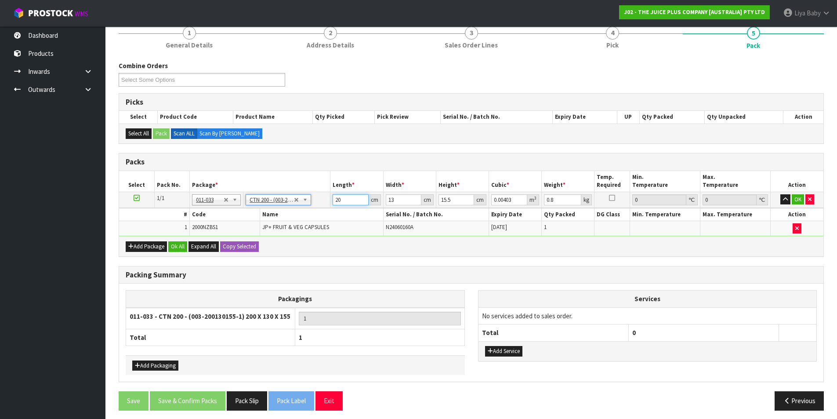
click at [345, 201] on input "20" at bounding box center [351, 199] width 36 height 11
type input "2"
type input "0.000403"
type input "0"
type input "2"
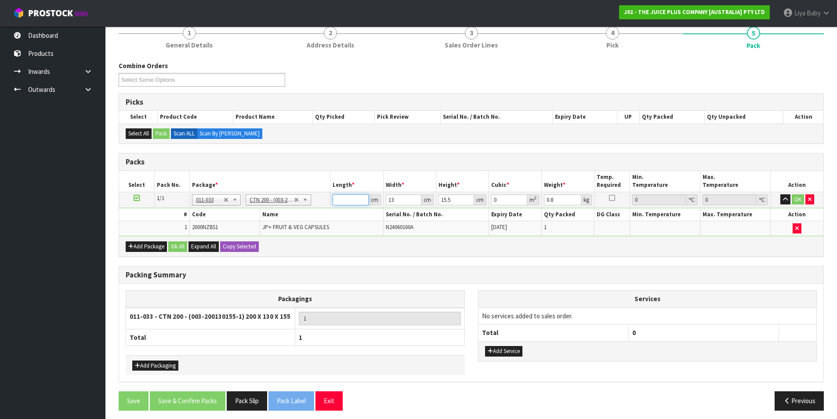
type input "0.000403"
type input "21"
type input "0.004232"
type input "21"
click at [409, 196] on input "13" at bounding box center [404, 199] width 36 height 11
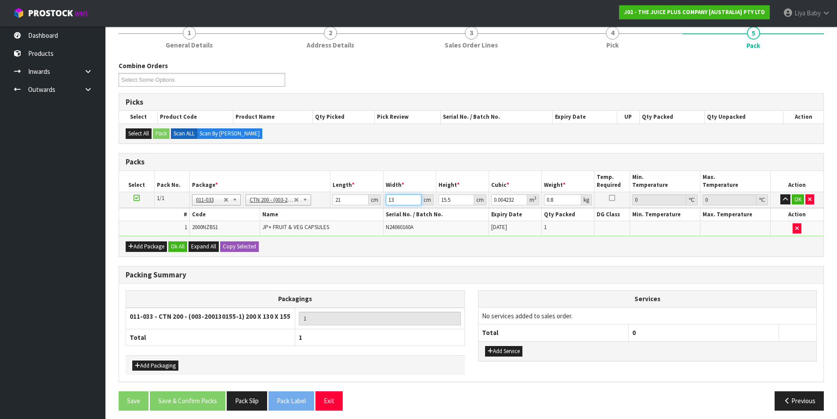
type input "1"
type input "0.000325"
type input "14"
type input "0.004557"
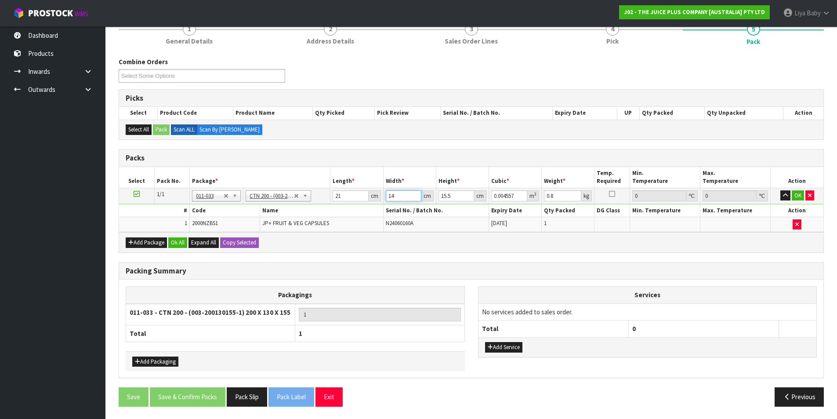
scroll to position [117, 0]
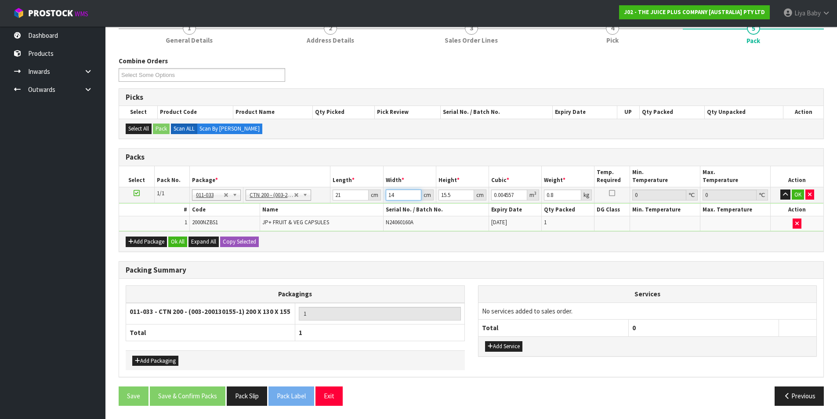
type input "14"
click at [459, 192] on input "15.5" at bounding box center [456, 194] width 36 height 11
type input "15"
type input "0.00441"
type input "1"
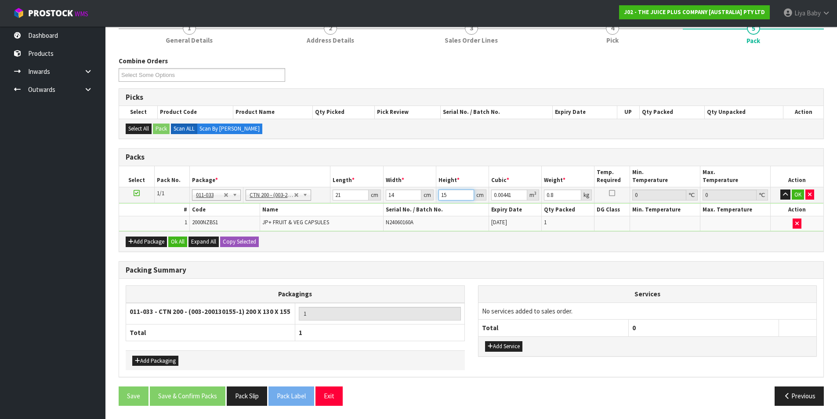
type input "0.000294"
type input "17"
type input "0.004998"
type input "17"
click at [570, 194] on input "0.8" at bounding box center [562, 194] width 37 height 11
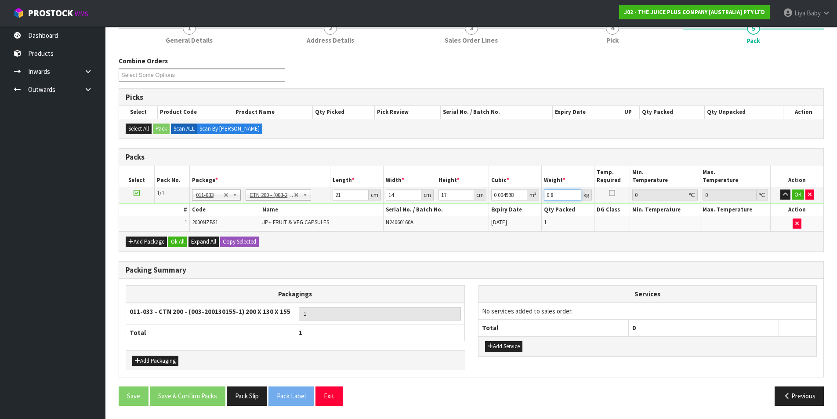
type input "0"
click at [173, 243] on button "Ok All" at bounding box center [177, 241] width 19 height 11
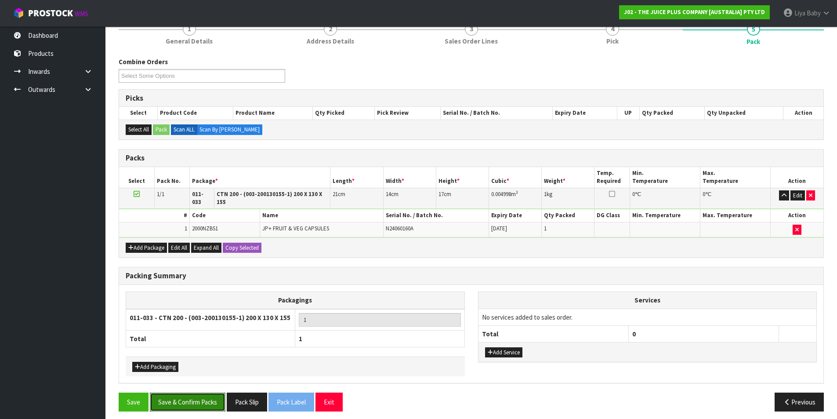
click at [163, 394] on button "Save & Confirm Packs" at bounding box center [188, 401] width 76 height 19
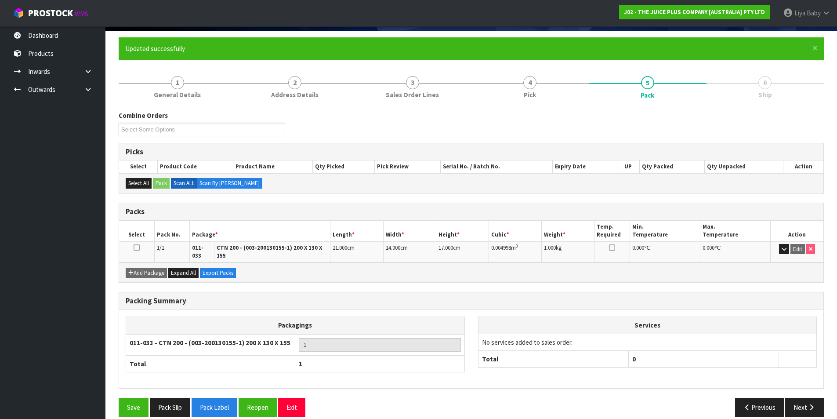
scroll to position [68, 0]
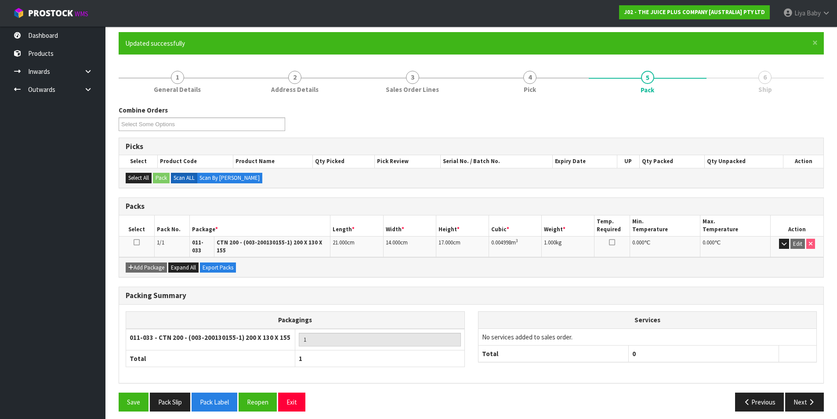
click at [137, 242] on icon at bounding box center [137, 242] width 6 height 0
click at [803, 393] on button "Next" at bounding box center [804, 401] width 39 height 19
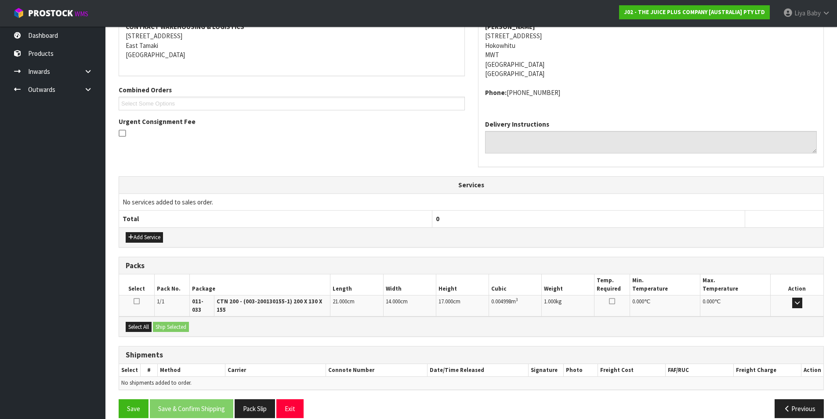
scroll to position [183, 0]
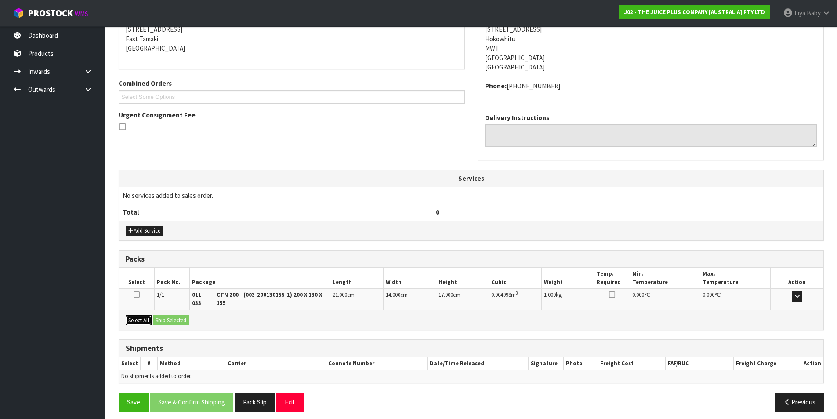
click at [144, 315] on button "Select All" at bounding box center [139, 320] width 26 height 11
click at [170, 315] on button "Ship Selected" at bounding box center [171, 320] width 36 height 11
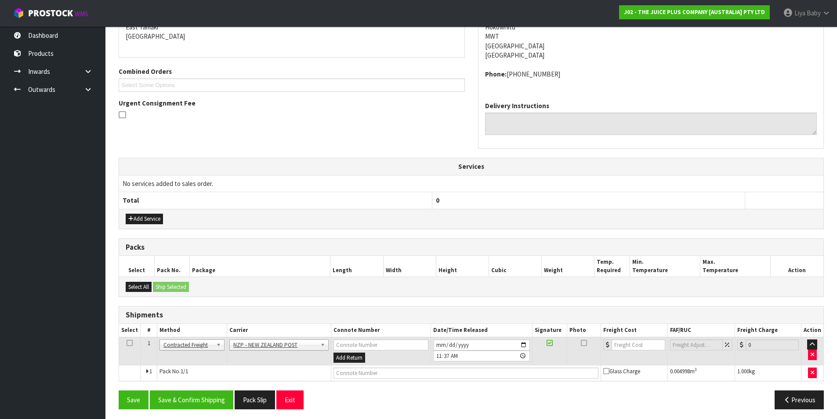
scroll to position [198, 0]
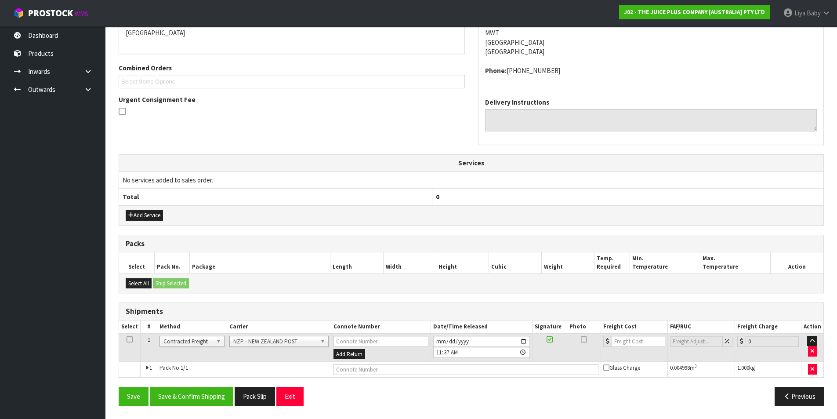
click at [128, 339] on icon at bounding box center [130, 339] width 6 height 0
click at [200, 398] on button "Save & Confirm Shipping" at bounding box center [191, 396] width 83 height 19
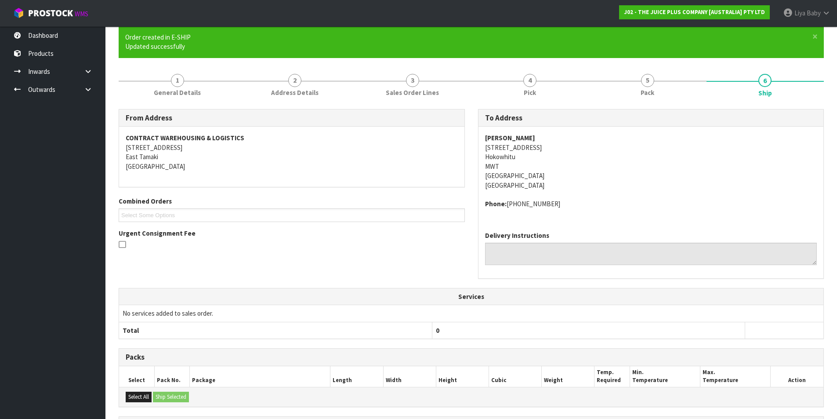
scroll to position [186, 0]
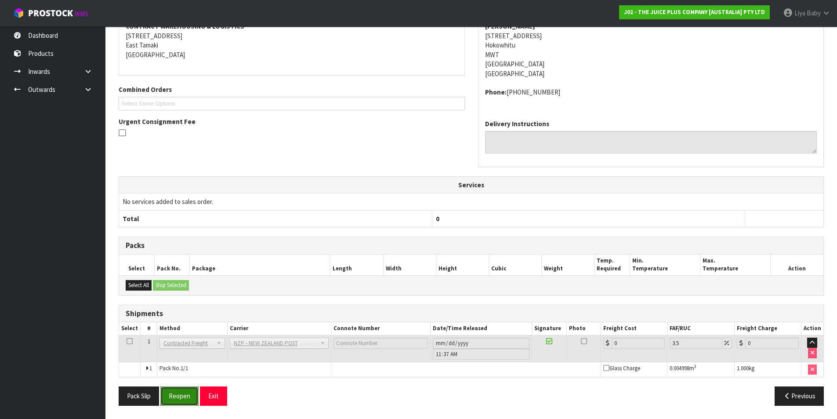
click at [184, 398] on button "Reopen" at bounding box center [179, 395] width 38 height 19
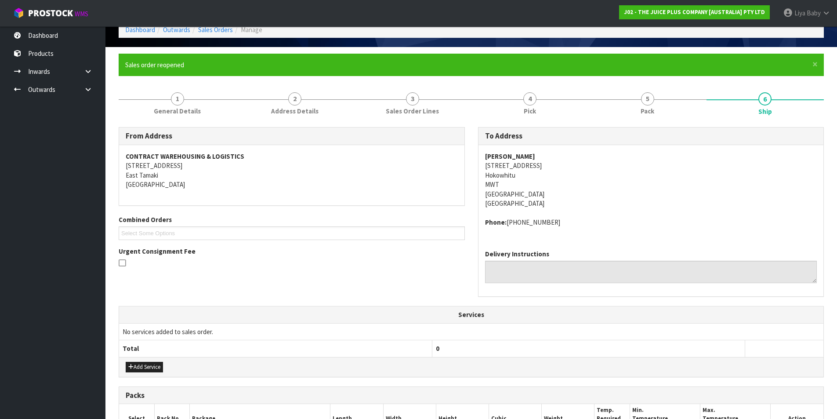
scroll to position [206, 0]
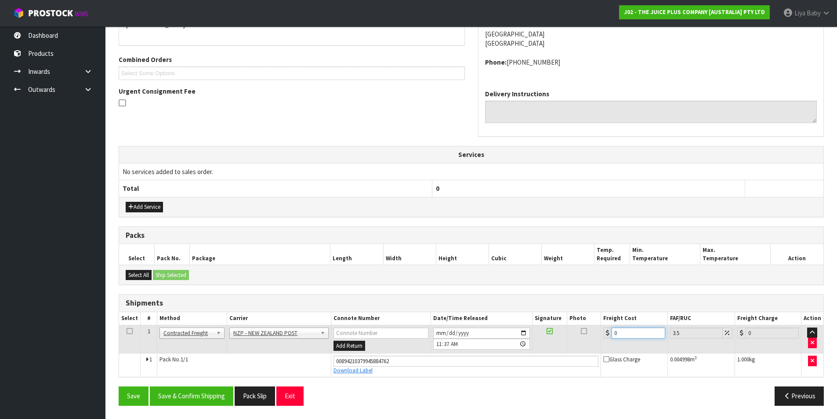
click at [629, 329] on input "0" at bounding box center [637, 332] width 53 height 11
click at [130, 331] on icon at bounding box center [130, 331] width 6 height 0
click at [187, 390] on button "Save & Confirm Shipping" at bounding box center [191, 395] width 83 height 19
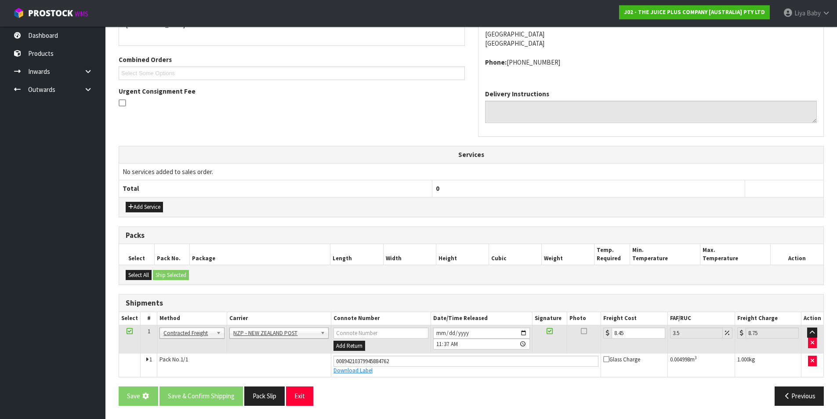
scroll to position [0, 0]
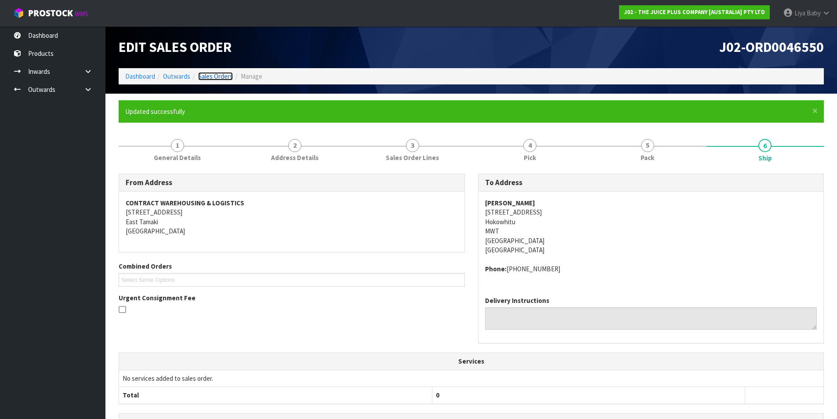
click at [212, 76] on link "Sales Orders" at bounding box center [215, 76] width 35 height 8
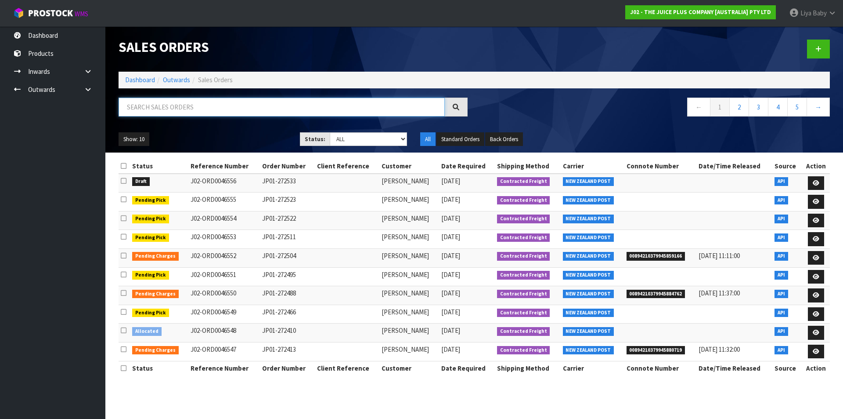
click at [197, 98] on input "text" at bounding box center [282, 107] width 326 height 19
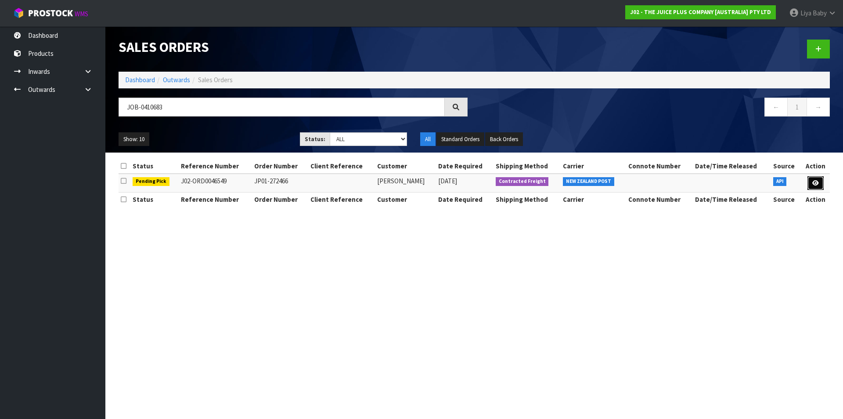
click at [817, 185] on link at bounding box center [816, 183] width 16 height 14
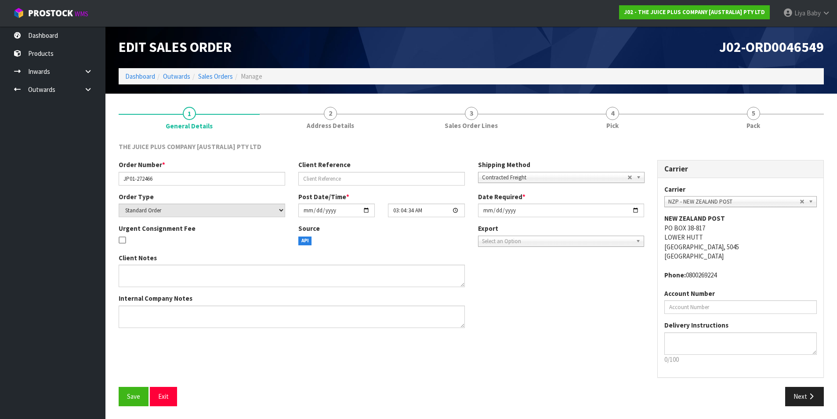
scroll to position [0, 0]
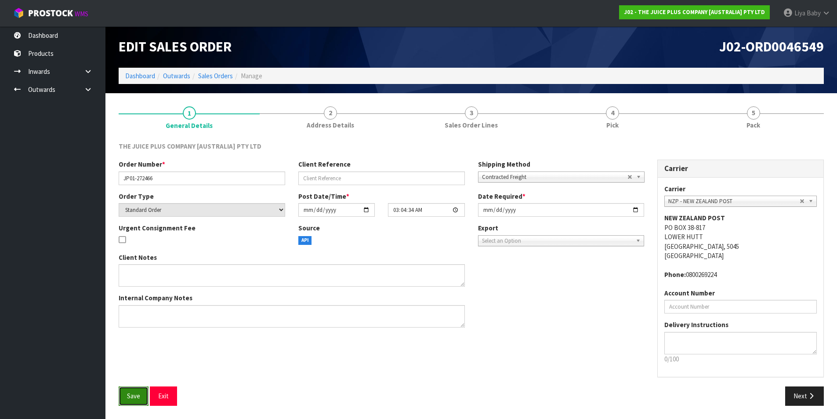
click at [142, 390] on button "Save" at bounding box center [134, 395] width 30 height 19
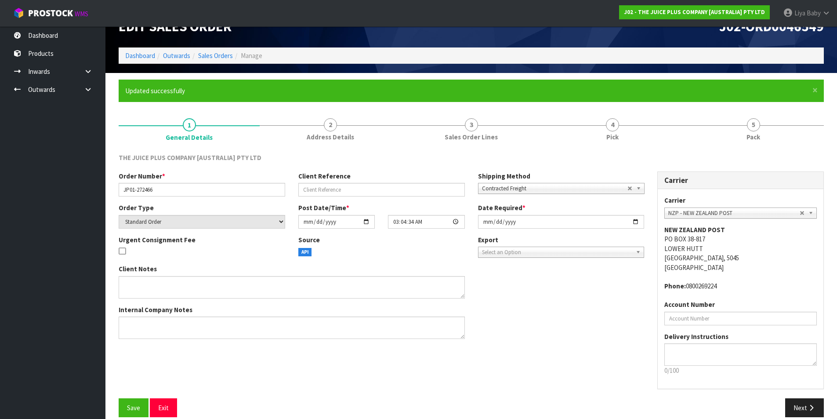
scroll to position [32, 0]
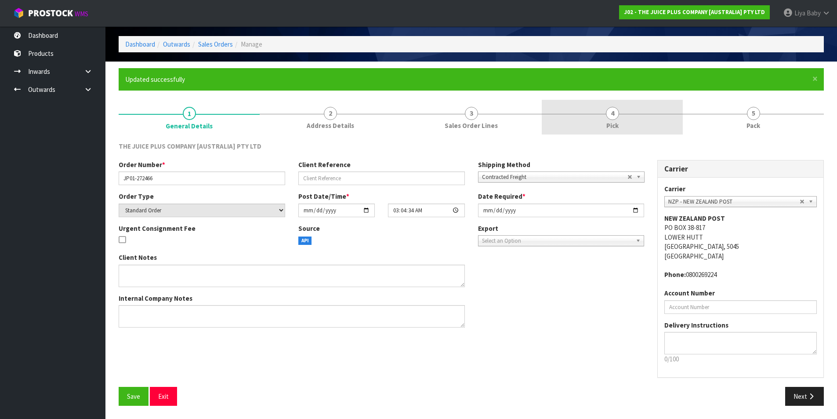
click at [626, 113] on link "4 Pick" at bounding box center [612, 117] width 141 height 35
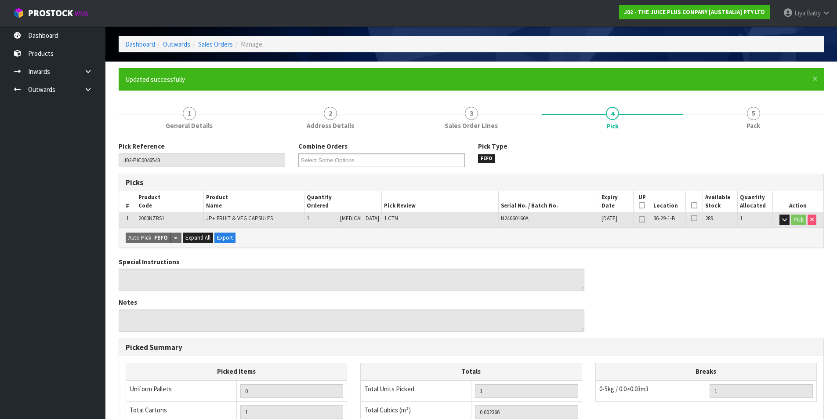
click at [691, 205] on icon at bounding box center [694, 205] width 6 height 0
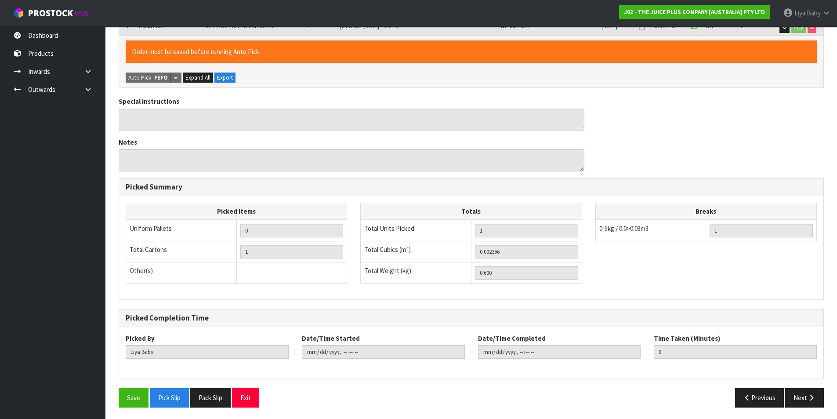
scroll to position [226, 0]
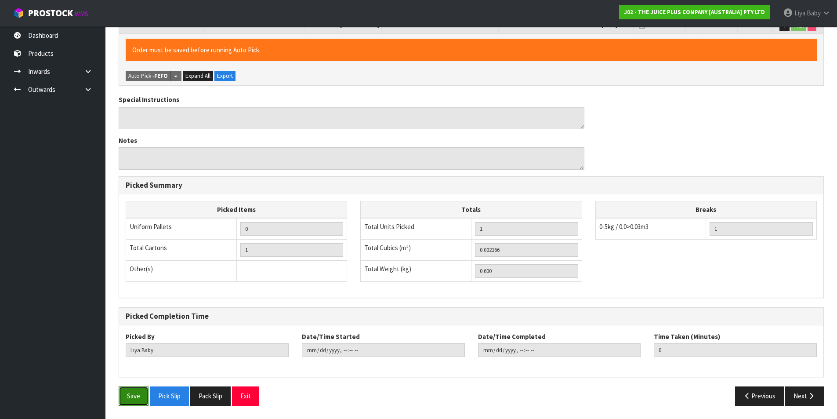
click at [144, 396] on button "Save" at bounding box center [134, 395] width 30 height 19
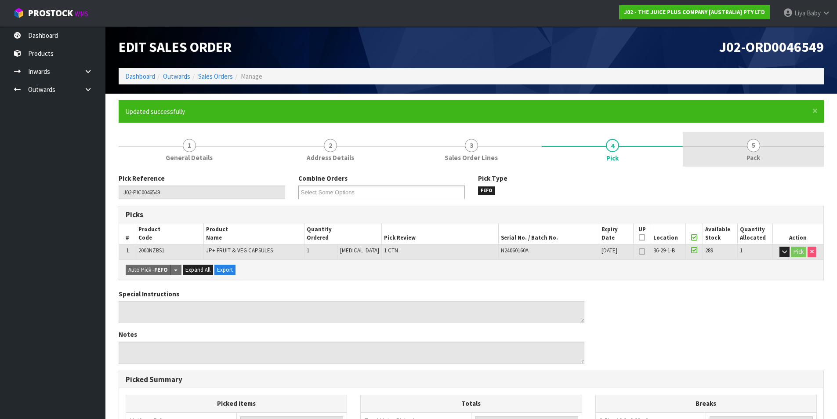
click at [766, 150] on link "5 Pack" at bounding box center [753, 149] width 141 height 35
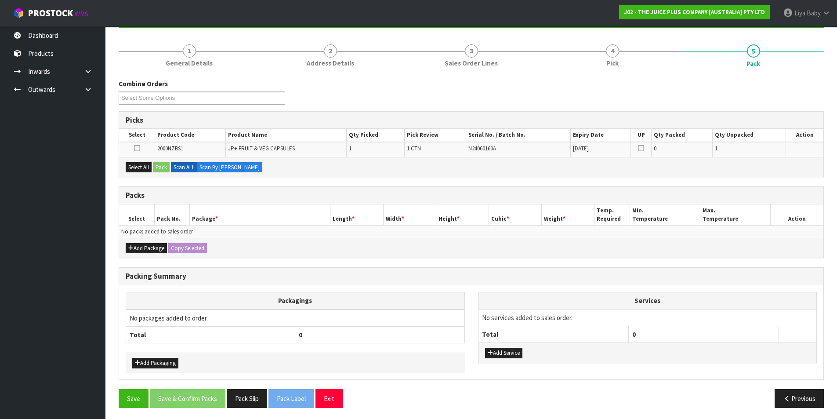
scroll to position [97, 0]
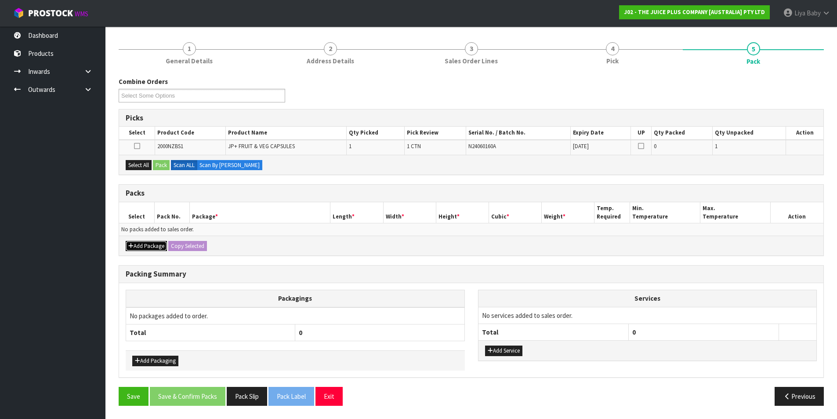
click at [133, 246] on button "Add Package" at bounding box center [146, 246] width 41 height 11
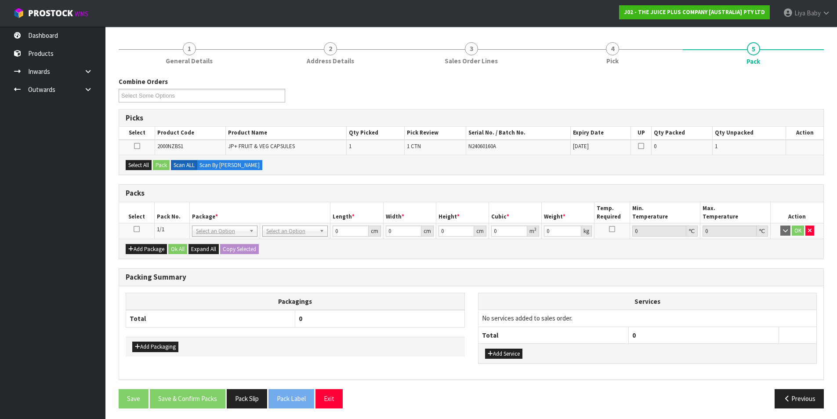
click at [136, 229] on icon at bounding box center [137, 229] width 6 height 0
click at [145, 161] on button "Select All" at bounding box center [139, 165] width 26 height 11
click at [157, 165] on button "Pack" at bounding box center [161, 165] width 17 height 11
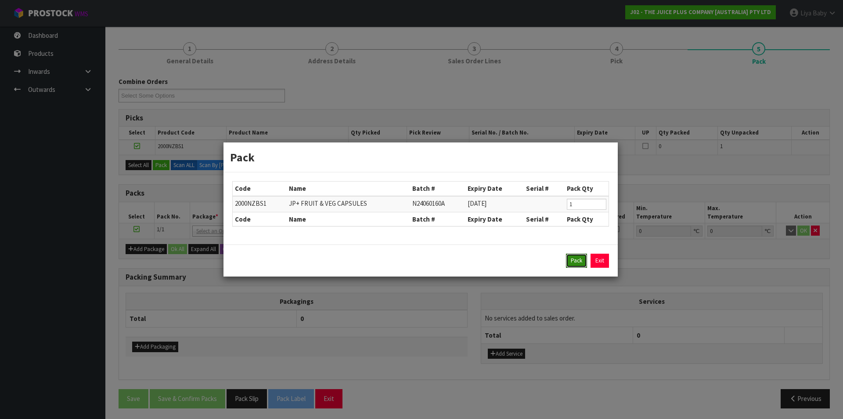
click at [571, 266] on button "Pack" at bounding box center [576, 260] width 21 height 14
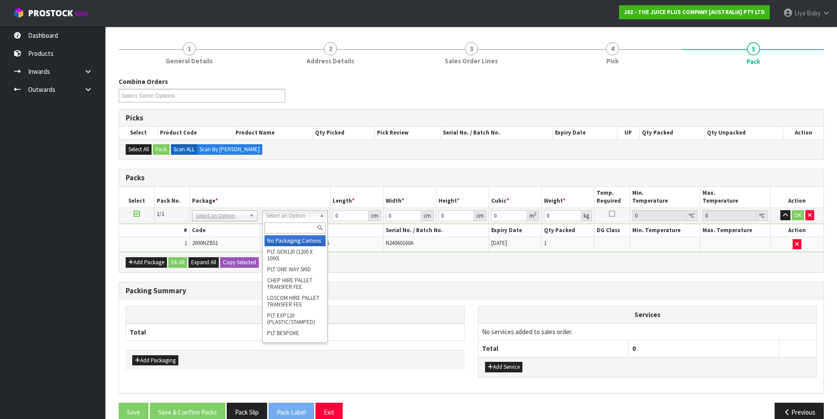
click at [294, 225] on input "text" at bounding box center [294, 227] width 61 height 11
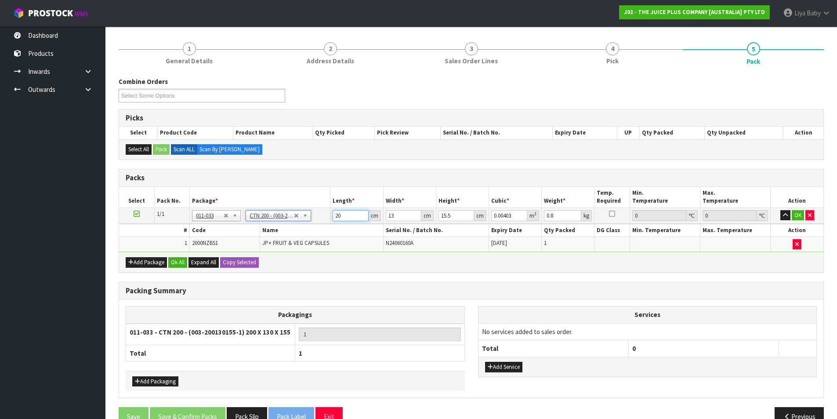
click at [346, 215] on input "20" at bounding box center [351, 215] width 36 height 11
click at [406, 214] on input "13" at bounding box center [404, 215] width 36 height 11
click at [459, 212] on input "15.5" at bounding box center [456, 215] width 36 height 11
click at [558, 214] on input "0.8" at bounding box center [562, 215] width 37 height 11
click at [177, 260] on button "Ok All" at bounding box center [177, 262] width 19 height 11
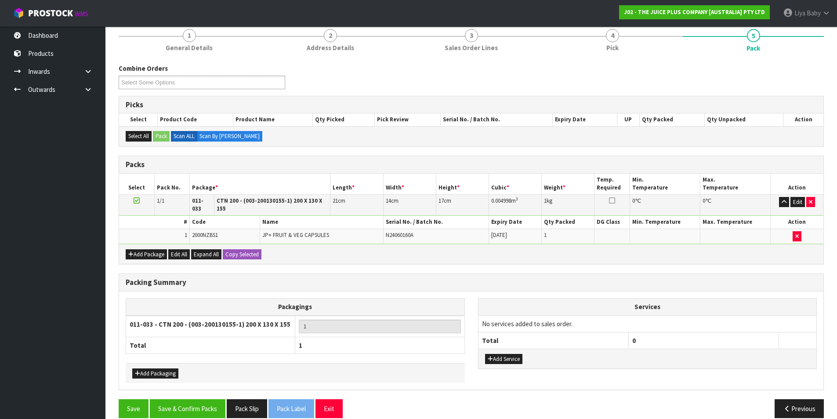
scroll to position [116, 0]
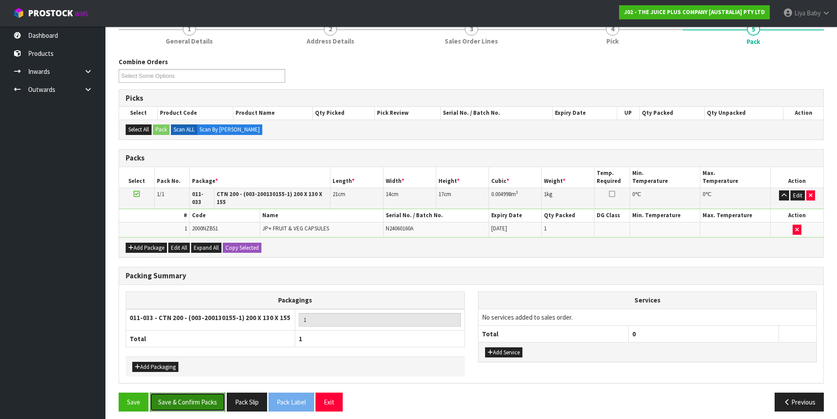
click at [170, 397] on button "Save & Confirm Packs" at bounding box center [188, 401] width 76 height 19
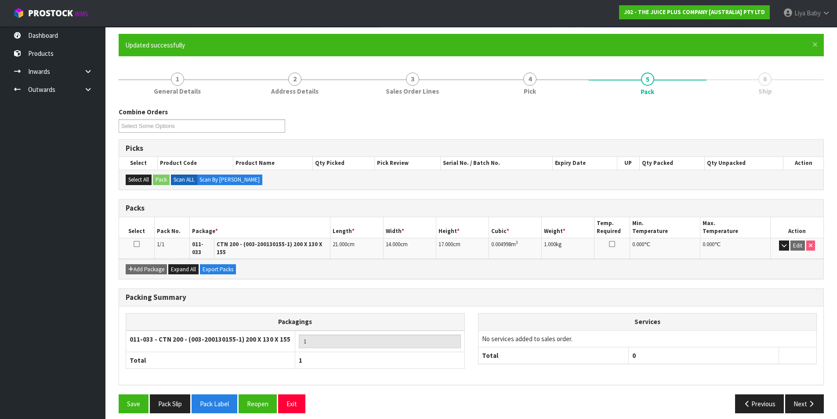
scroll to position [68, 0]
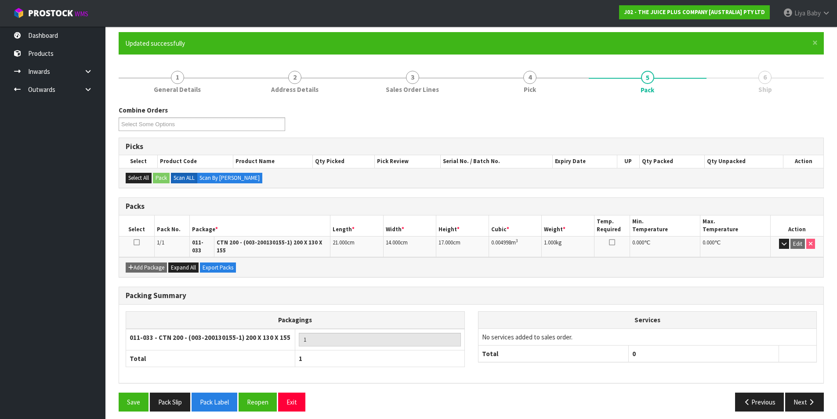
click at [138, 242] on icon at bounding box center [137, 242] width 6 height 0
click at [801, 401] on button "Next" at bounding box center [804, 401] width 39 height 19
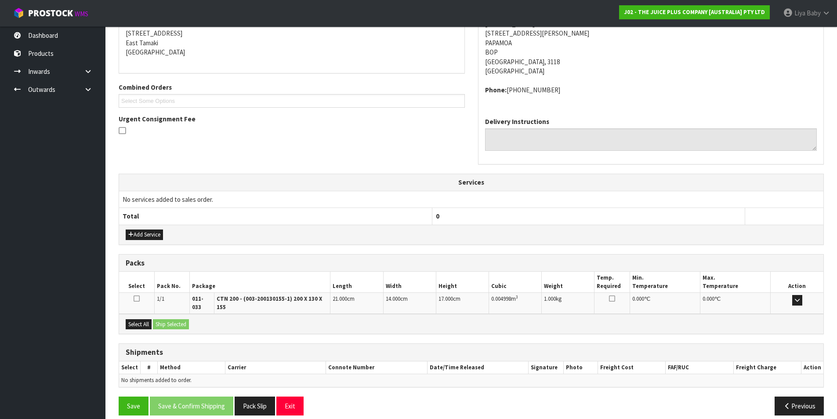
scroll to position [183, 0]
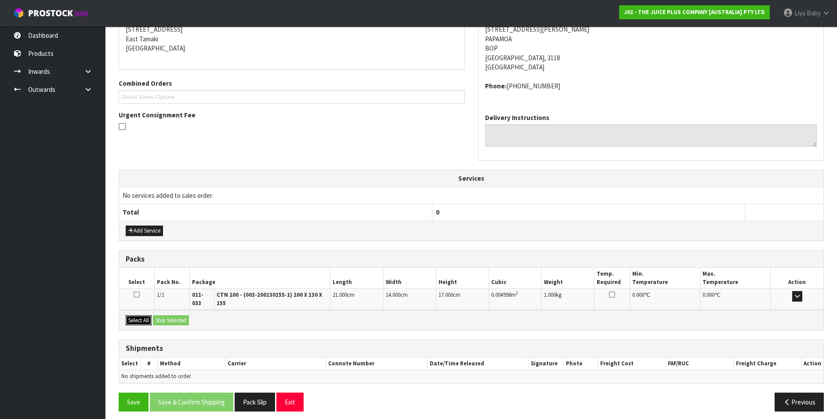
click at [144, 315] on button "Select All" at bounding box center [139, 320] width 26 height 11
click at [165, 316] on button "Ship Selected" at bounding box center [171, 320] width 36 height 11
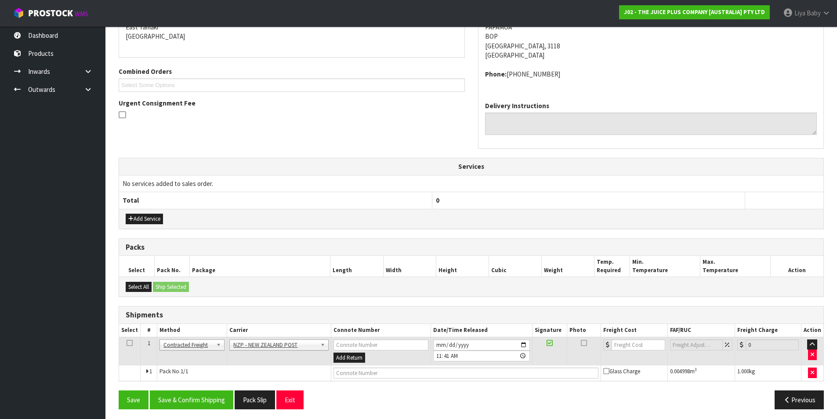
scroll to position [198, 0]
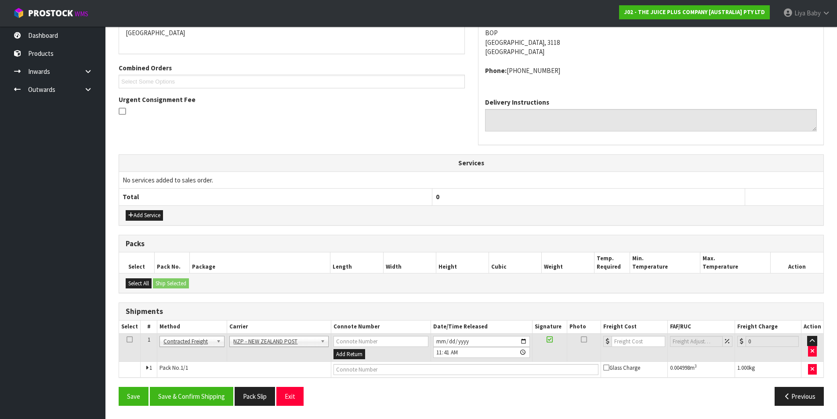
drag, startPoint x: 130, startPoint y: 339, endPoint x: 141, endPoint y: 349, distance: 14.6
click at [131, 339] on icon at bounding box center [130, 339] width 6 height 0
drag, startPoint x: 172, startPoint y: 399, endPoint x: 196, endPoint y: 389, distance: 26.2
click at [174, 398] on button "Save & Confirm Shipping" at bounding box center [191, 396] width 83 height 19
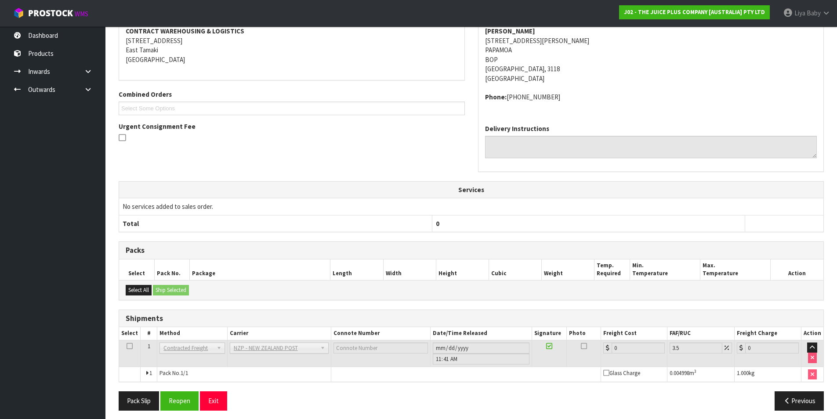
scroll to position [186, 0]
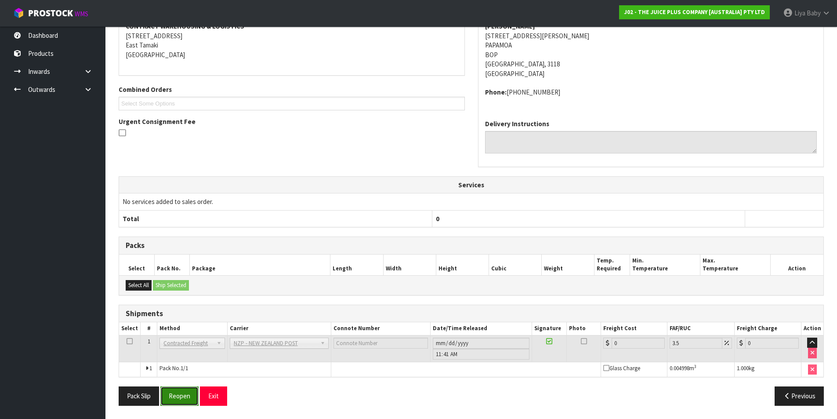
click at [184, 394] on button "Reopen" at bounding box center [179, 395] width 38 height 19
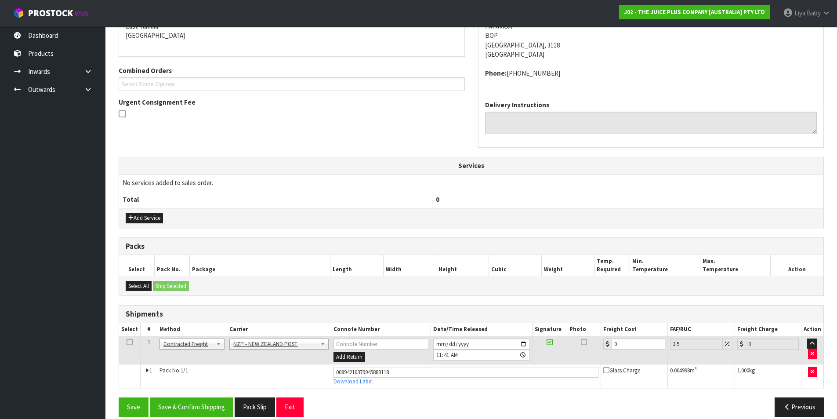
scroll to position [206, 0]
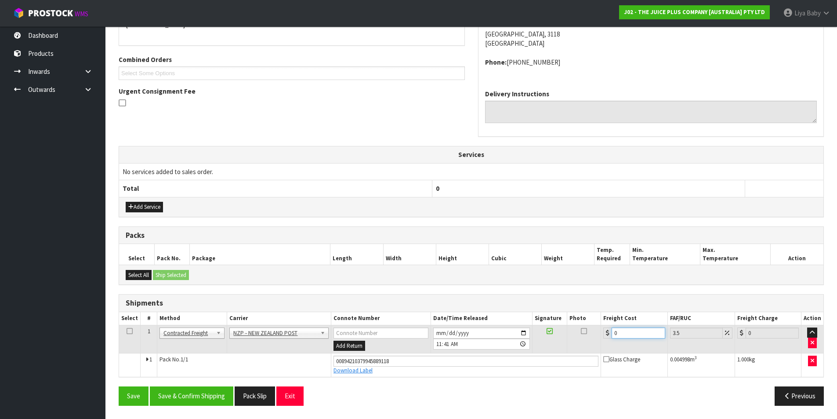
click at [633, 334] on input "0" at bounding box center [637, 332] width 53 height 11
click at [127, 331] on icon at bounding box center [130, 331] width 6 height 0
click at [161, 396] on button "Save & Confirm Shipping" at bounding box center [191, 395] width 83 height 19
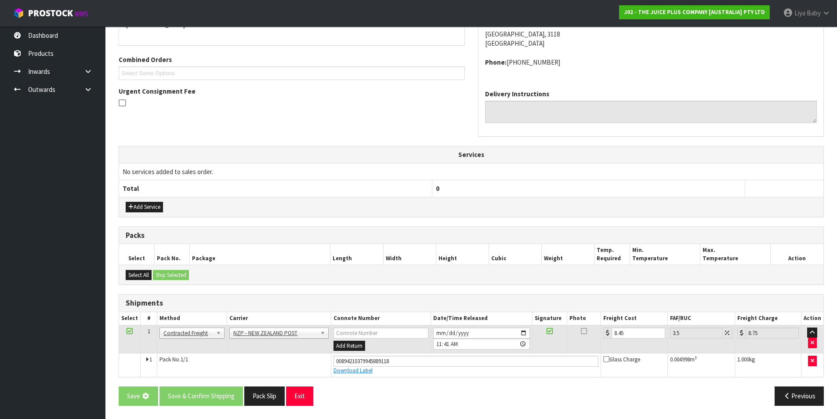
scroll to position [0, 0]
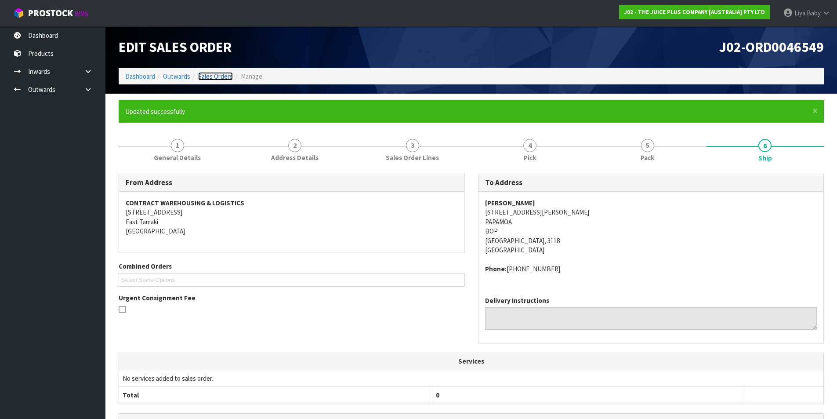
click at [210, 72] on link "Sales Orders" at bounding box center [215, 76] width 35 height 8
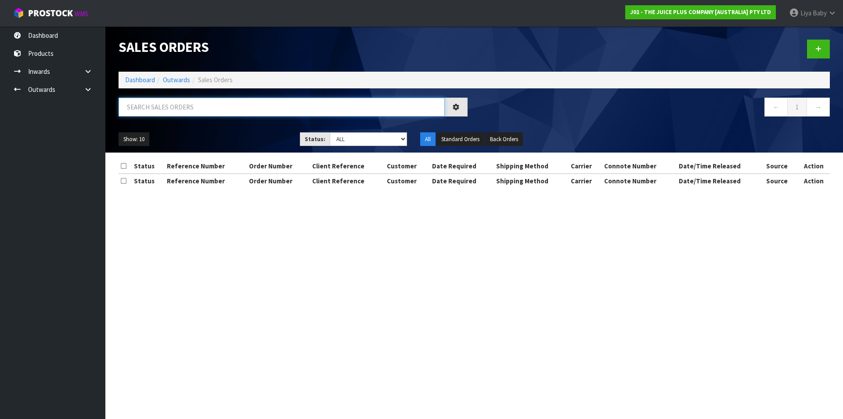
click at [179, 112] on input "text" at bounding box center [282, 107] width 326 height 19
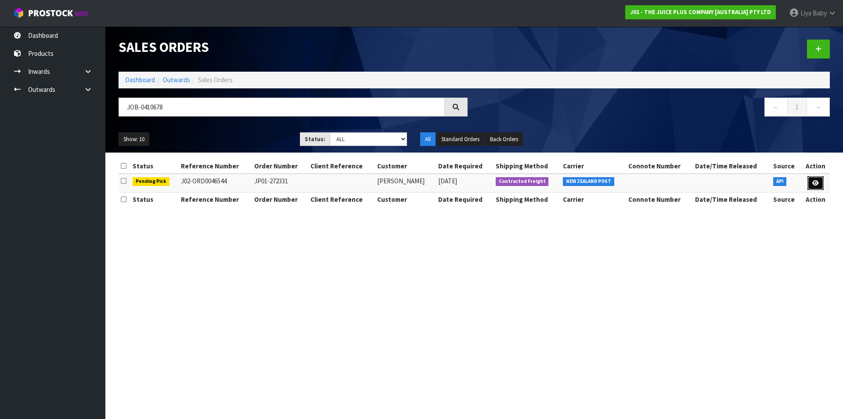
click at [819, 182] on link at bounding box center [816, 183] width 16 height 14
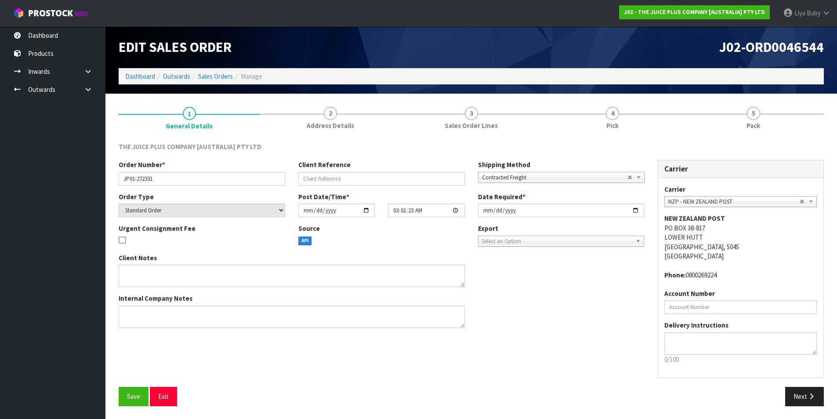
scroll to position [0, 0]
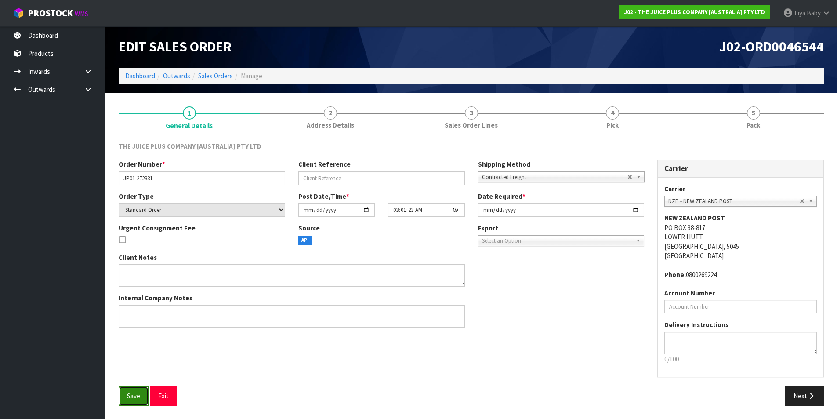
click at [137, 393] on span "Save" at bounding box center [133, 395] width 13 height 8
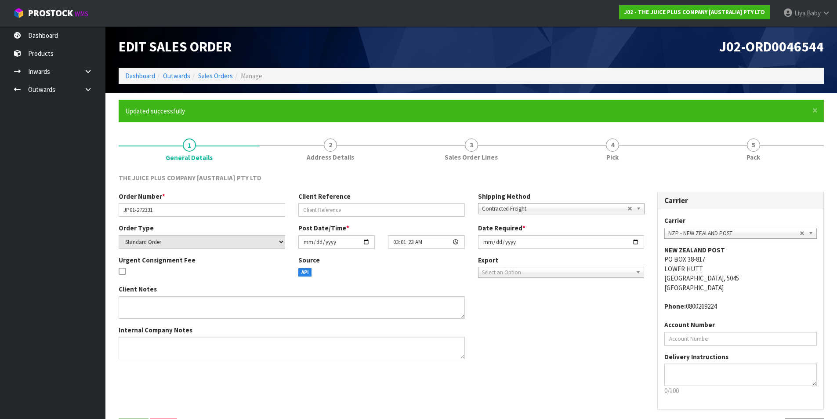
scroll to position [0, 0]
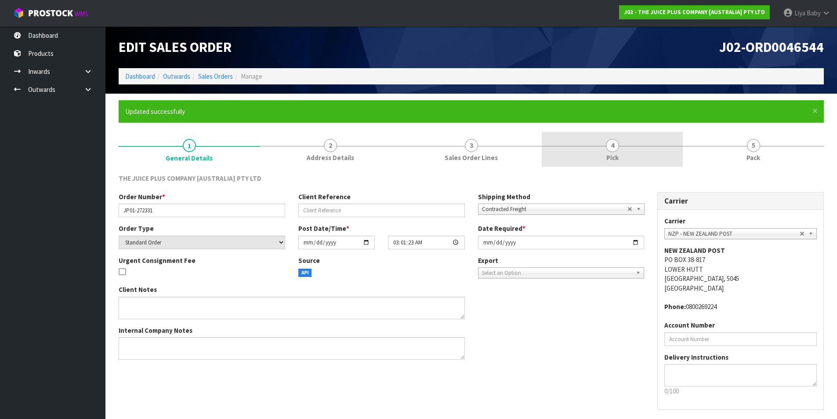
click at [617, 159] on span "Pick" at bounding box center [612, 157] width 12 height 9
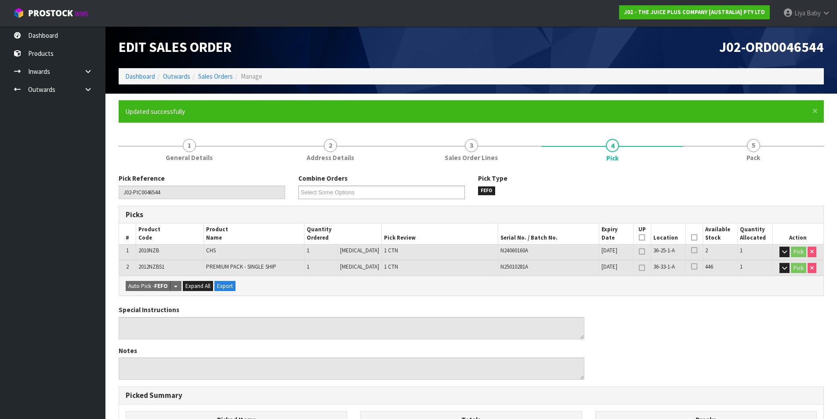
click at [691, 237] on icon at bounding box center [694, 237] width 6 height 0
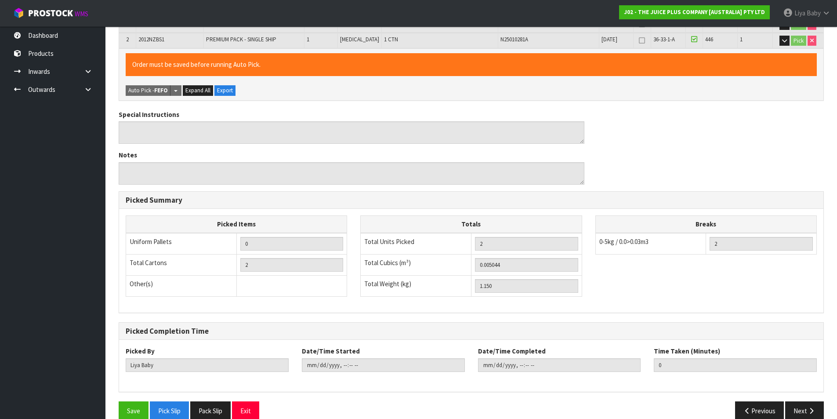
scroll to position [242, 0]
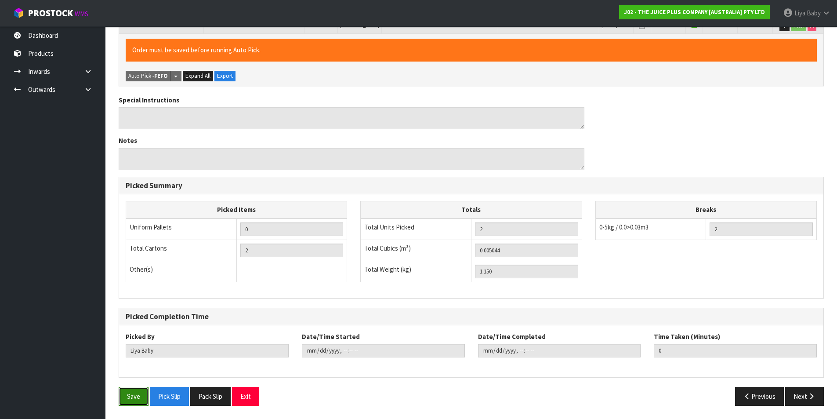
click at [126, 388] on button "Save" at bounding box center [134, 396] width 30 height 19
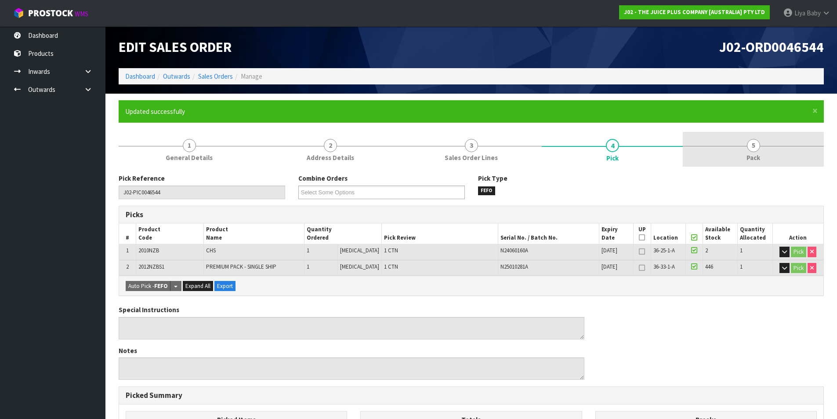
click at [745, 150] on link "5 Pack" at bounding box center [753, 149] width 141 height 35
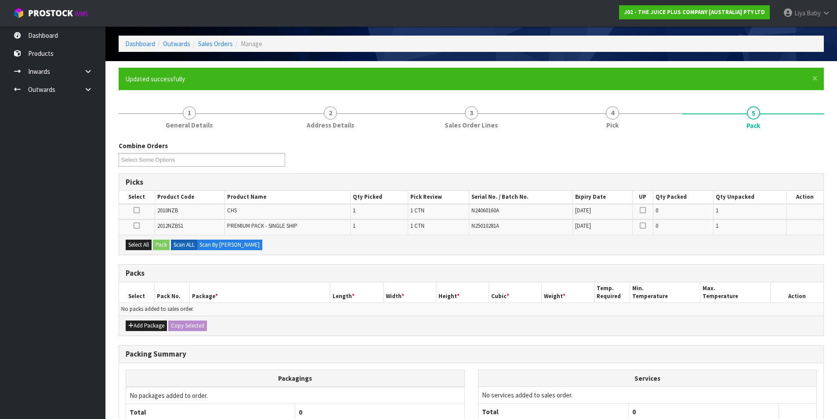
scroll to position [88, 0]
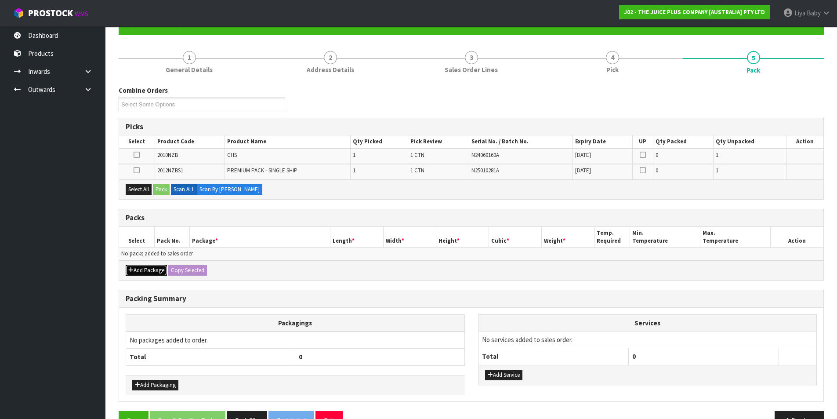
click at [154, 274] on button "Add Package" at bounding box center [146, 270] width 41 height 11
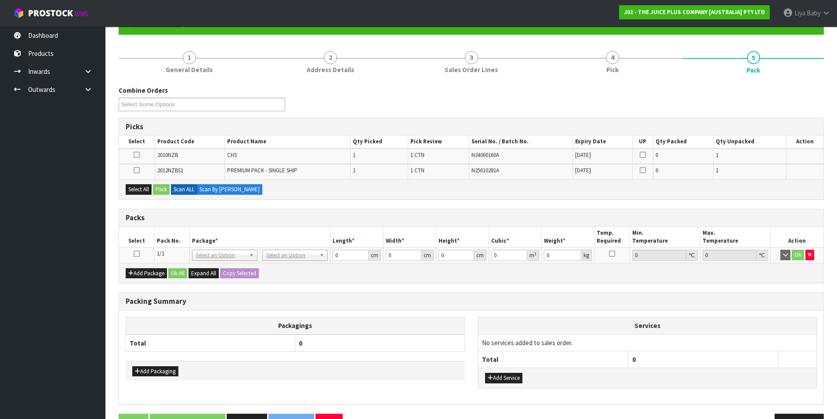
click at [136, 253] on icon at bounding box center [137, 253] width 6 height 0
click at [144, 191] on button "Select All" at bounding box center [139, 189] width 26 height 11
click at [158, 191] on button "Pack" at bounding box center [161, 189] width 17 height 11
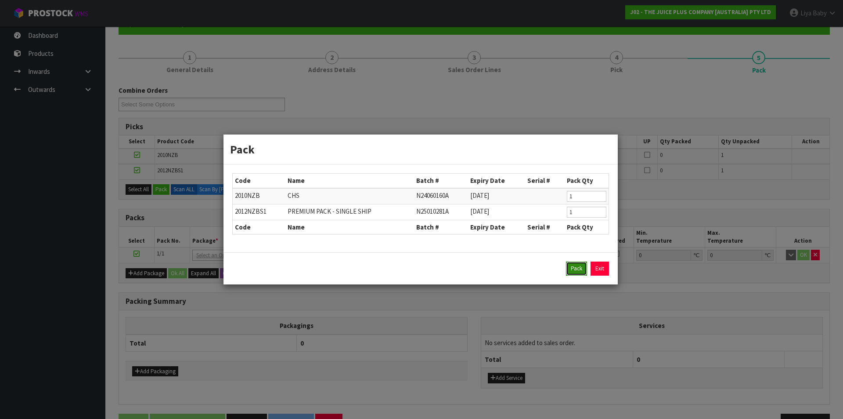
click at [570, 268] on button "Pack" at bounding box center [576, 268] width 21 height 14
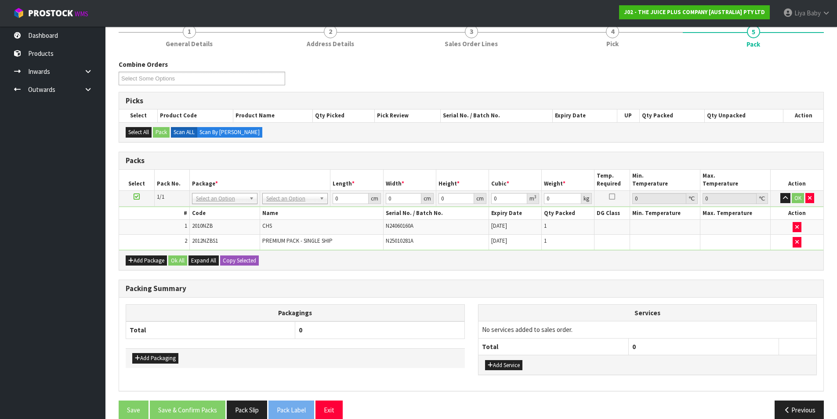
scroll to position [128, 0]
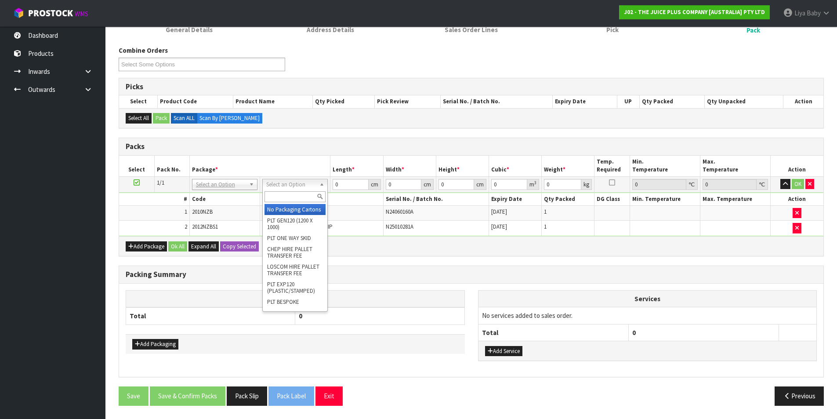
drag, startPoint x: 272, startPoint y: 199, endPoint x: 275, endPoint y: 203, distance: 5.0
click at [273, 199] on input "text" at bounding box center [294, 196] width 61 height 11
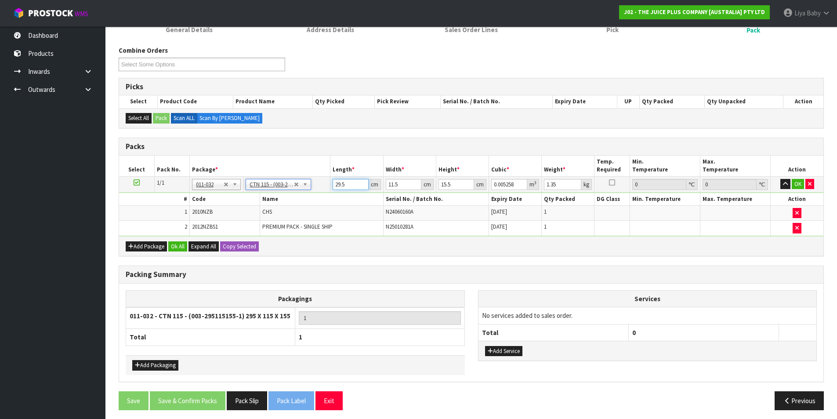
click at [347, 181] on input "29.5" at bounding box center [351, 184] width 36 height 11
click at [455, 180] on input "15.5" at bounding box center [456, 184] width 36 height 11
click at [399, 183] on input "11.5" at bounding box center [404, 184] width 36 height 11
click at [457, 184] on input "15.5" at bounding box center [456, 184] width 36 height 11
click at [563, 187] on input "1.35" at bounding box center [562, 184] width 37 height 11
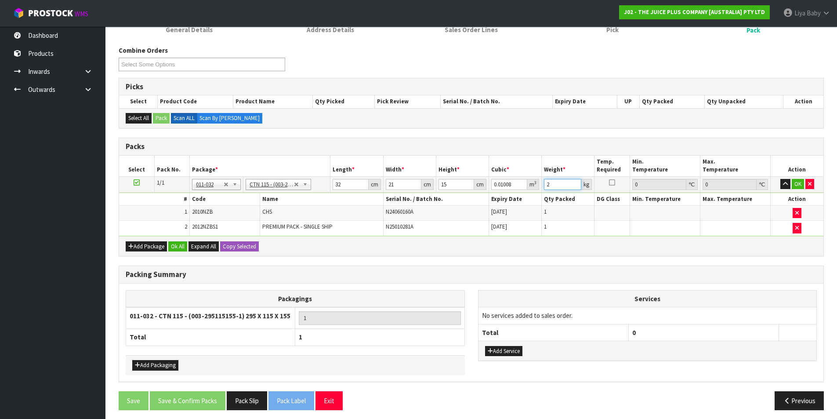
scroll to position [132, 0]
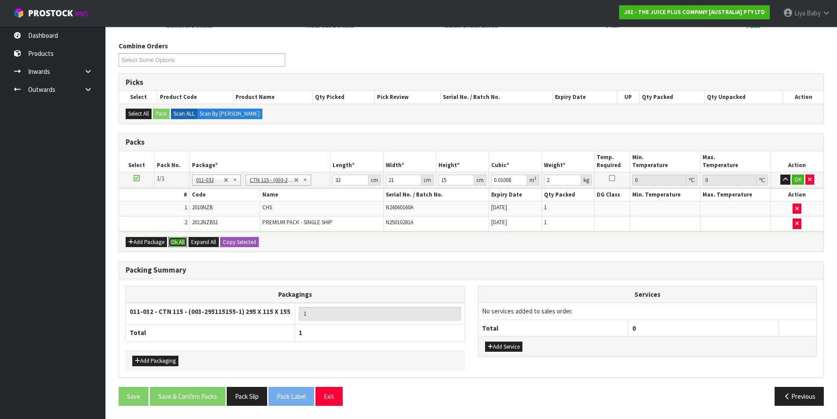
click at [181, 237] on button "Ok All" at bounding box center [177, 242] width 19 height 11
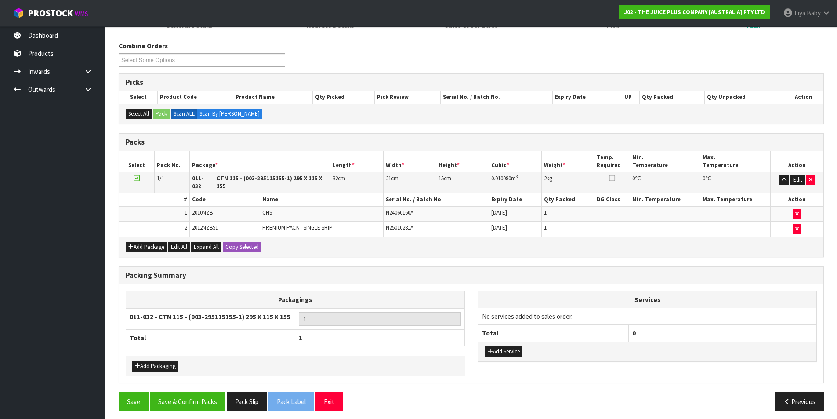
scroll to position [132, 0]
click at [160, 395] on button "Save & Confirm Packs" at bounding box center [188, 401] width 76 height 19
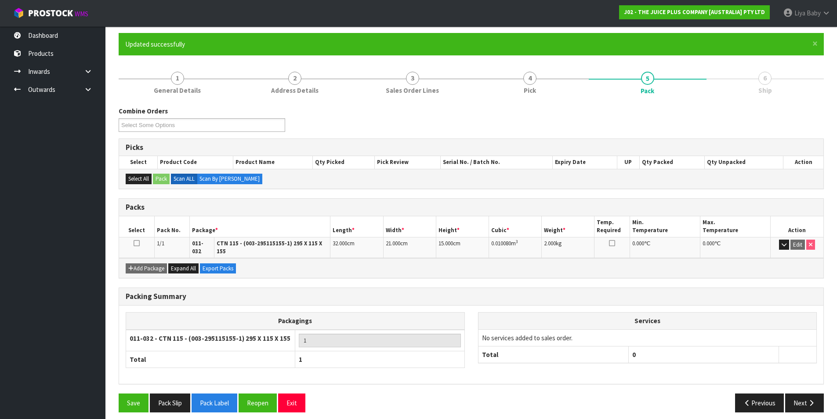
scroll to position [68, 0]
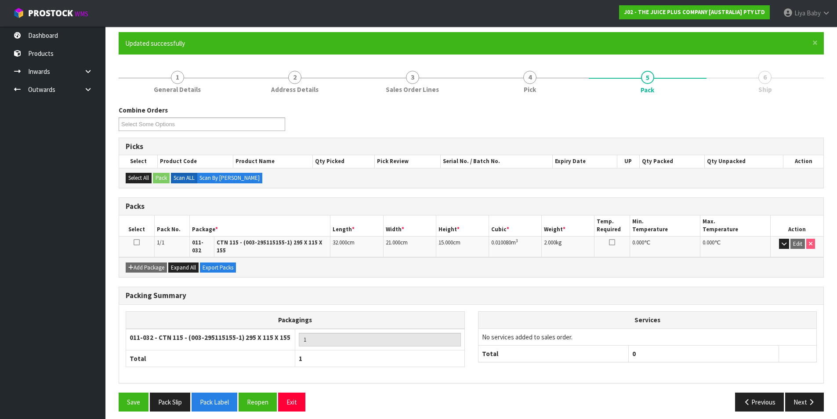
drag, startPoint x: 137, startPoint y: 242, endPoint x: 141, endPoint y: 245, distance: 4.9
click at [139, 242] on icon at bounding box center [137, 242] width 6 height 0
click at [807, 399] on icon "button" at bounding box center [811, 401] width 8 height 7
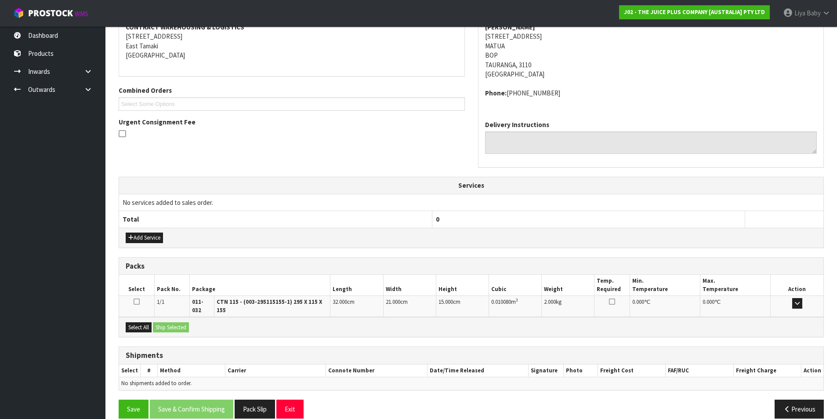
scroll to position [183, 0]
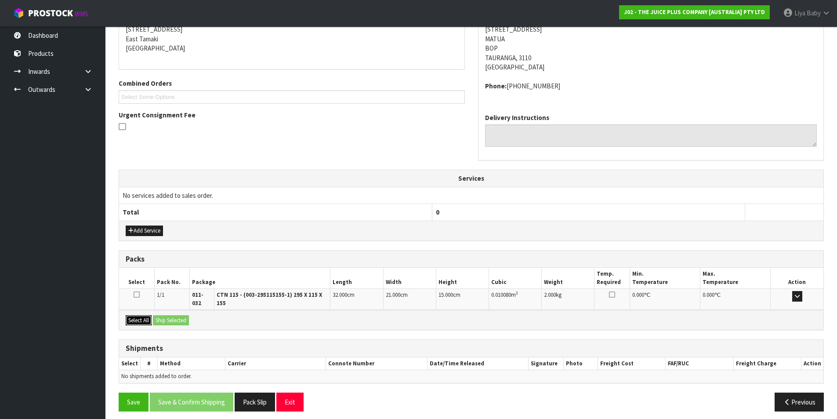
drag, startPoint x: 142, startPoint y: 317, endPoint x: 156, endPoint y: 317, distance: 13.2
click at [143, 317] on button "Select All" at bounding box center [139, 320] width 26 height 11
click at [166, 315] on button "Ship Selected" at bounding box center [171, 320] width 36 height 11
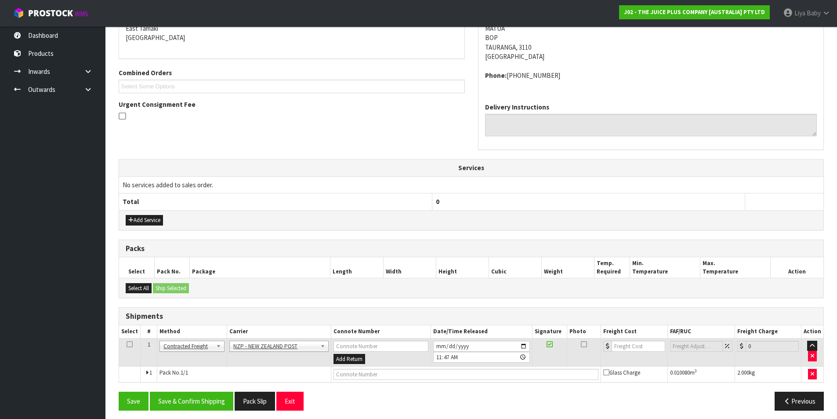
scroll to position [198, 0]
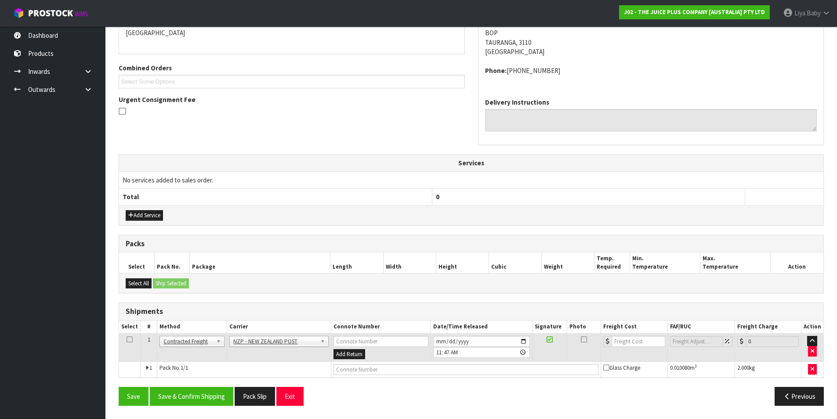
click at [132, 340] on td at bounding box center [130, 347] width 22 height 29
click at [132, 339] on icon at bounding box center [130, 339] width 6 height 0
click at [187, 392] on button "Save & Confirm Shipping" at bounding box center [191, 396] width 83 height 19
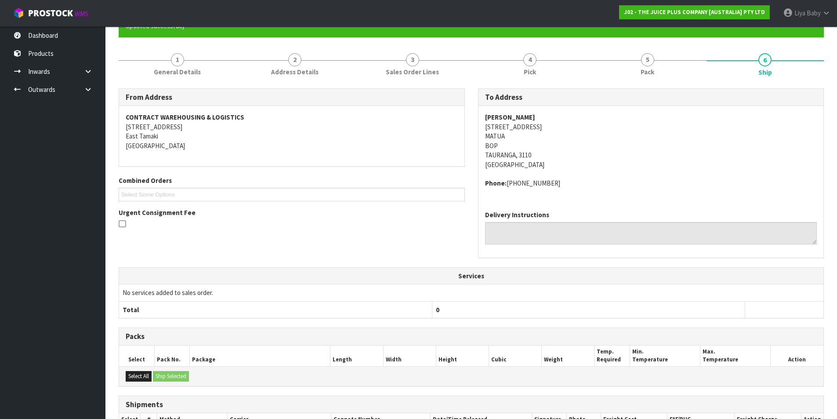
scroll to position [186, 0]
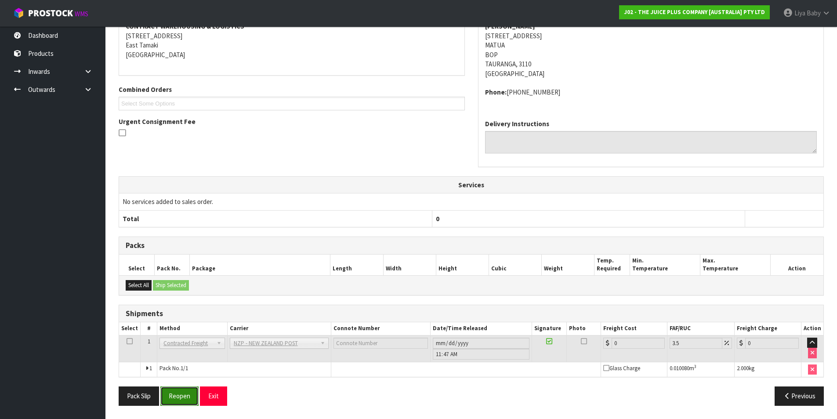
click at [189, 394] on button "Reopen" at bounding box center [179, 395] width 38 height 19
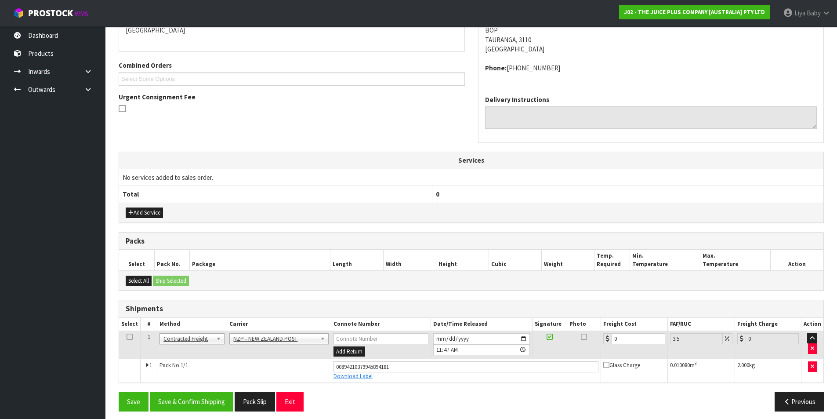
scroll to position [206, 0]
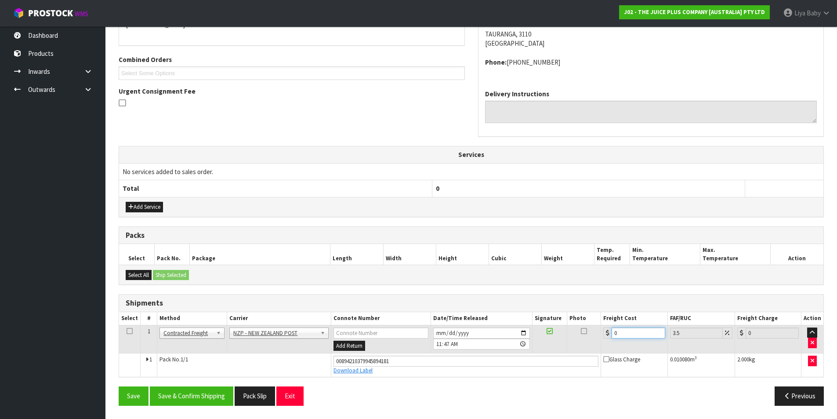
click at [641, 330] on input "0" at bounding box center [637, 332] width 53 height 11
click at [127, 331] on icon at bounding box center [130, 331] width 6 height 0
click at [161, 397] on button "Save & Confirm Shipping" at bounding box center [191, 395] width 83 height 19
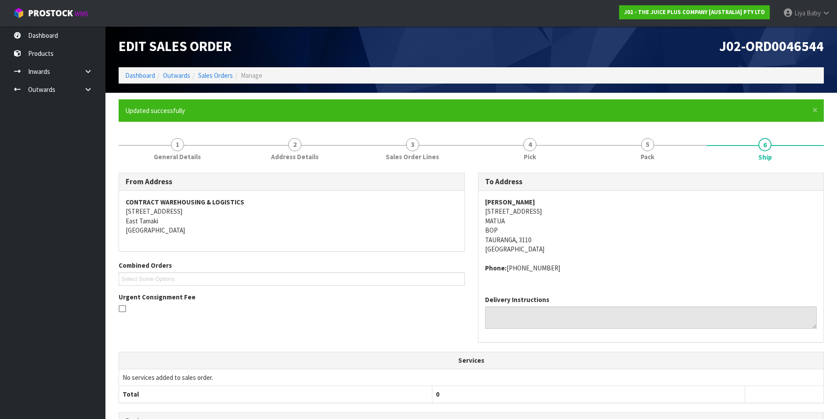
scroll to position [0, 0]
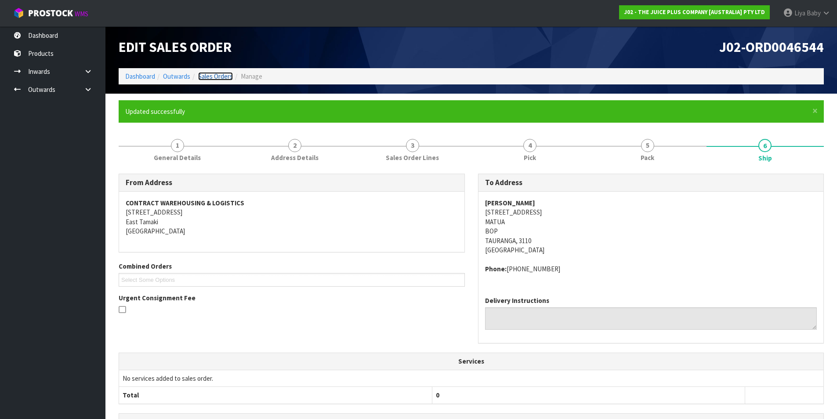
click at [212, 80] on link "Sales Orders" at bounding box center [215, 76] width 35 height 8
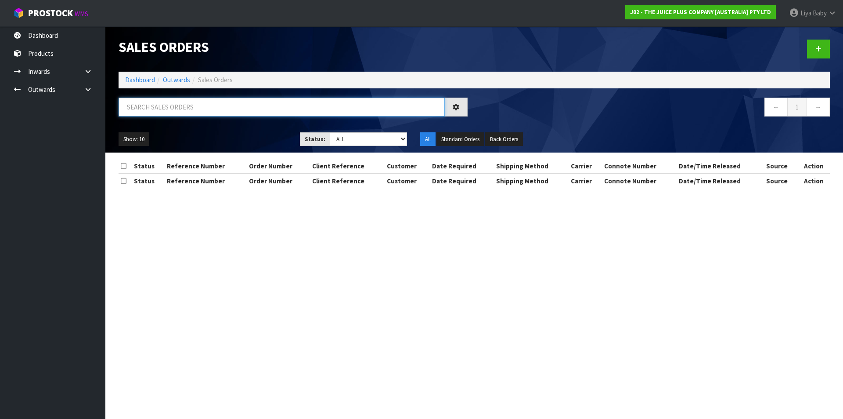
click at [215, 109] on input "text" at bounding box center [282, 107] width 326 height 19
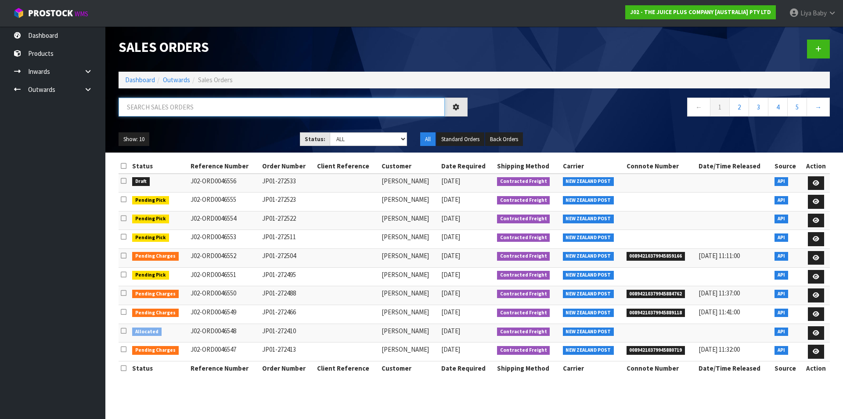
click at [178, 101] on input "text" at bounding box center [282, 107] width 326 height 19
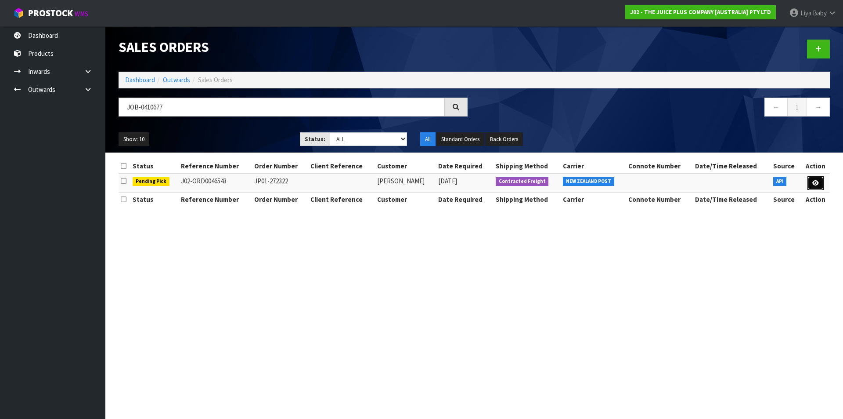
click at [814, 184] on icon at bounding box center [816, 183] width 7 height 6
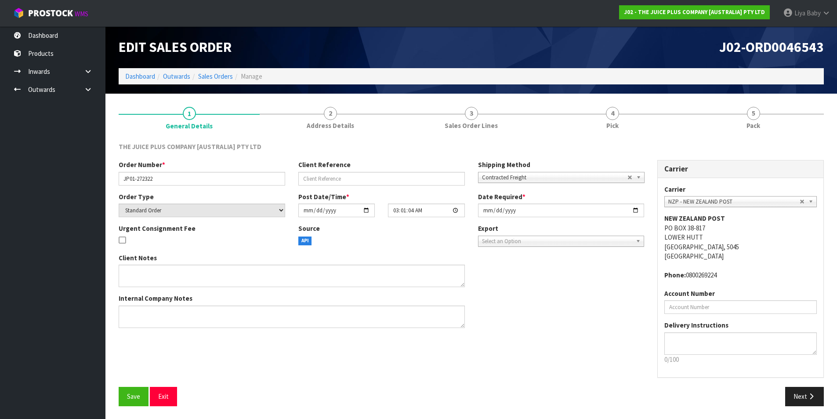
scroll to position [0, 0]
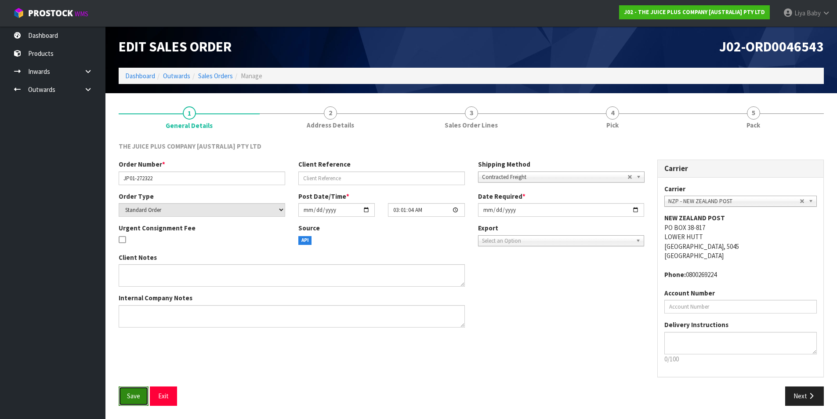
click at [123, 396] on button "Save" at bounding box center [134, 395] width 30 height 19
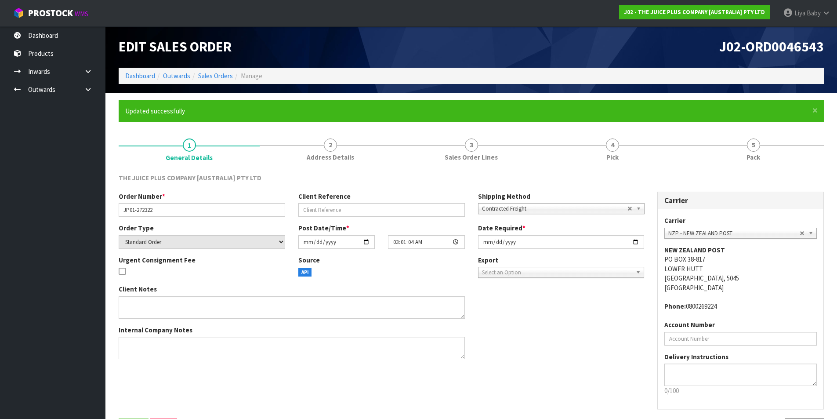
scroll to position [0, 0]
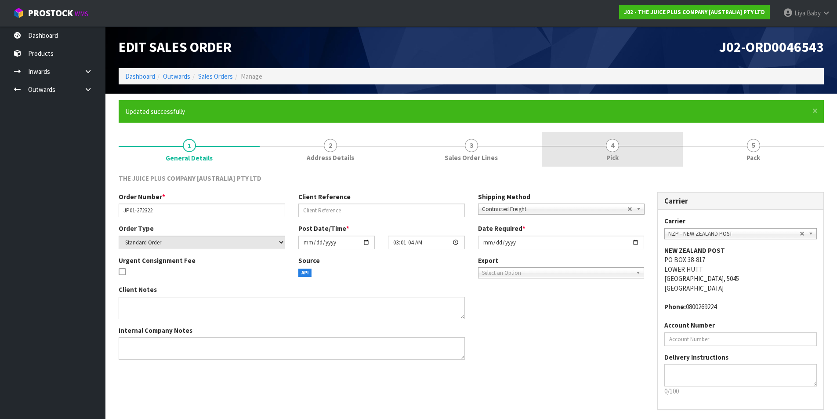
click at [628, 160] on link "4 Pick" at bounding box center [612, 149] width 141 height 35
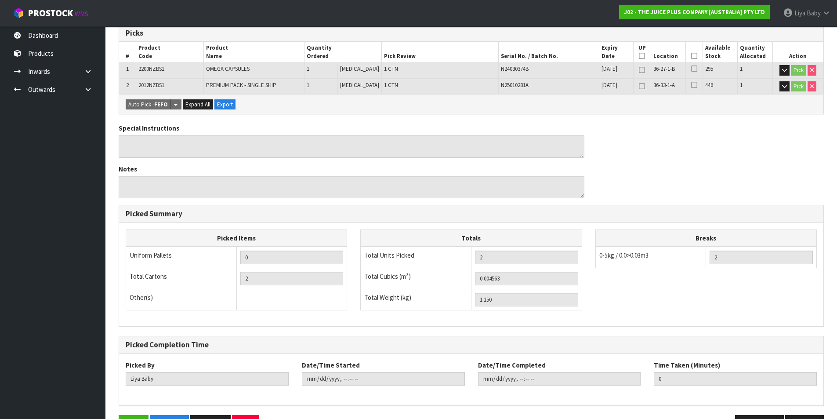
scroll to position [166, 0]
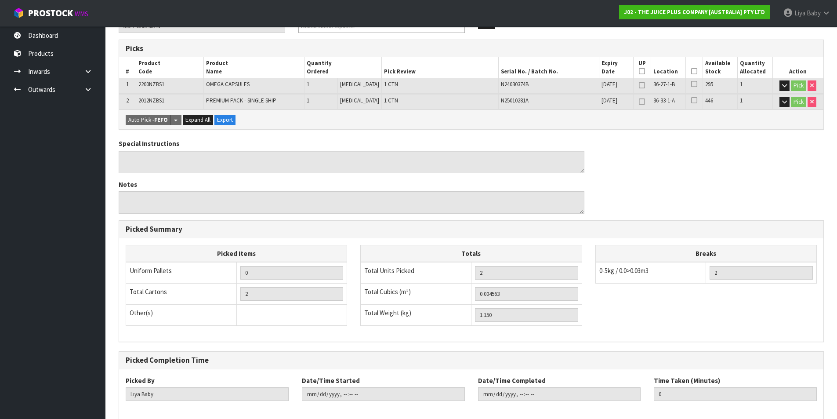
click at [691, 71] on icon at bounding box center [694, 71] width 6 height 0
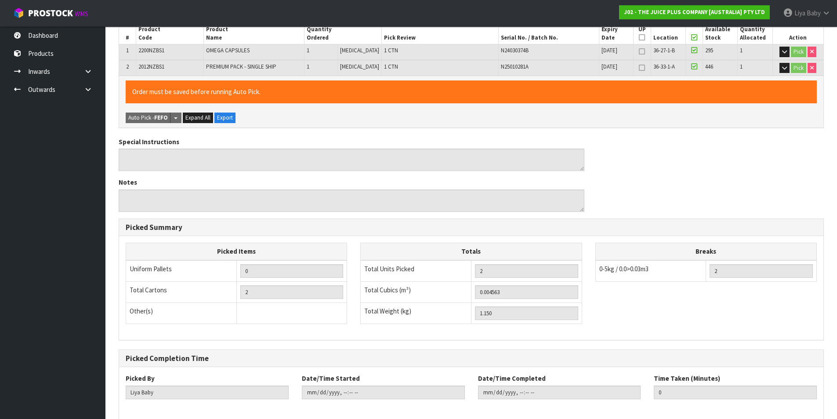
scroll to position [242, 0]
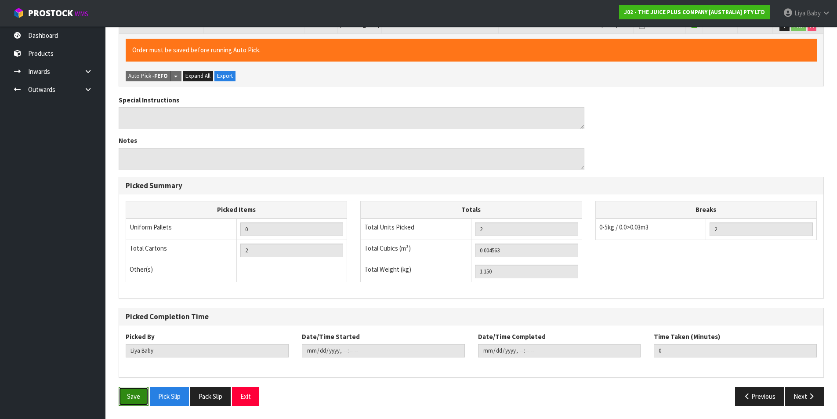
click at [127, 400] on button "Save" at bounding box center [134, 396] width 30 height 19
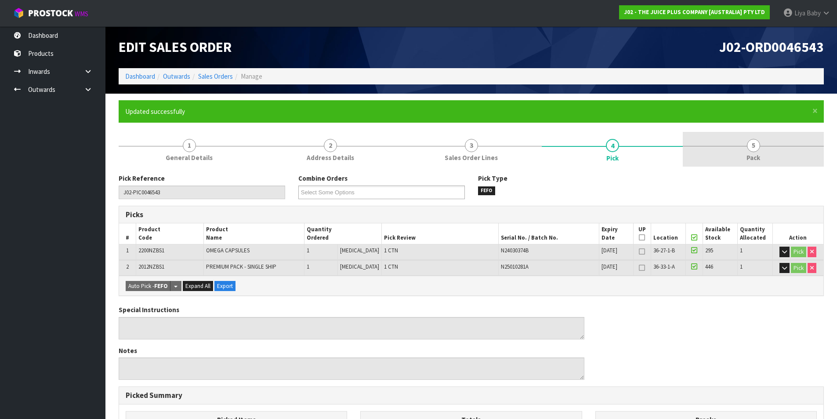
click at [754, 144] on span "5" at bounding box center [753, 145] width 13 height 13
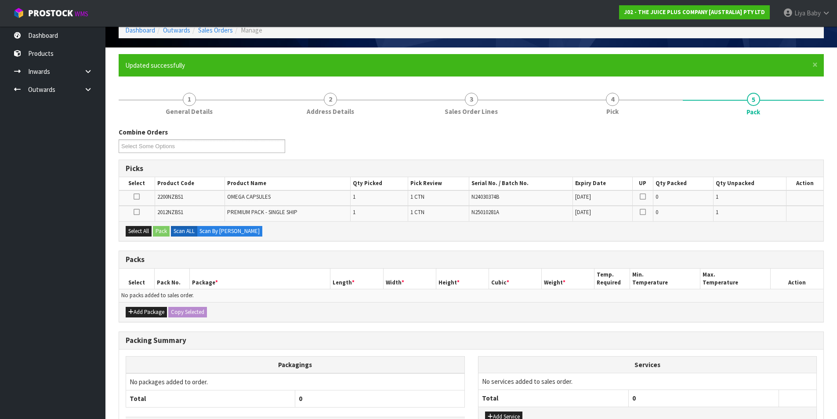
scroll to position [112, 0]
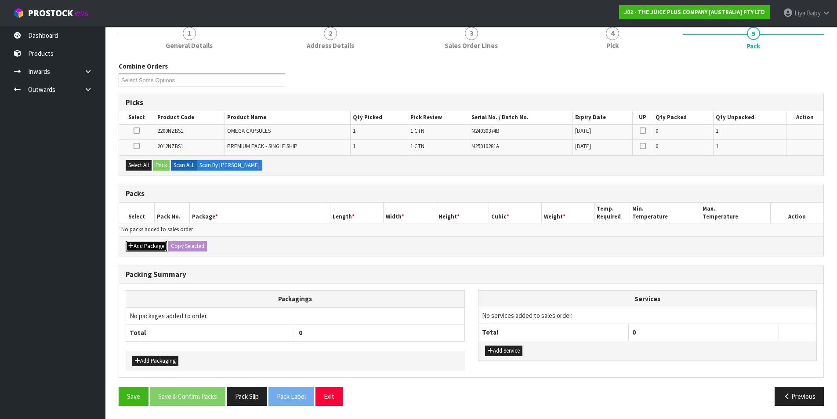
click at [141, 244] on button "Add Package" at bounding box center [146, 246] width 41 height 11
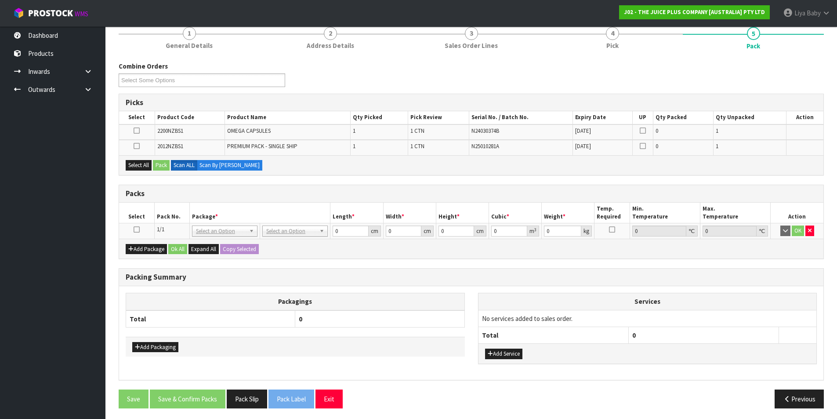
click at [135, 225] on link at bounding box center [137, 228] width 6 height 7
click at [142, 161] on button "Select All" at bounding box center [139, 165] width 26 height 11
click at [163, 162] on button "Pack" at bounding box center [161, 165] width 17 height 11
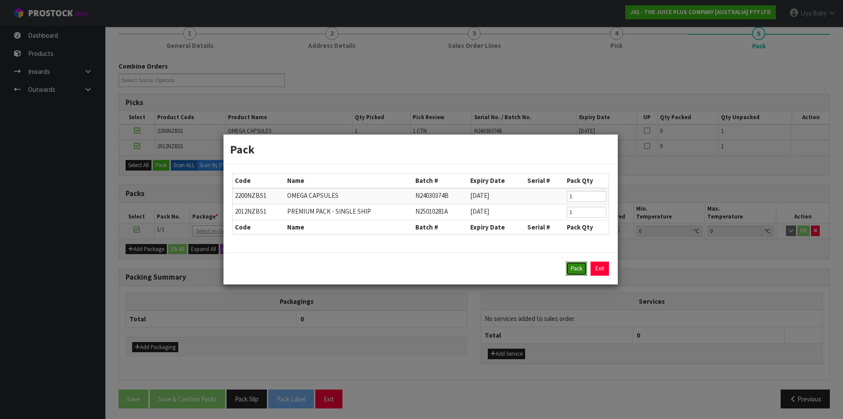
click at [580, 268] on button "Pack" at bounding box center [576, 268] width 21 height 14
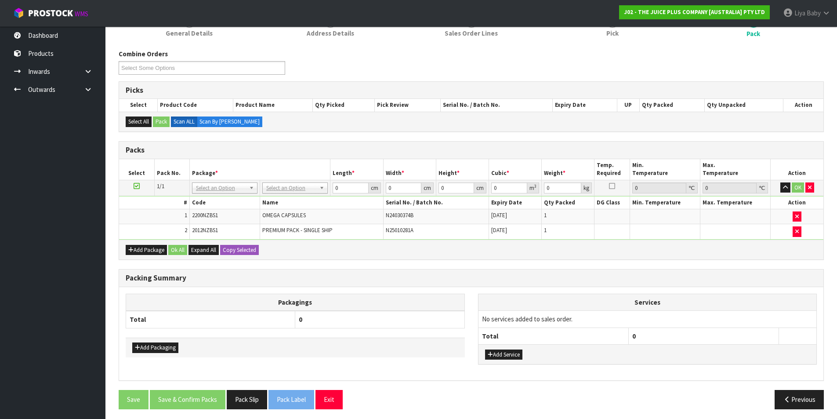
scroll to position [128, 0]
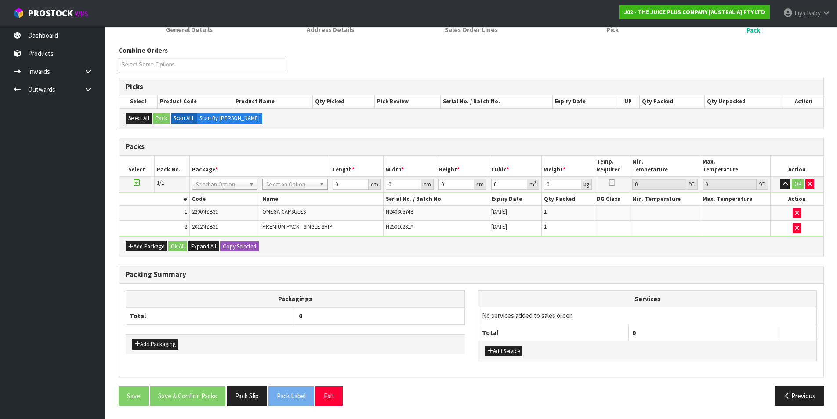
click at [305, 177] on td "No Packaging Cartons PLT GEN120 (1200 X 1000) PLT ONE WAY SKID CHEP HIRE PALLET…" at bounding box center [295, 184] width 70 height 16
click at [297, 198] on input "text" at bounding box center [289, 196] width 61 height 11
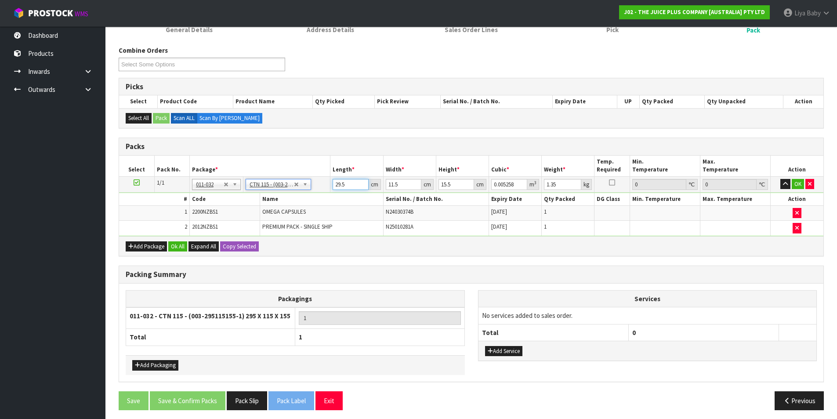
click at [345, 183] on input "29.5" at bounding box center [351, 184] width 36 height 11
click at [408, 184] on input "11.5" at bounding box center [404, 184] width 36 height 11
click at [451, 183] on input "15.5" at bounding box center [456, 184] width 36 height 11
click at [563, 182] on input "1.35" at bounding box center [562, 184] width 37 height 11
click at [174, 249] on button "Ok All" at bounding box center [177, 246] width 19 height 11
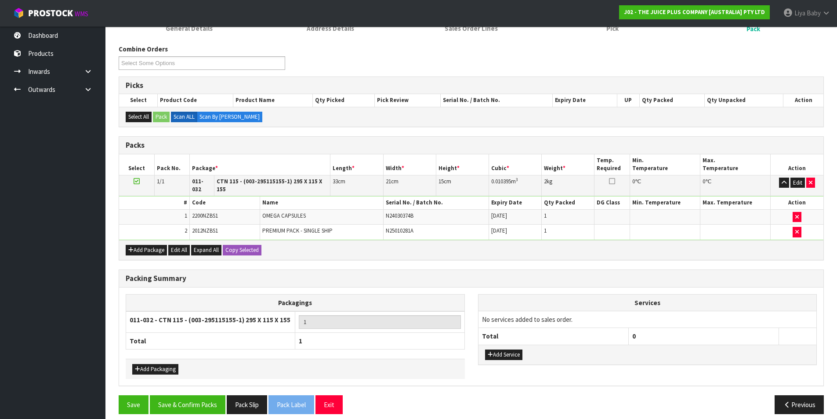
scroll to position [132, 0]
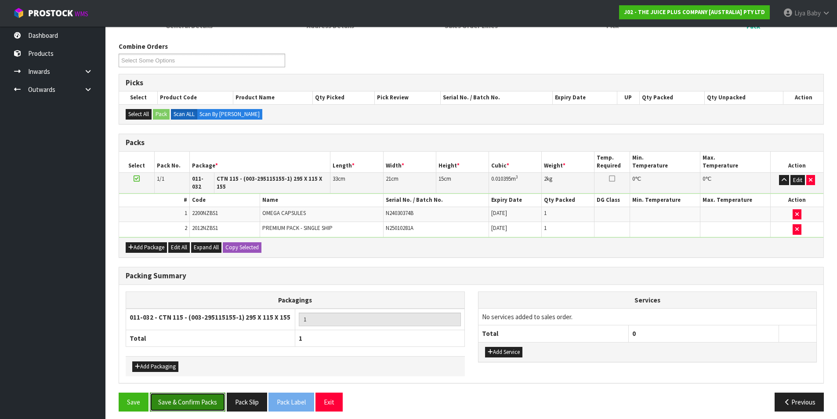
click at [185, 398] on button "Save & Confirm Packs" at bounding box center [188, 401] width 76 height 19
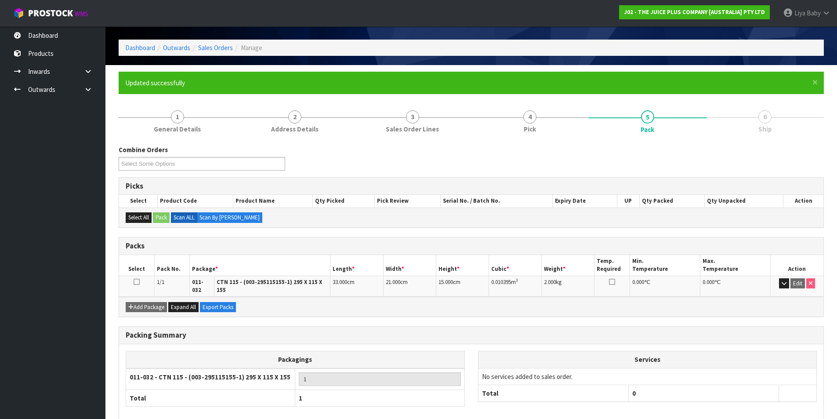
scroll to position [44, 0]
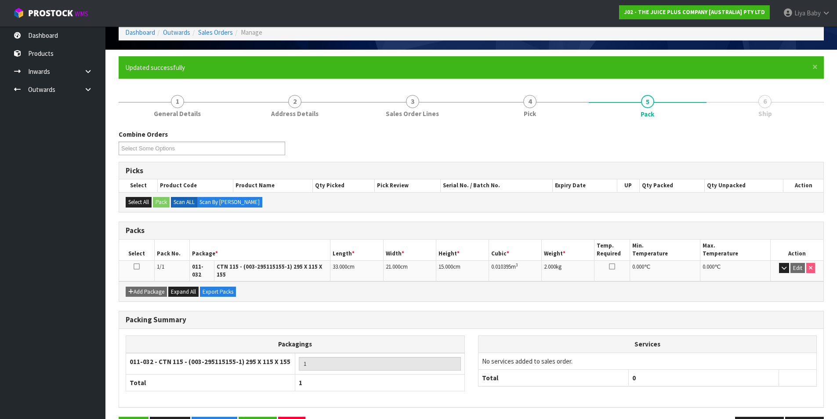
click at [134, 266] on icon at bounding box center [137, 266] width 6 height 0
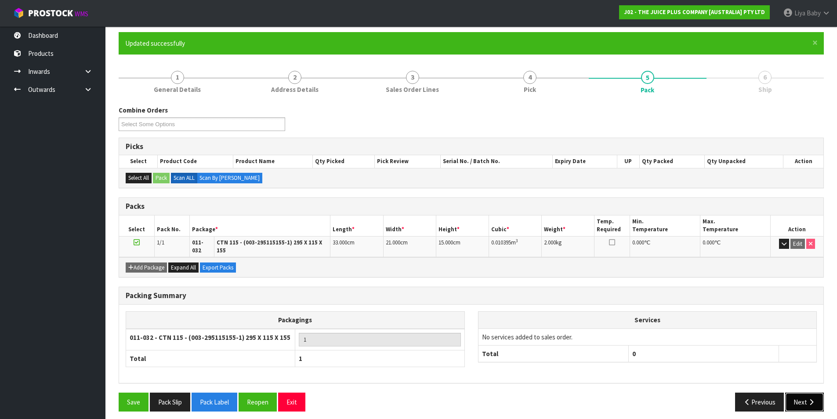
click at [795, 392] on button "Next" at bounding box center [804, 401] width 39 height 19
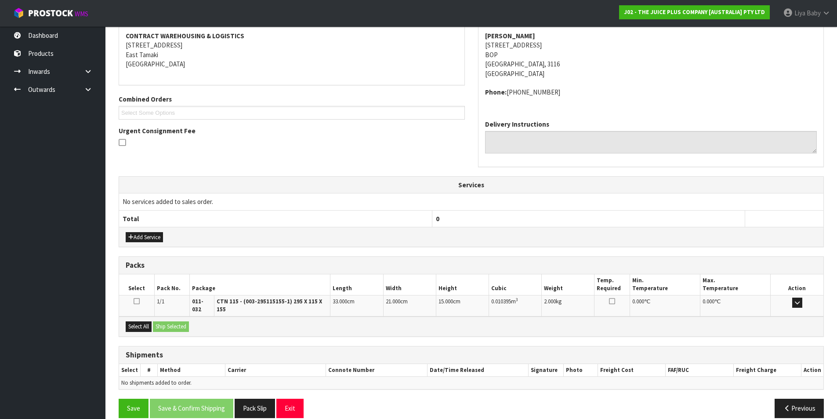
scroll to position [173, 0]
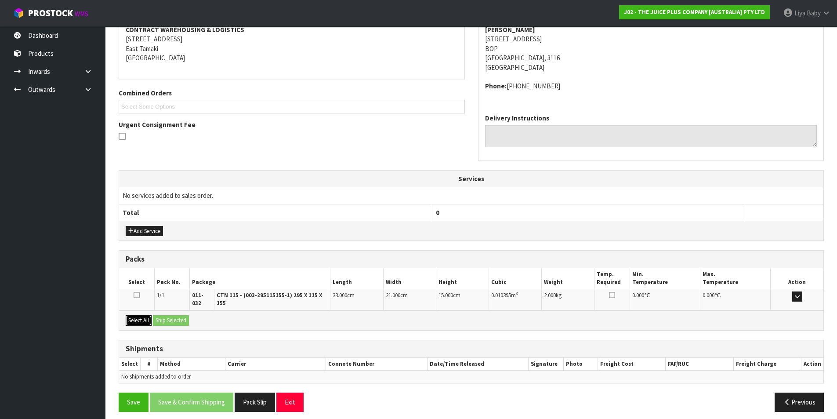
click at [137, 315] on button "Select All" at bounding box center [139, 320] width 26 height 11
click at [162, 315] on button "Ship Selected" at bounding box center [171, 320] width 36 height 11
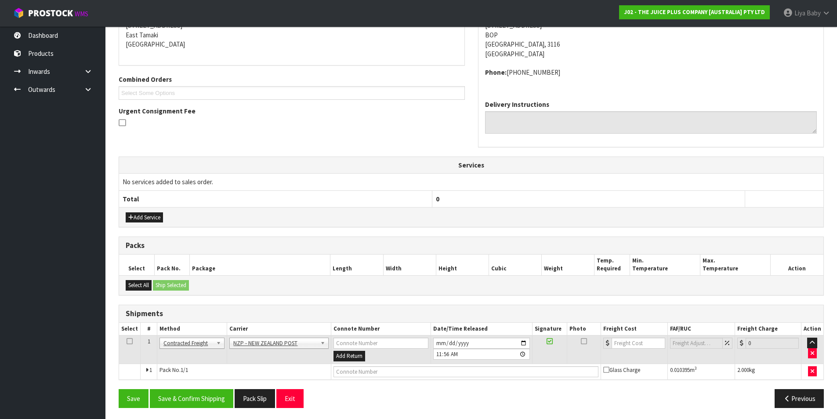
scroll to position [189, 0]
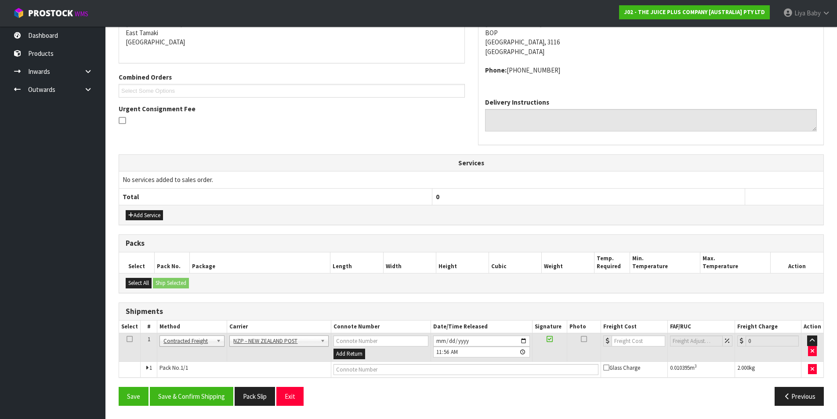
click at [130, 339] on icon at bounding box center [130, 339] width 6 height 0
click at [164, 392] on button "Save & Confirm Shipping" at bounding box center [191, 396] width 83 height 19
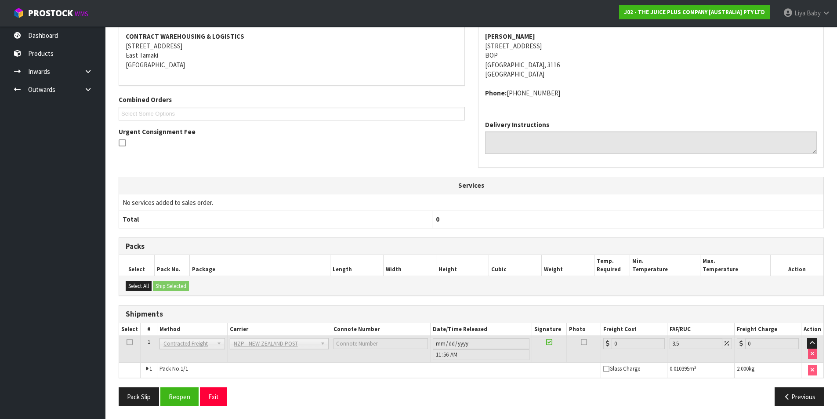
scroll to position [176, 0]
drag, startPoint x: 174, startPoint y: 390, endPoint x: 181, endPoint y: 383, distance: 8.7
click at [178, 386] on div "From Address CONTRACT WAREHOUSING & LOGISTICS [STREET_ADDRESS] Combined Orders …" at bounding box center [471, 209] width 705 height 405
click at [188, 394] on button "Reopen" at bounding box center [179, 396] width 38 height 19
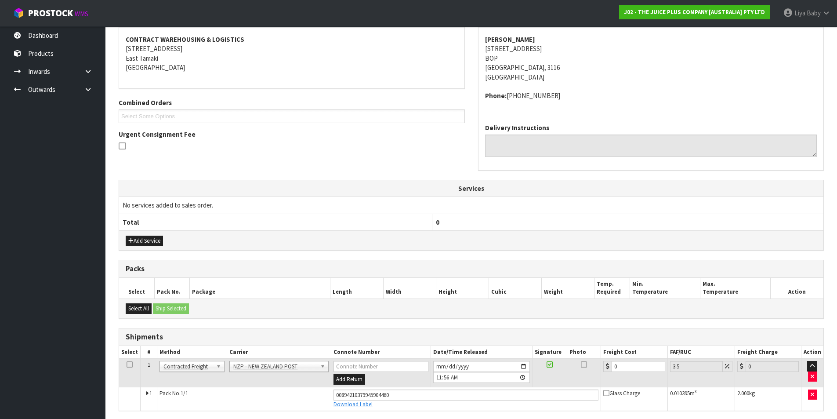
scroll to position [197, 0]
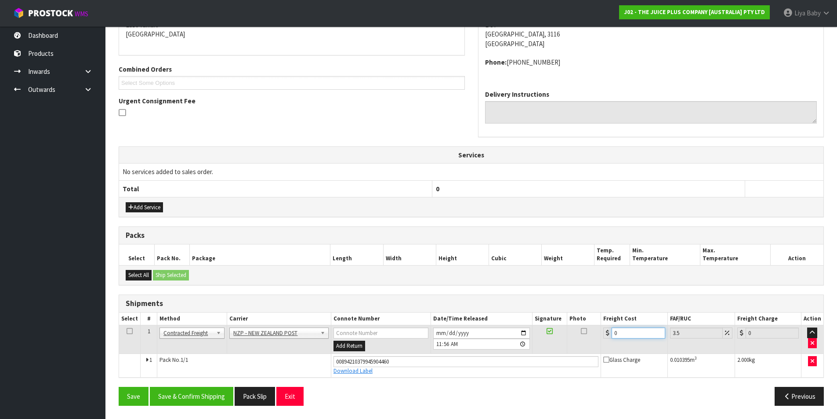
click at [632, 334] on input "0" at bounding box center [637, 332] width 53 height 11
click at [132, 331] on icon at bounding box center [130, 331] width 6 height 0
click at [178, 388] on button "Save & Confirm Shipping" at bounding box center [191, 396] width 83 height 19
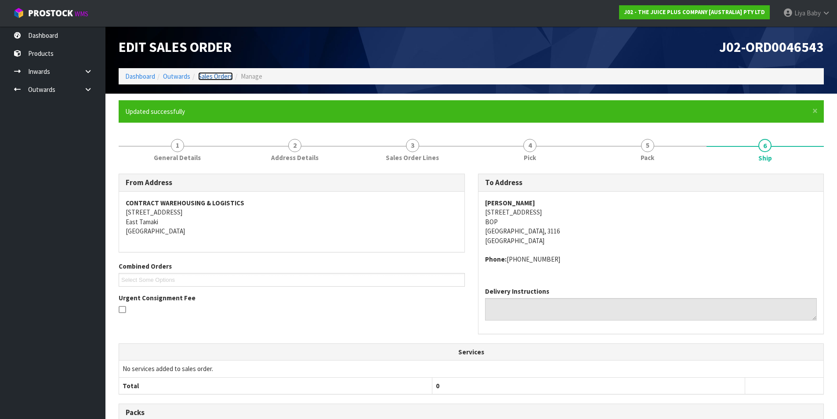
click at [214, 76] on link "Sales Orders" at bounding box center [215, 76] width 35 height 8
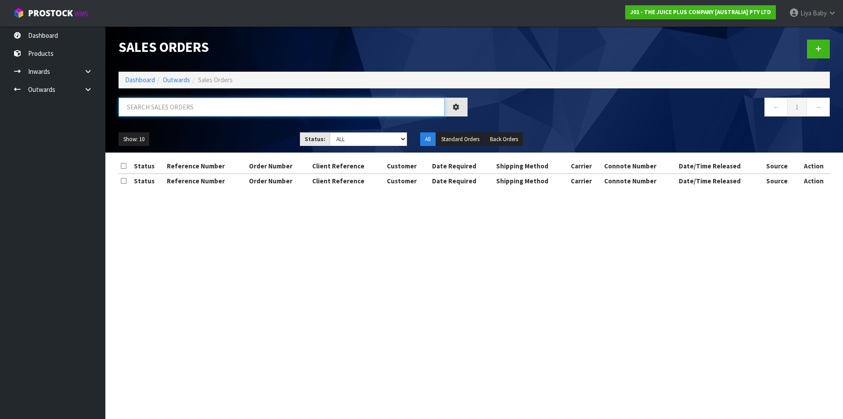
click at [190, 102] on input "text" at bounding box center [282, 107] width 326 height 19
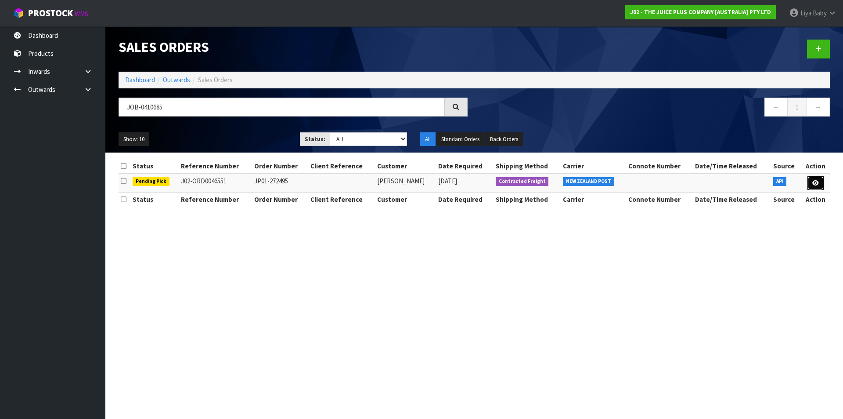
click at [814, 183] on icon at bounding box center [816, 183] width 7 height 6
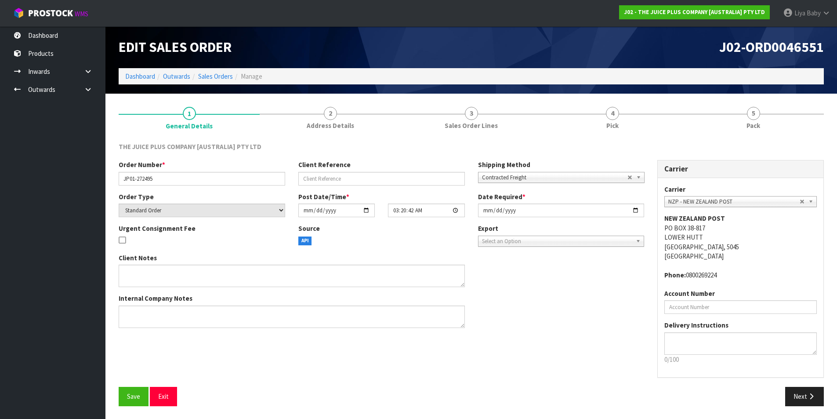
scroll to position [0, 0]
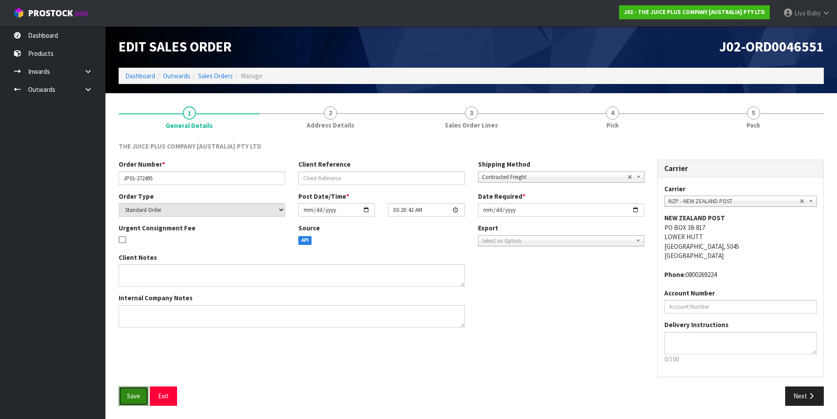
click at [137, 386] on button "Save" at bounding box center [134, 395] width 30 height 19
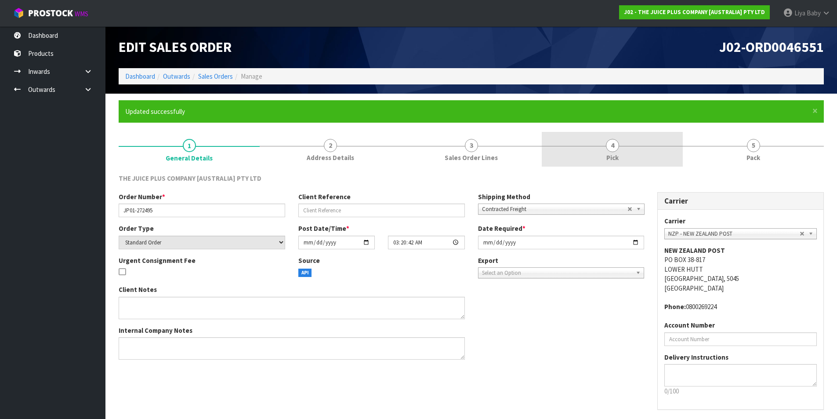
click at [572, 155] on link "4 Pick" at bounding box center [612, 149] width 141 height 35
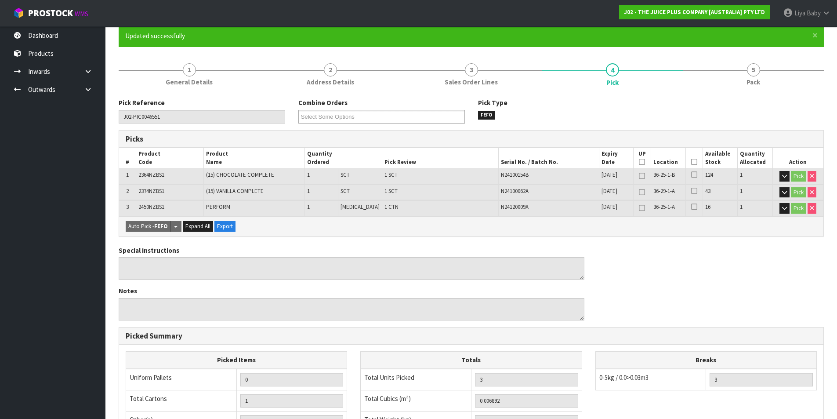
scroll to position [88, 0]
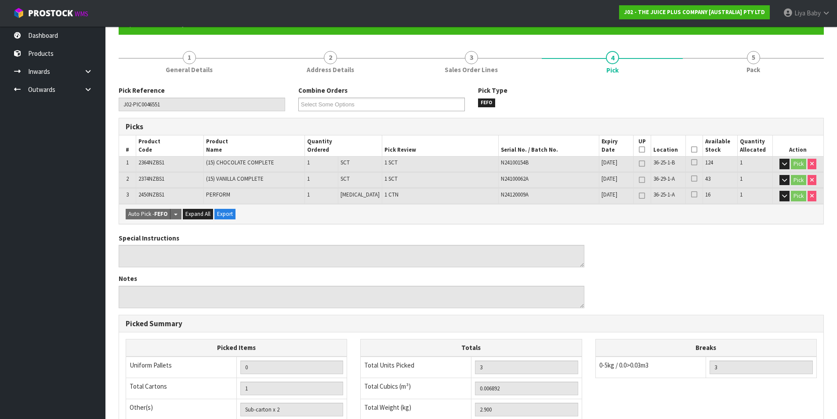
click at [692, 149] on icon at bounding box center [694, 149] width 6 height 0
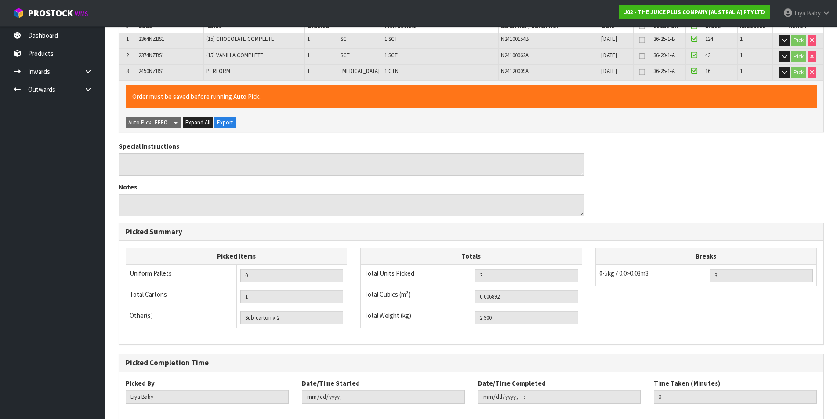
scroll to position [258, 0]
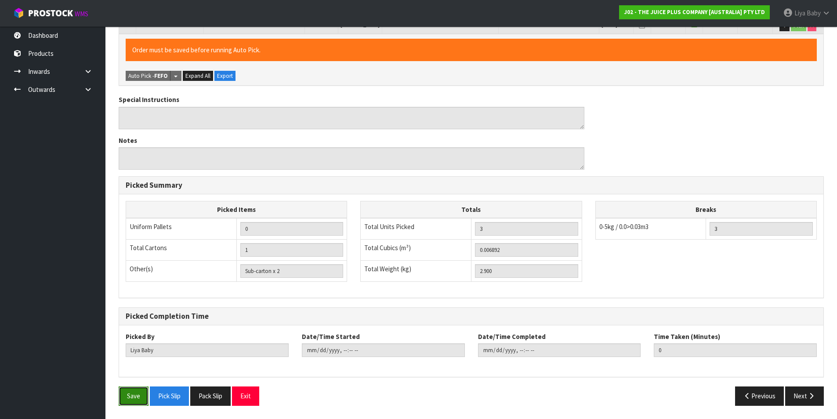
click at [138, 402] on button "Save" at bounding box center [134, 395] width 30 height 19
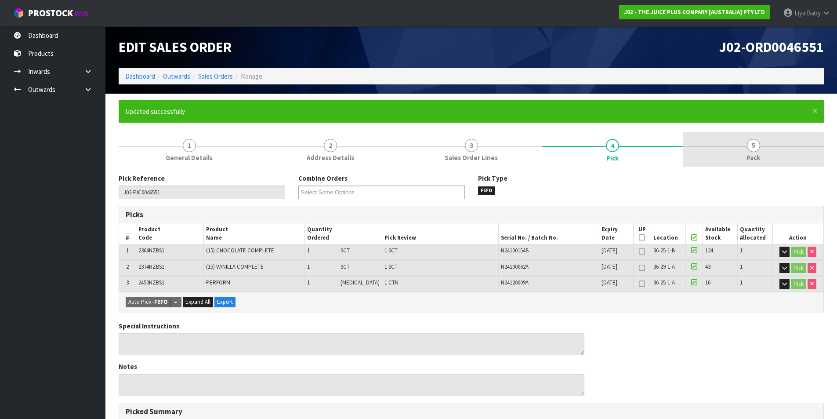
click at [735, 149] on link "5 Pack" at bounding box center [753, 149] width 141 height 35
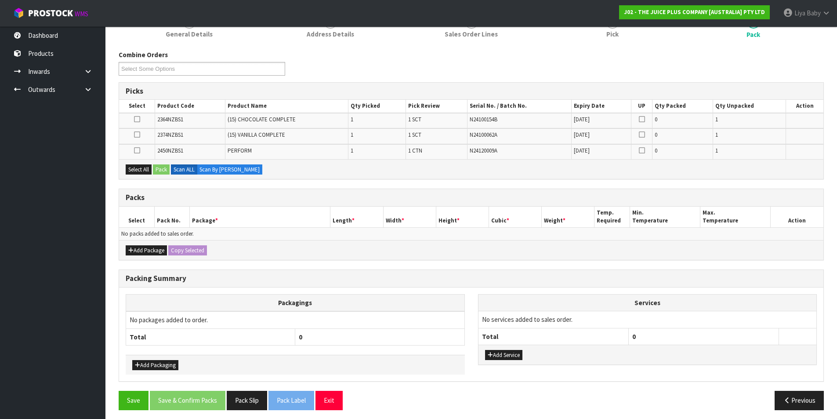
scroll to position [128, 0]
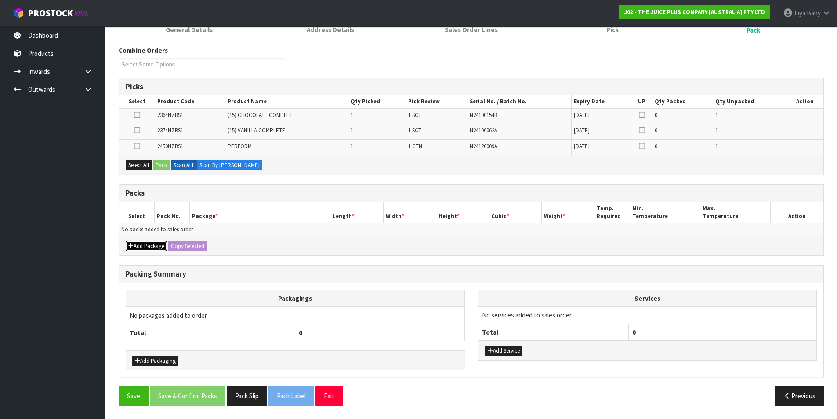
click at [152, 243] on button "Add Package" at bounding box center [146, 246] width 41 height 11
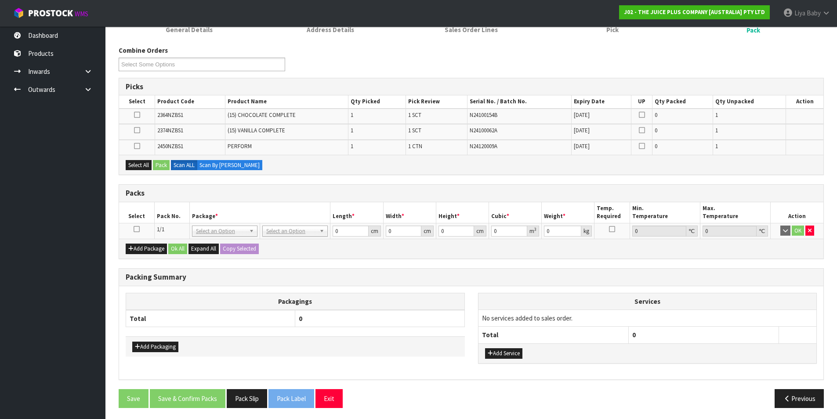
click at [137, 229] on icon at bounding box center [137, 229] width 6 height 0
drag, startPoint x: 137, startPoint y: 165, endPoint x: 155, endPoint y: 165, distance: 17.6
click at [138, 165] on button "Select All" at bounding box center [139, 165] width 26 height 11
click at [159, 165] on button "Pack" at bounding box center [161, 165] width 17 height 11
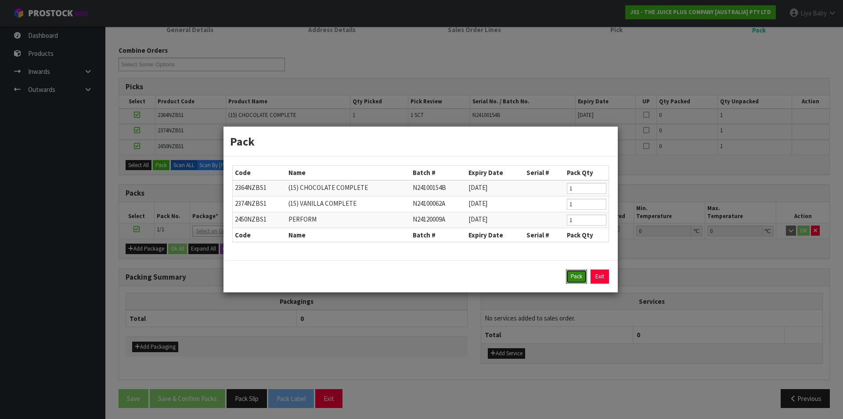
click at [566, 280] on button "Pack" at bounding box center [576, 276] width 21 height 14
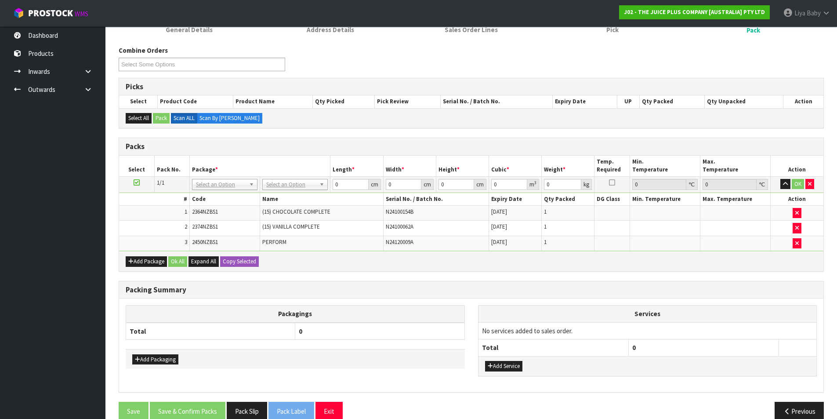
scroll to position [143, 0]
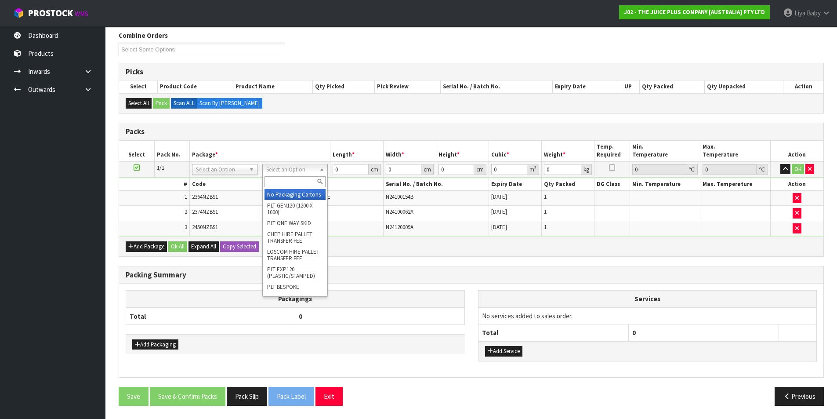
click at [285, 184] on input "text" at bounding box center [294, 181] width 61 height 11
drag, startPoint x: 290, startPoint y: 199, endPoint x: 324, endPoint y: 192, distance: 35.0
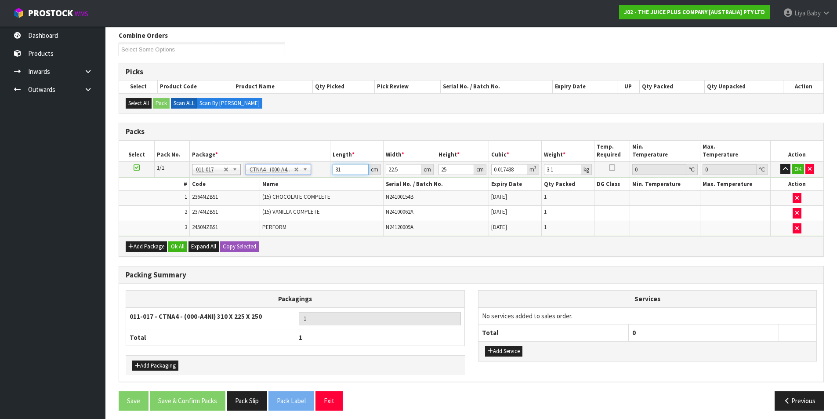
click at [353, 170] on input "31" at bounding box center [351, 169] width 36 height 11
click at [401, 166] on input "22.5" at bounding box center [404, 169] width 36 height 11
click at [458, 169] on input "25" at bounding box center [456, 169] width 36 height 11
drag, startPoint x: 565, startPoint y: 170, endPoint x: 566, endPoint y: 154, distance: 16.3
click at [565, 170] on input "3.1" at bounding box center [562, 169] width 37 height 11
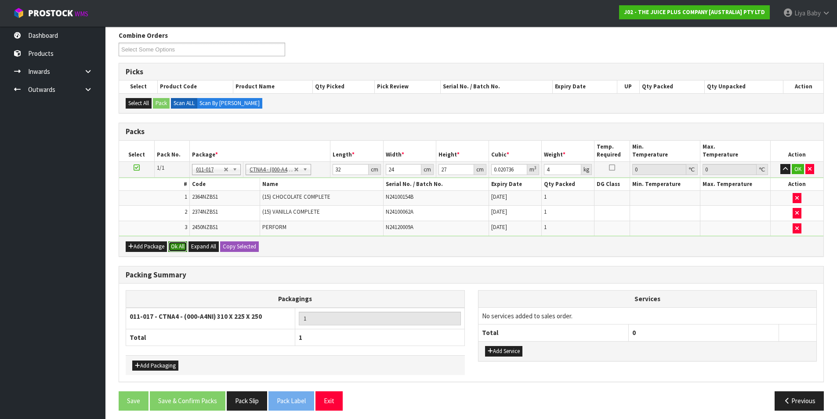
click at [179, 247] on button "Ok All" at bounding box center [177, 246] width 19 height 11
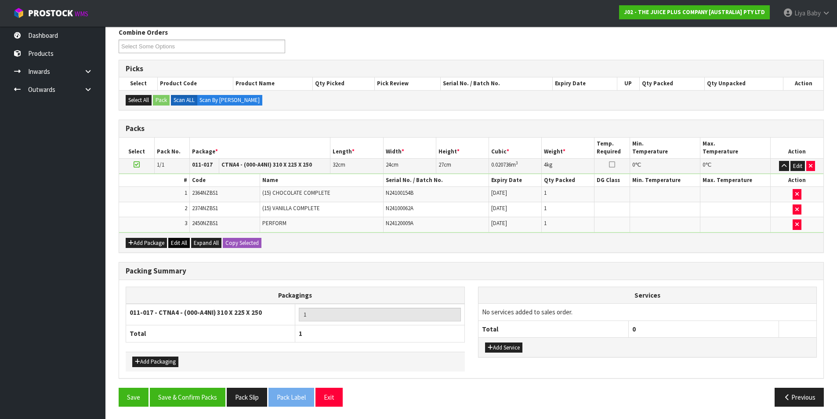
scroll to position [147, 0]
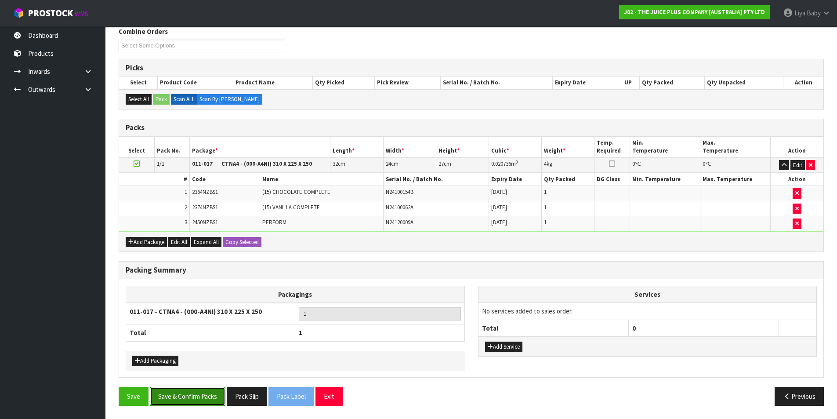
click at [183, 389] on button "Save & Confirm Packs" at bounding box center [188, 396] width 76 height 19
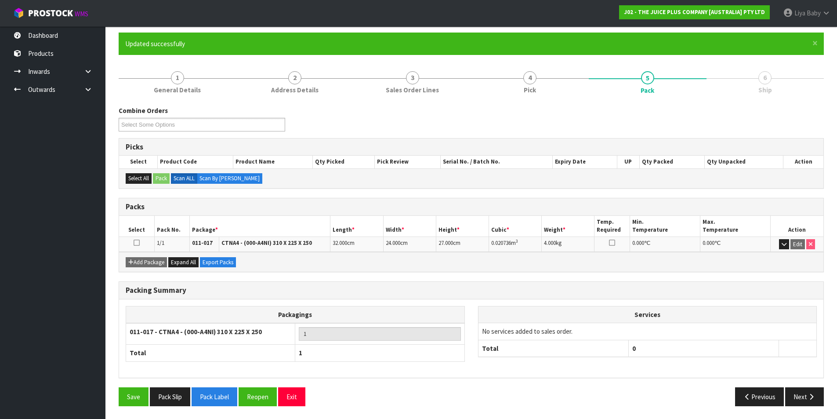
scroll to position [68, 0]
click at [135, 243] on td at bounding box center [136, 243] width 35 height 15
drag, startPoint x: 136, startPoint y: 242, endPoint x: 147, endPoint y: 243, distance: 11.1
click at [141, 242] on td at bounding box center [136, 243] width 35 height 15
click at [139, 242] on icon at bounding box center [137, 242] width 6 height 0
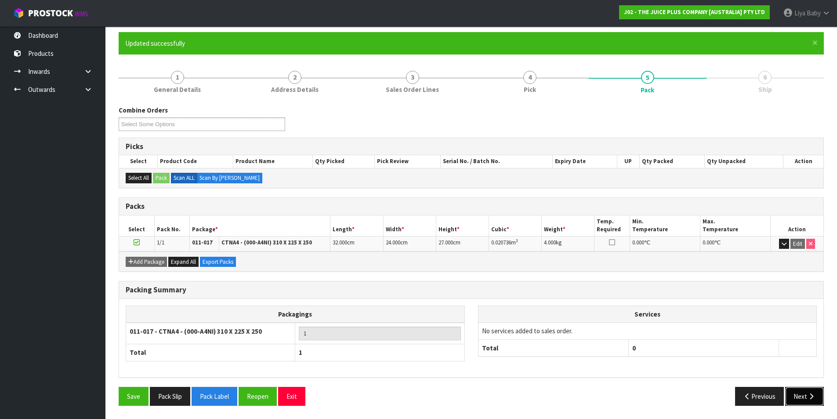
click at [792, 387] on button "Next" at bounding box center [804, 396] width 39 height 19
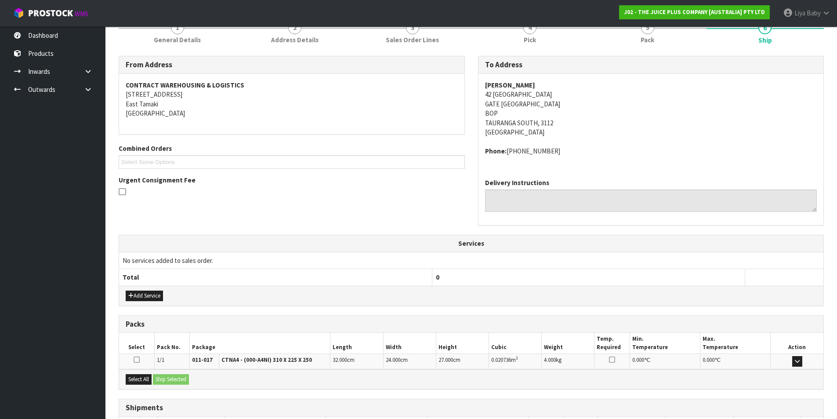
scroll to position [183, 0]
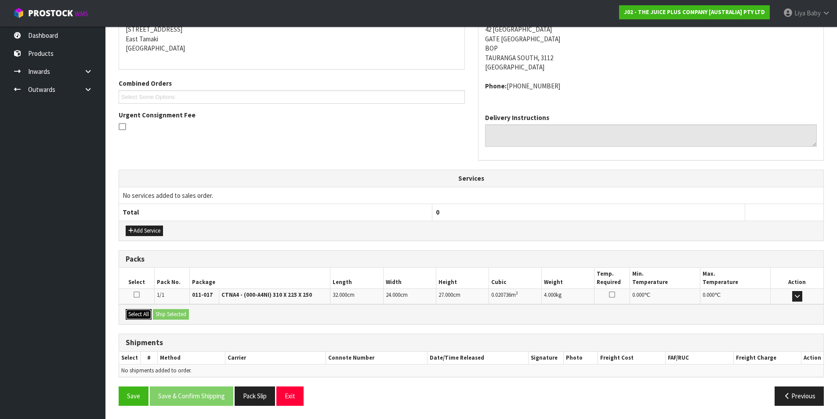
drag, startPoint x: 139, startPoint y: 310, endPoint x: 148, endPoint y: 311, distance: 9.2
click at [139, 311] on button "Select All" at bounding box center [139, 314] width 26 height 11
click at [166, 309] on button "Ship Selected" at bounding box center [171, 314] width 36 height 11
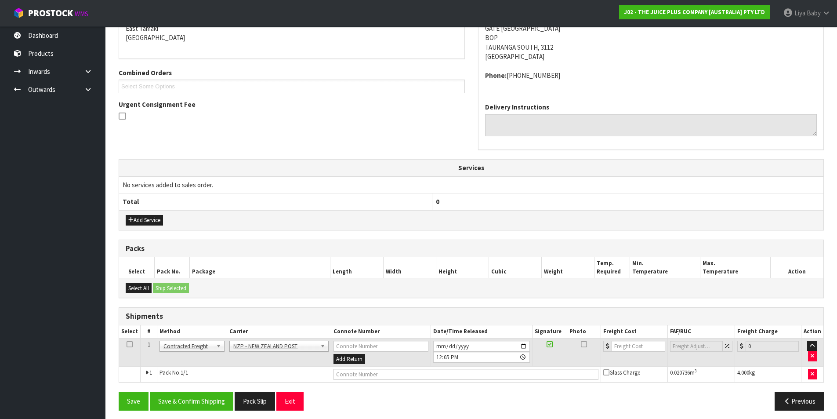
scroll to position [198, 0]
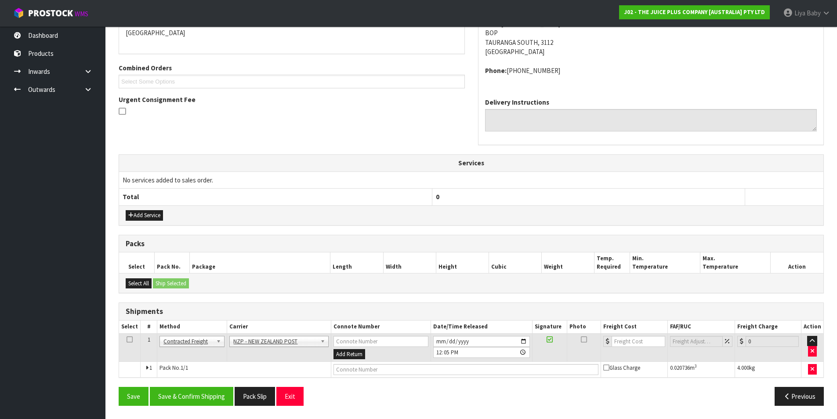
click at [128, 340] on icon at bounding box center [130, 339] width 6 height 0
click at [199, 400] on button "Save & Confirm Shipping" at bounding box center [191, 396] width 83 height 19
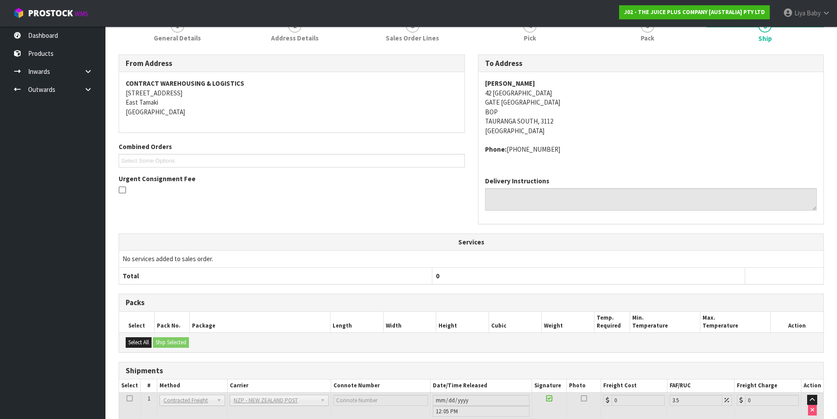
scroll to position [186, 0]
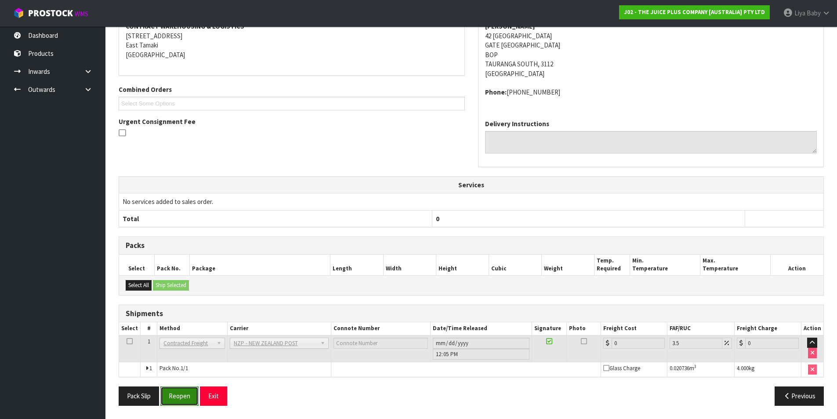
click at [187, 405] on button "Reopen" at bounding box center [179, 395] width 38 height 19
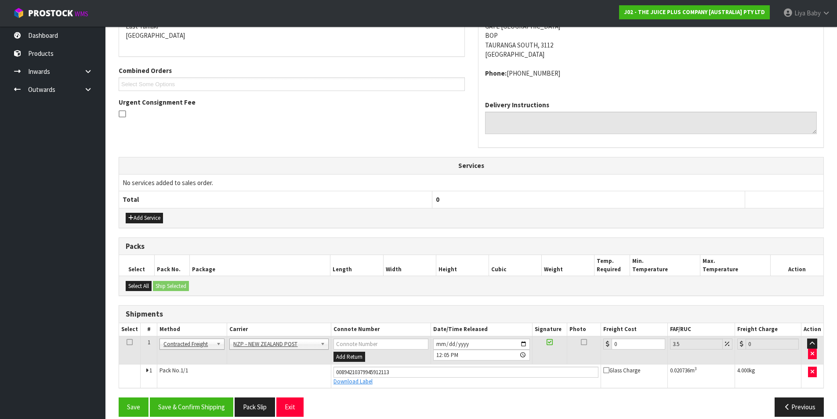
scroll to position [206, 0]
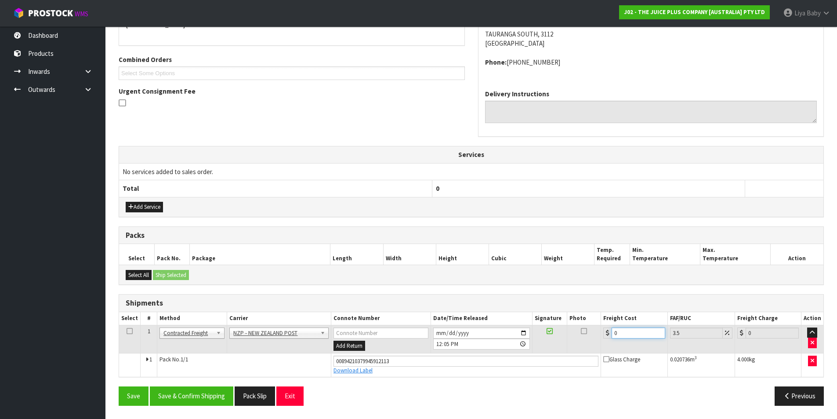
click at [626, 331] on input "0" at bounding box center [637, 332] width 53 height 11
click at [131, 331] on icon at bounding box center [130, 331] width 6 height 0
click at [180, 391] on button "Save & Confirm Shipping" at bounding box center [191, 395] width 83 height 19
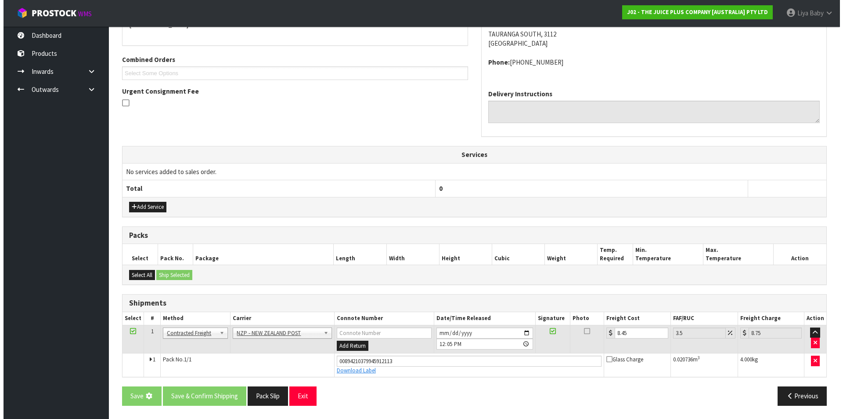
scroll to position [0, 0]
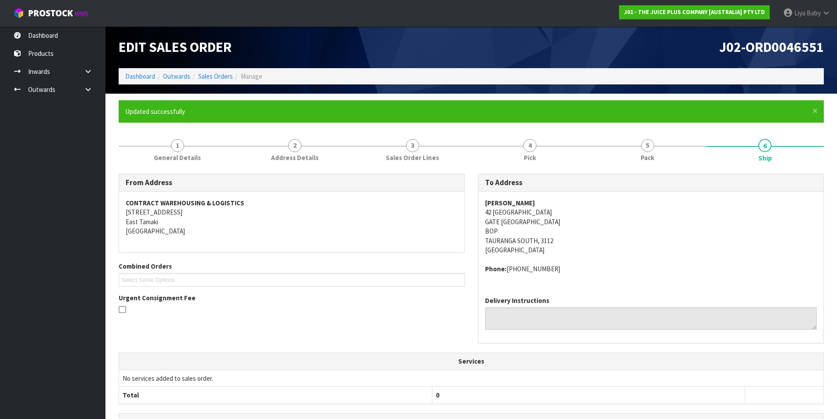
click at [221, 72] on li "Sales Orders" at bounding box center [211, 76] width 43 height 9
click at [223, 73] on link "Sales Orders" at bounding box center [215, 76] width 35 height 8
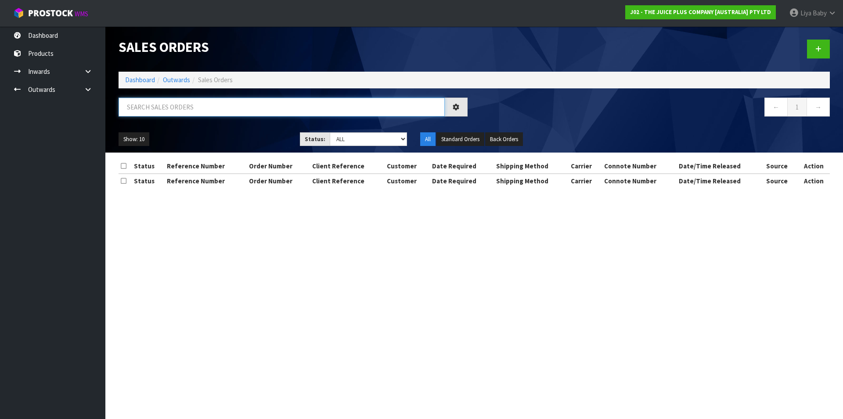
click at [205, 112] on input "text" at bounding box center [282, 107] width 326 height 19
